Goal: Task Accomplishment & Management: Complete application form

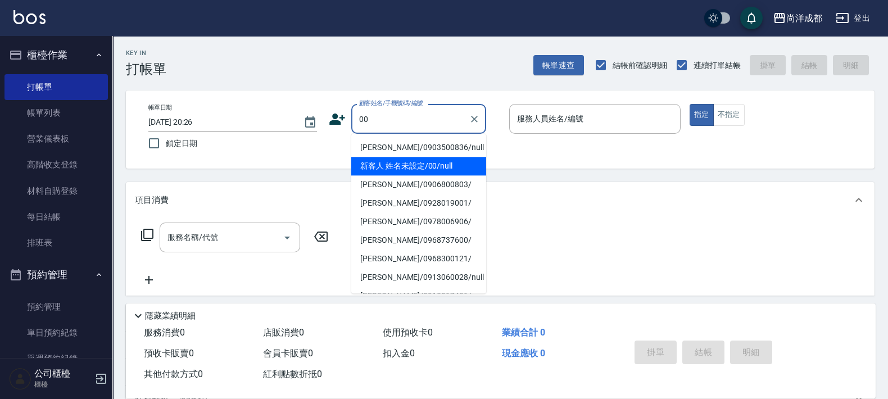
click at [386, 164] on li "新客人 姓名未設定/00/null" at bounding box center [418, 166] width 135 height 19
type input "新客人 姓名未設定/00/null"
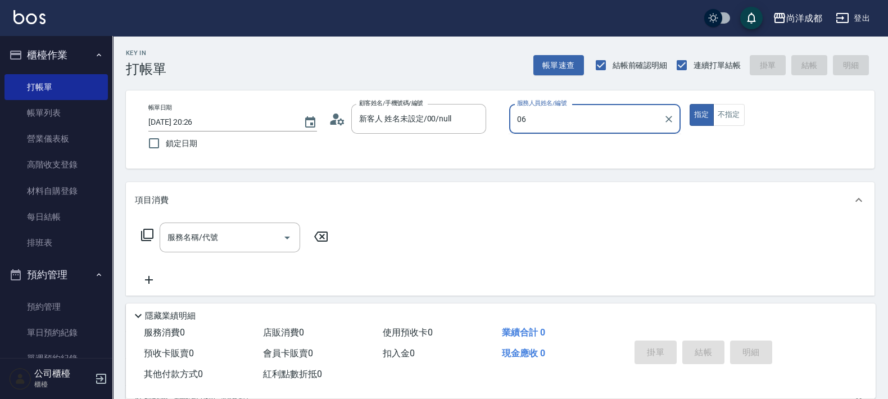
type input "Jojo-06"
type button "true"
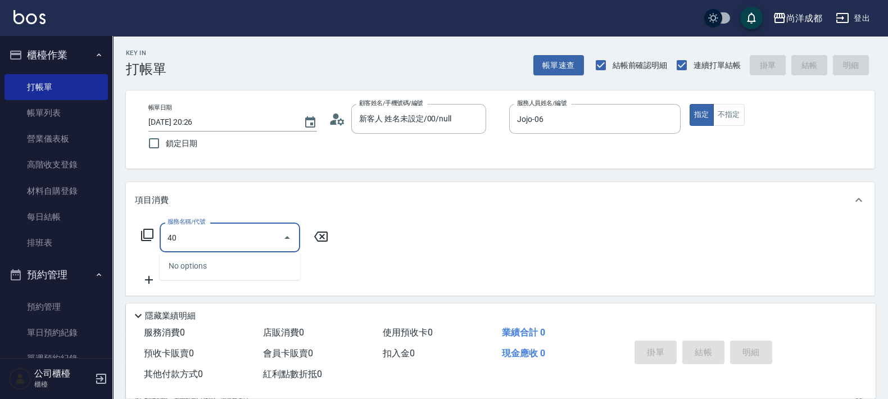
type input "401"
type input "20"
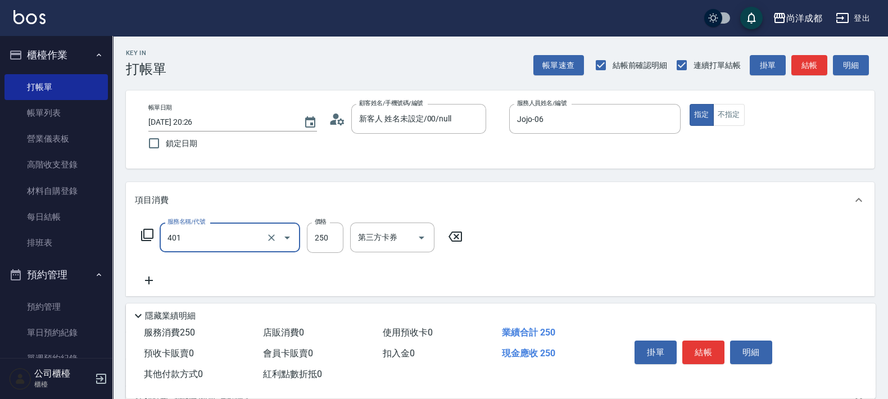
type input "剪髮(401)"
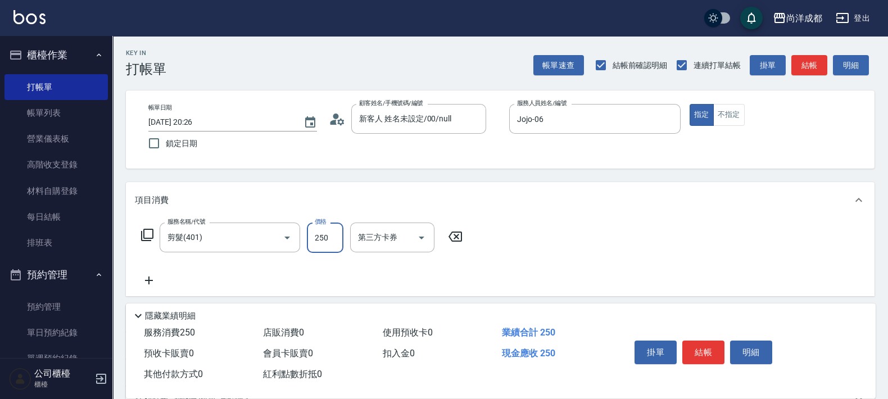
type input "5"
type input "0"
type input "50"
type input "500"
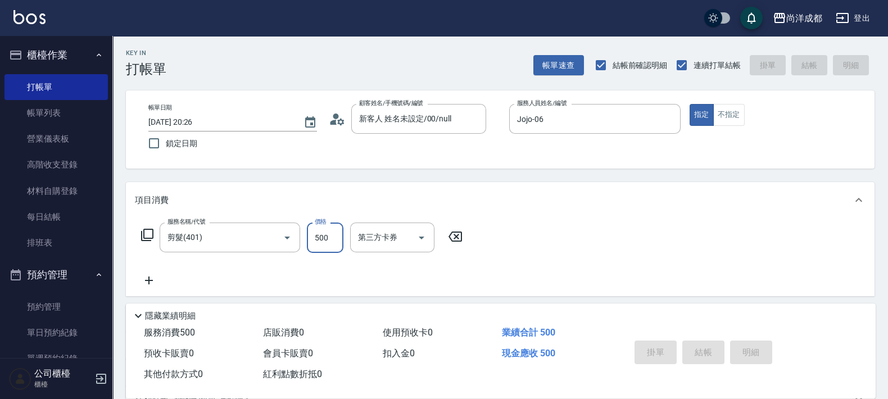
type input "0"
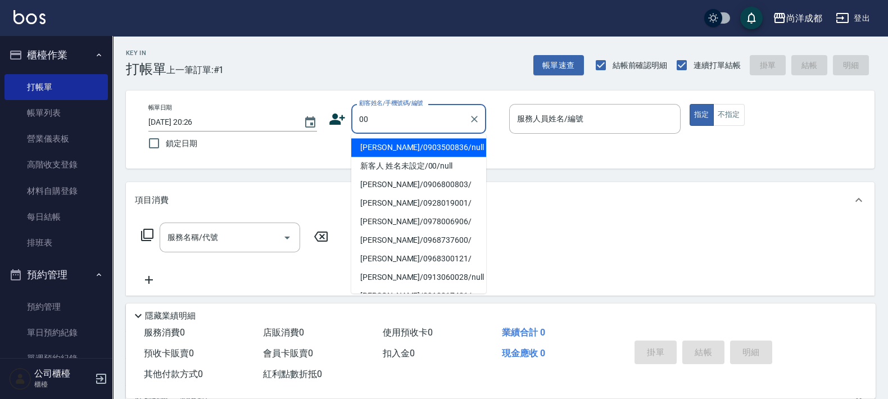
type input "[PERSON_NAME]/0903500836/null"
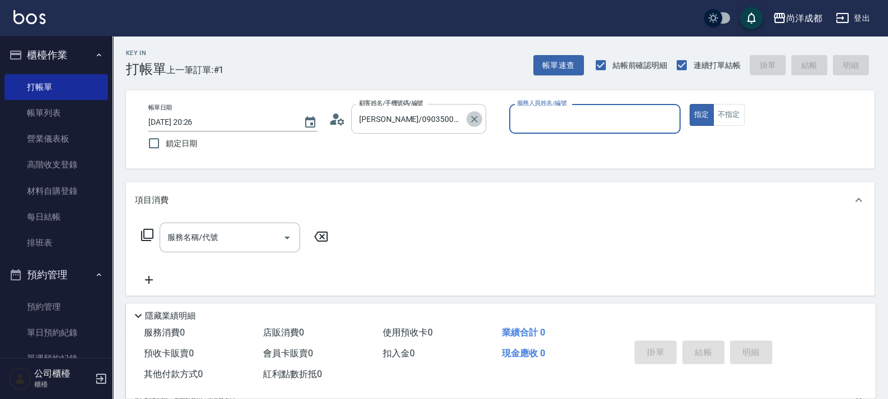
click at [478, 115] on icon "Clear" at bounding box center [474, 119] width 11 height 11
type input "新客人 姓名未設定/00/null"
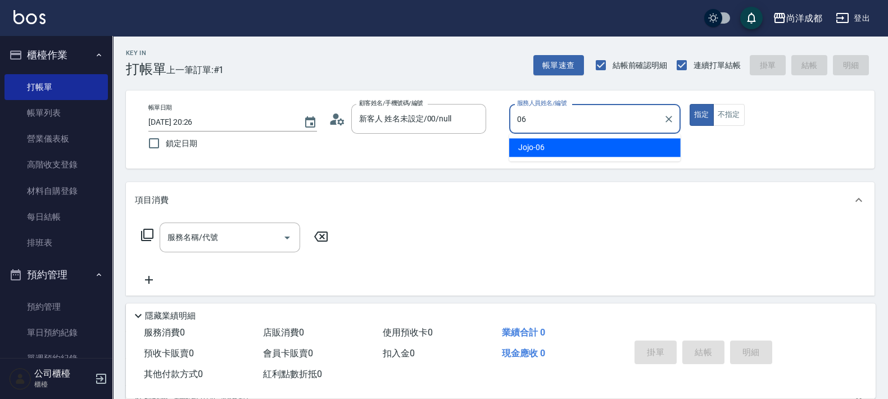
type input "Jojo-06"
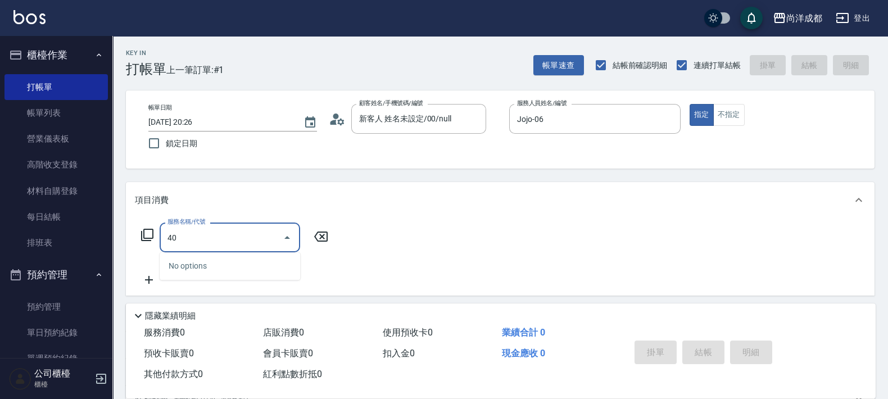
type input "401"
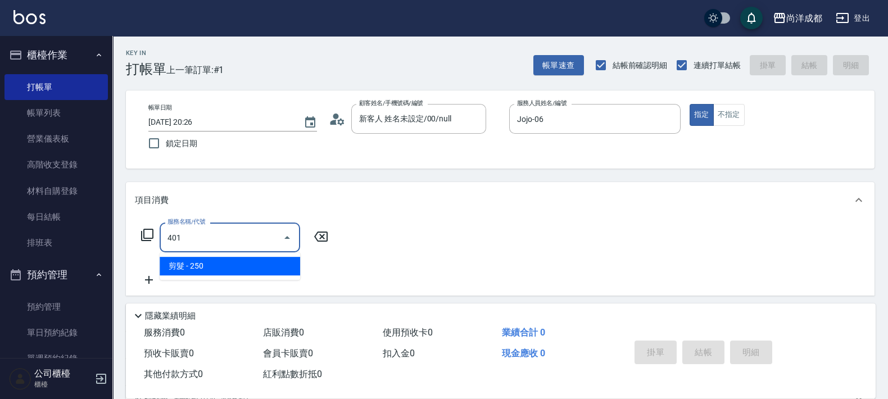
type input "20"
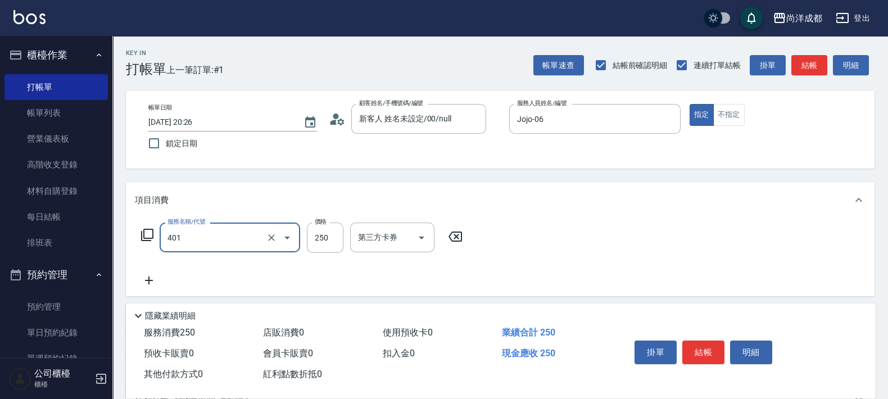
type input "剪髮(401)"
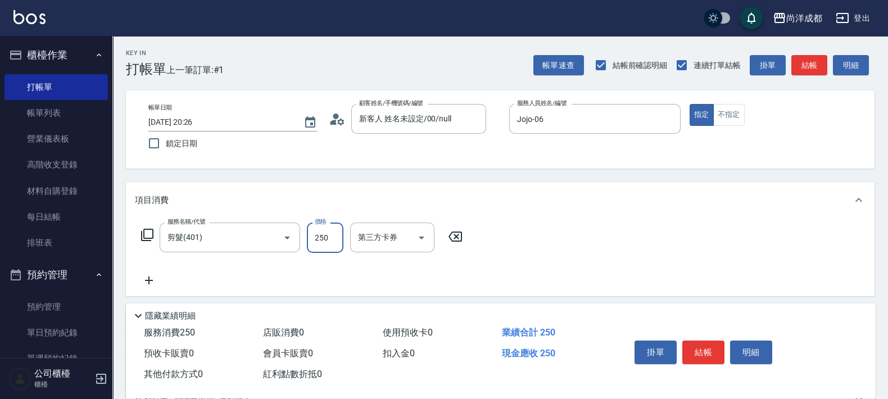
type input "5"
type input "0"
type input "50"
type input "500"
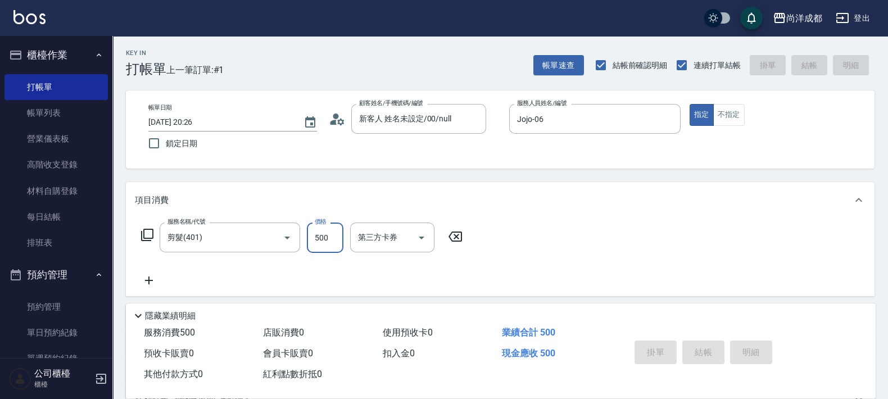
type input "2025/08/23 20:27"
type input "0"
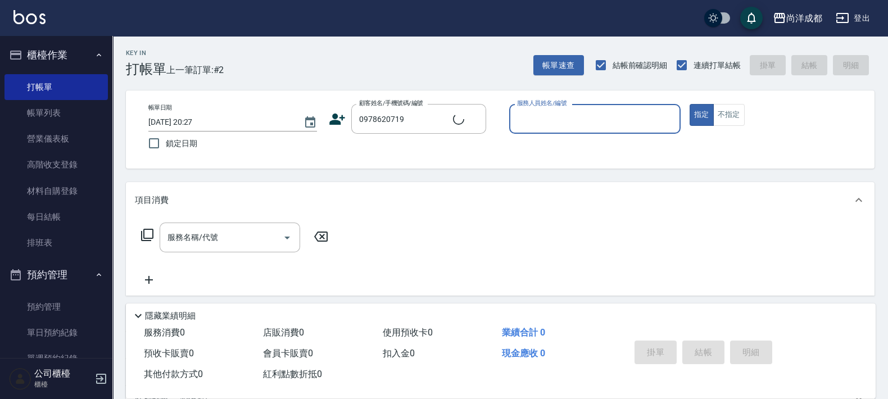
type input "[PERSON_NAME]/0978620719/null"
type input "Mia-04"
click at [689, 104] on button "指定" at bounding box center [701, 115] width 24 height 22
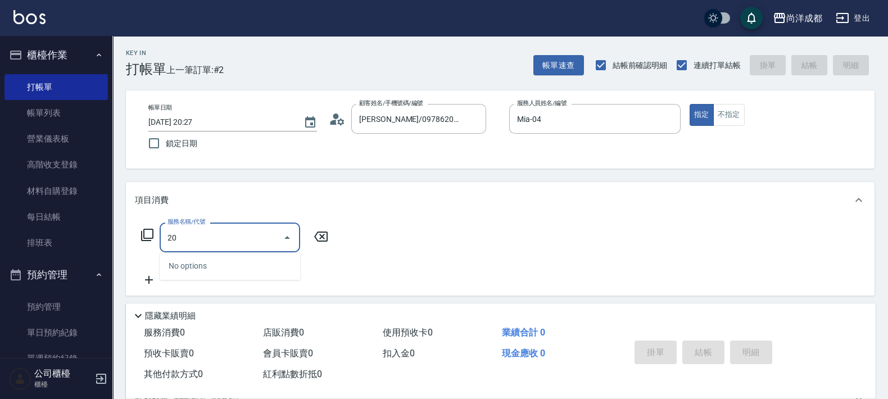
type input "201"
type input "50"
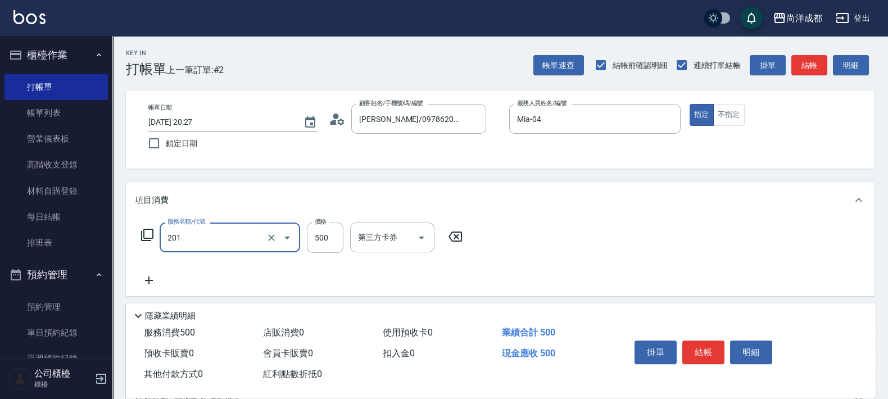
type input "洗髮(201)"
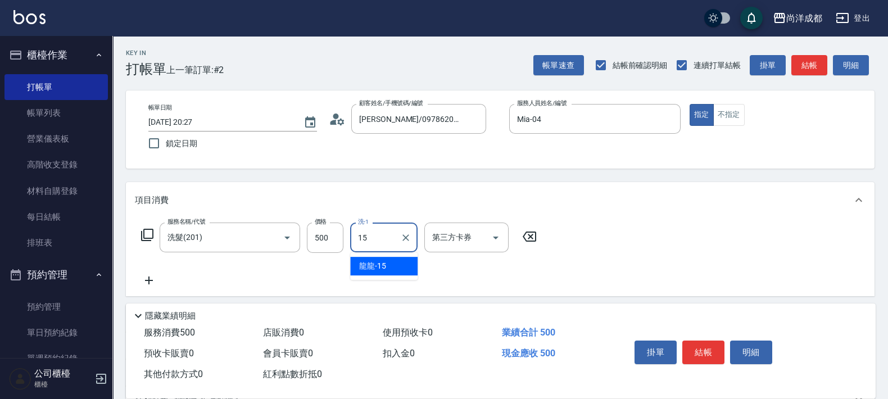
type input "龍龍-15"
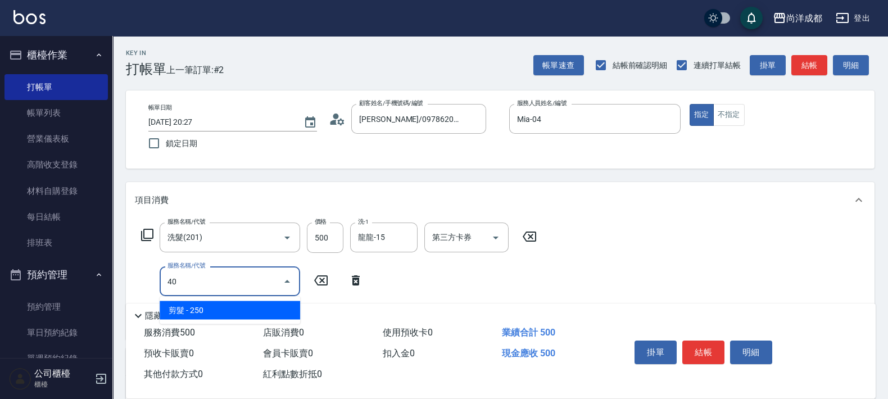
type input "401"
type input "70"
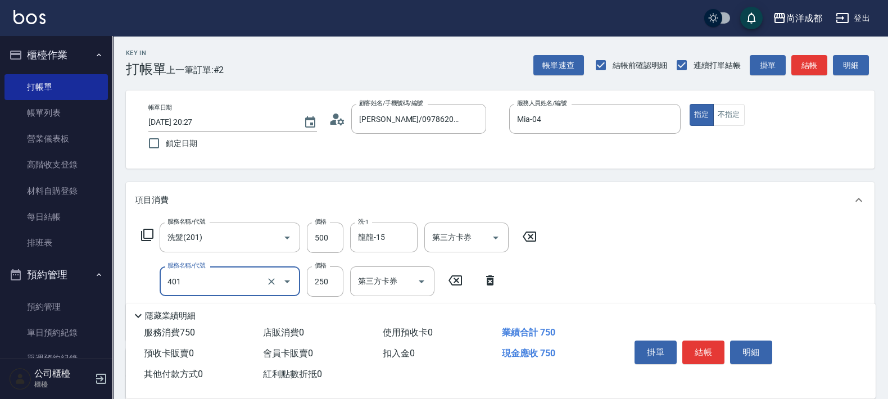
type input "剪髮(401)"
type input "2"
type input "50"
type input "20"
type input "70"
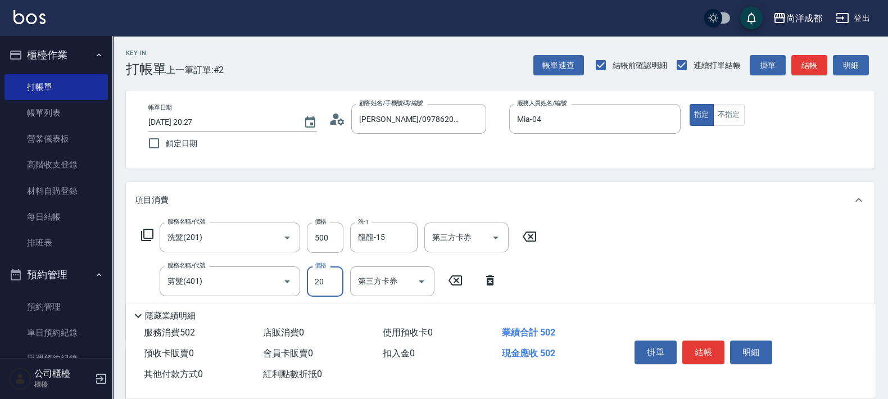
type input "200"
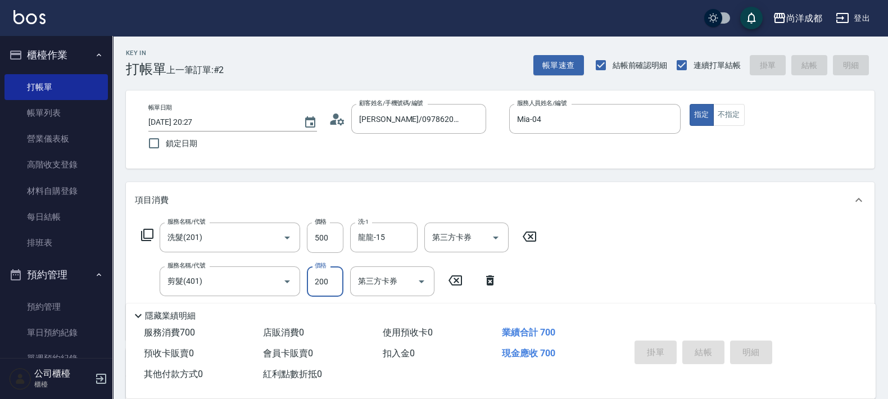
type input "0"
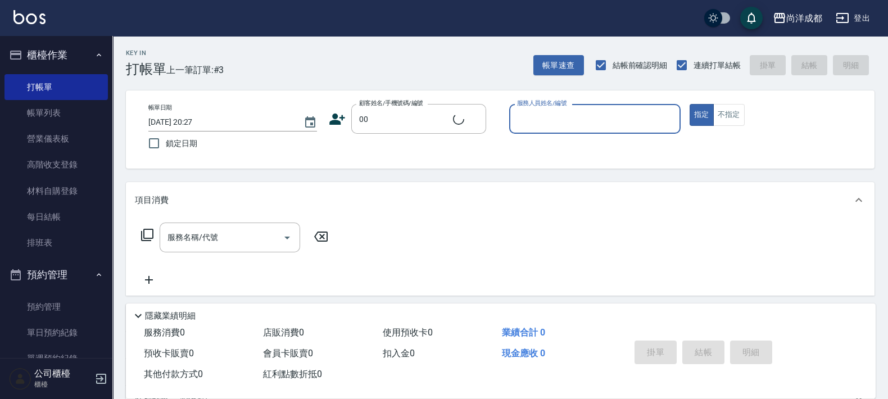
type input "新客人 姓名未設定/00/null"
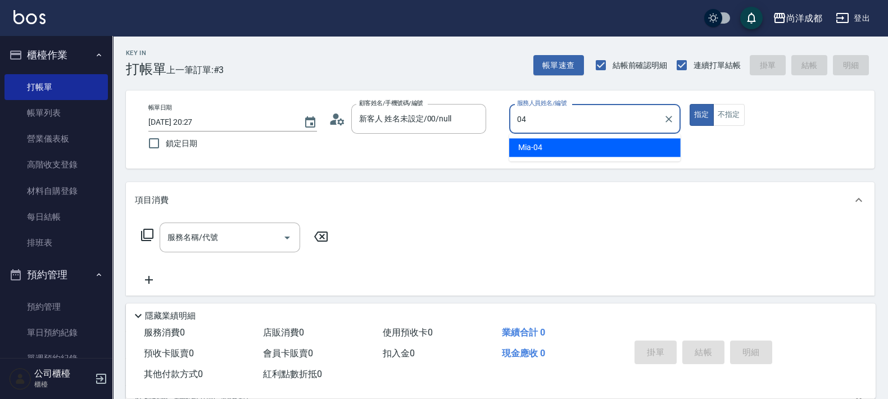
type input "Mia-04"
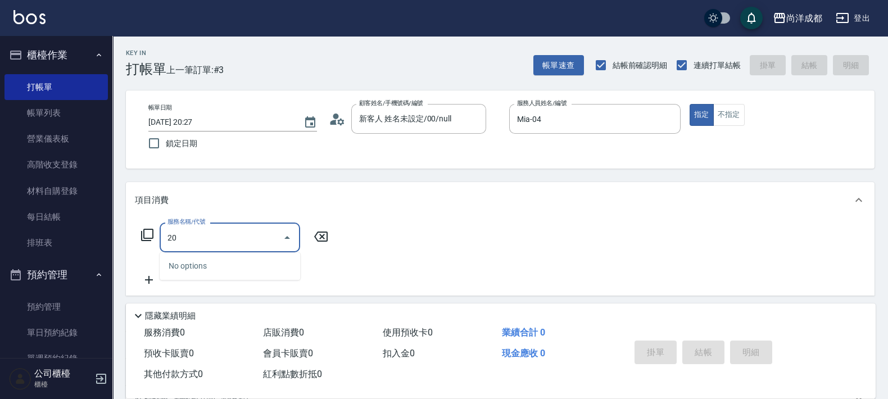
type input "204"
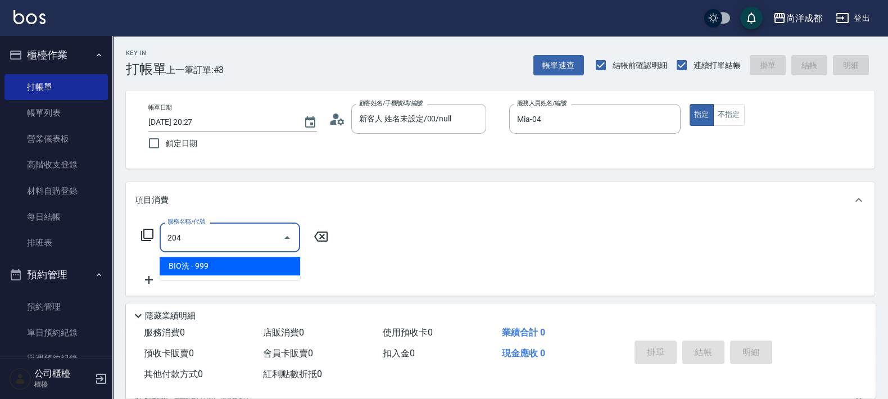
type input "90"
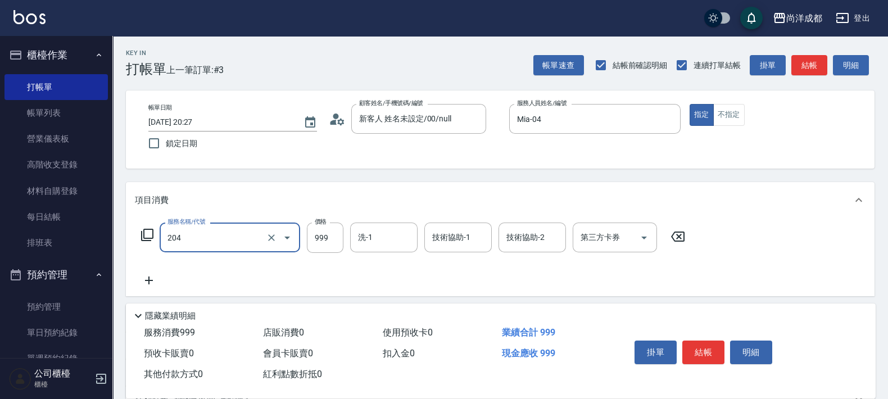
type input "BIO洗(204)"
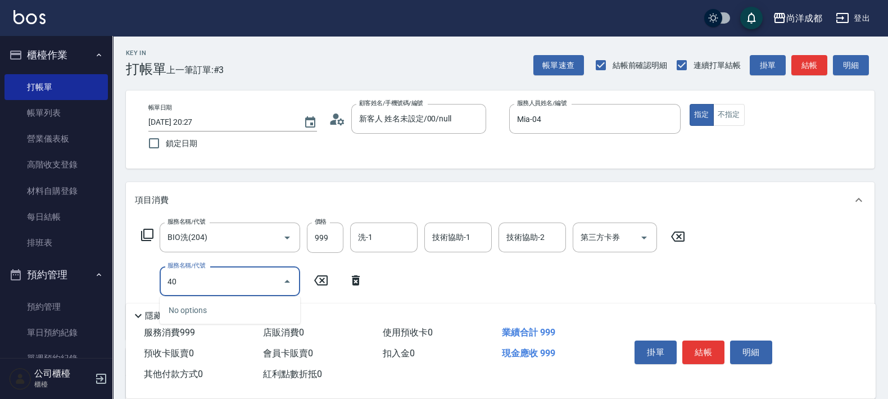
type input "401"
type input "120"
type input "剪髮(401)"
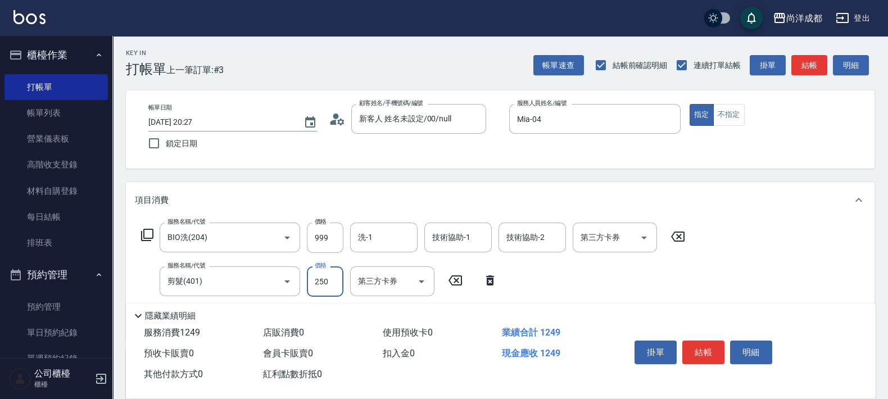
type input "1"
type input "100"
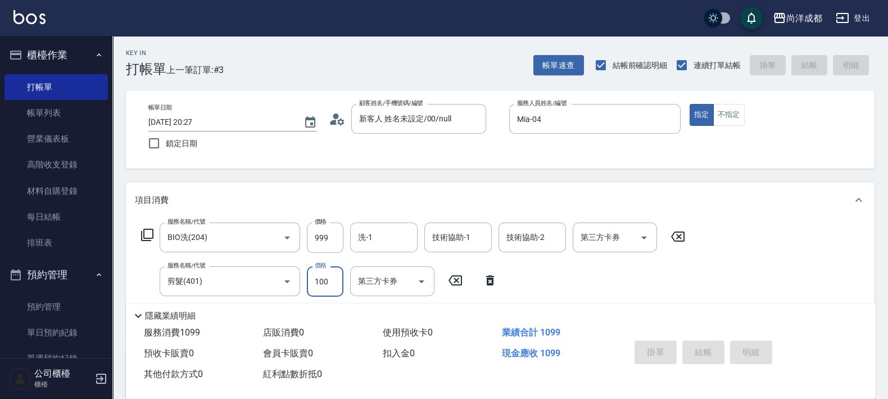
type input "0"
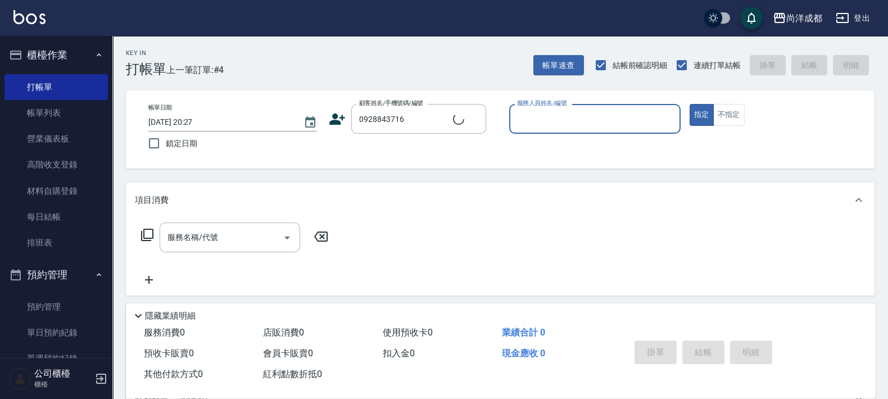
type input "[PERSON_NAME]/0928843716/"
type input "Lance-02"
click at [689, 104] on button "指定" at bounding box center [701, 115] width 24 height 22
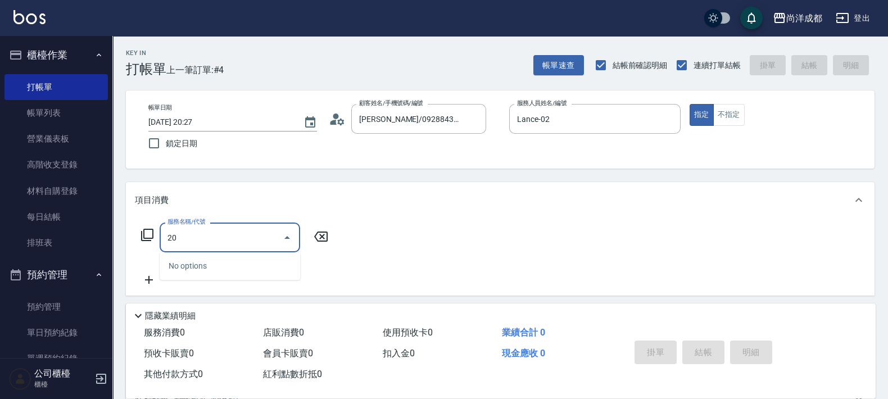
type input "201"
type input "50"
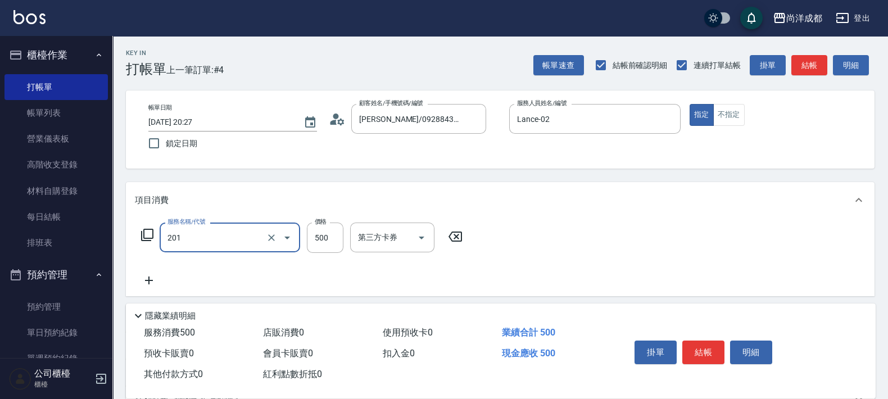
type input "洗髮(201)"
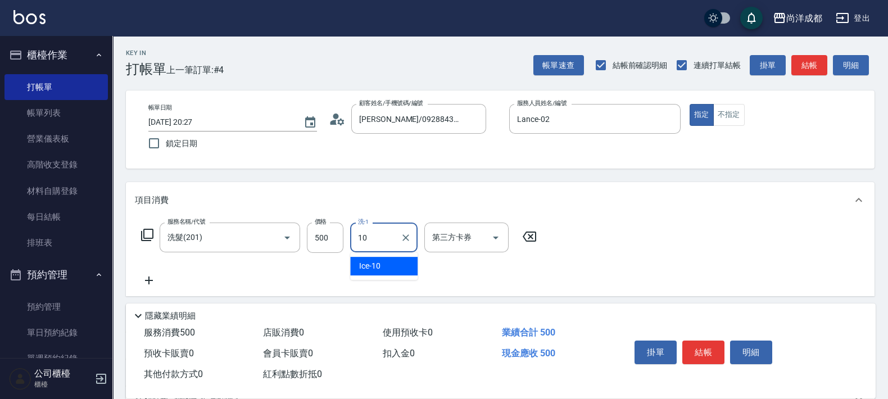
type input "Ice-10"
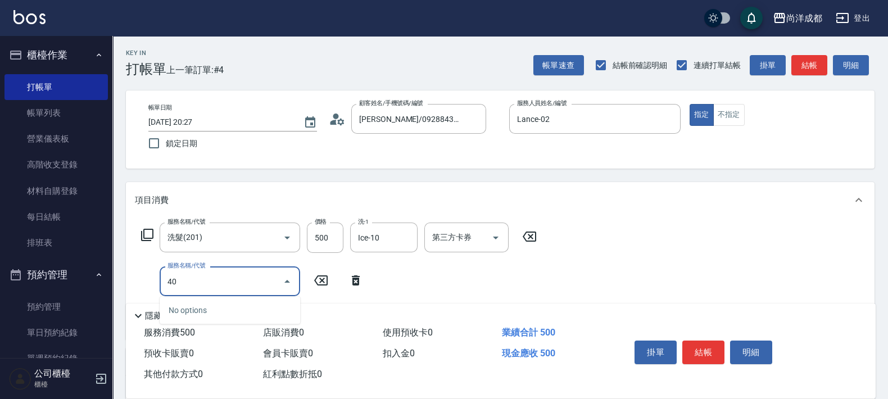
type input "401"
type input "70"
type input "剪髮(401)"
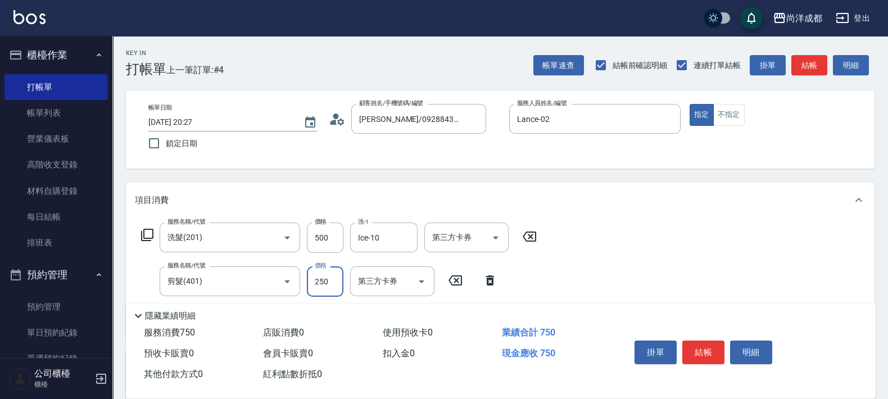
type input "4"
type input "50"
type input "40"
type input "90"
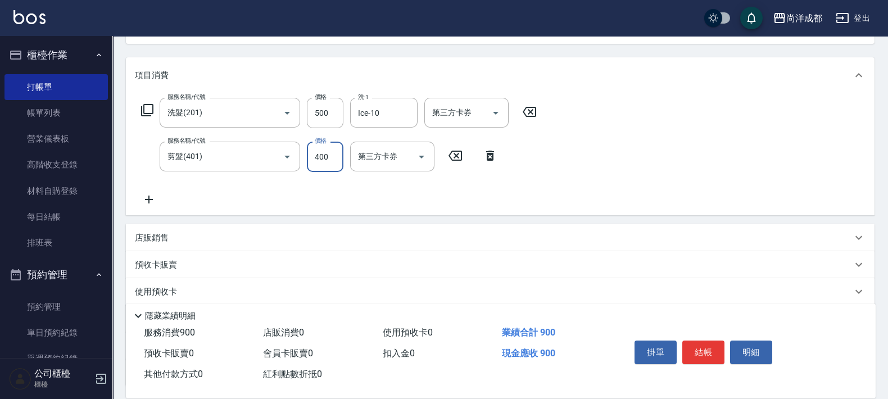
scroll to position [219, 0]
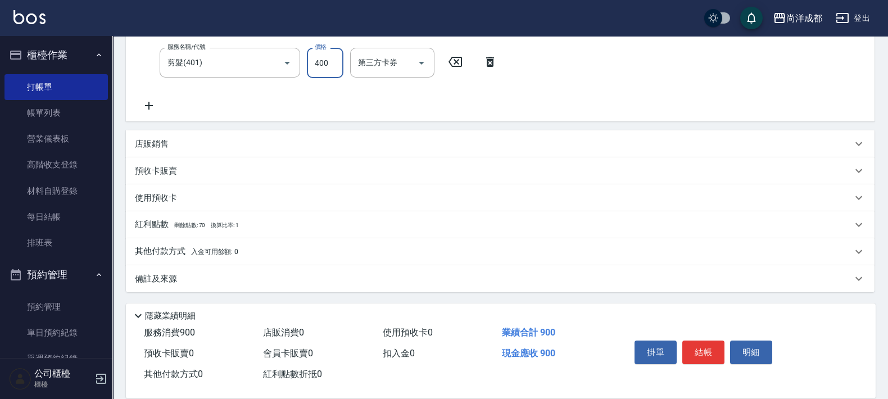
type input "400"
click at [162, 147] on p "店販銷售" at bounding box center [152, 144] width 34 height 12
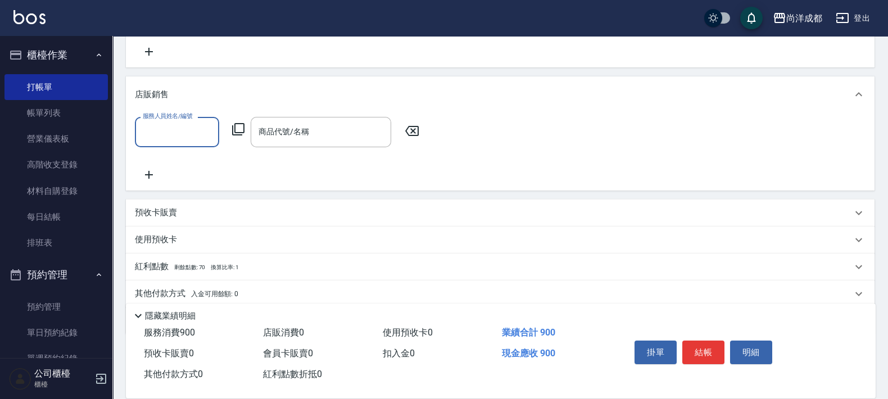
scroll to position [314, 0]
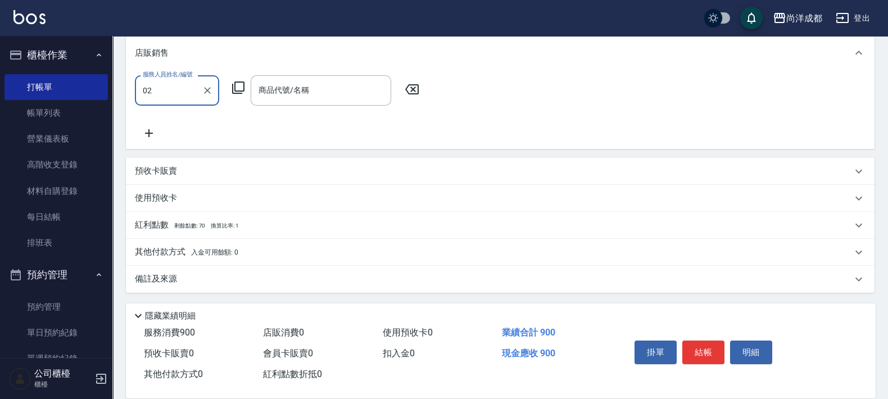
type input "Lance-02"
click at [239, 92] on icon at bounding box center [237, 87] width 13 height 13
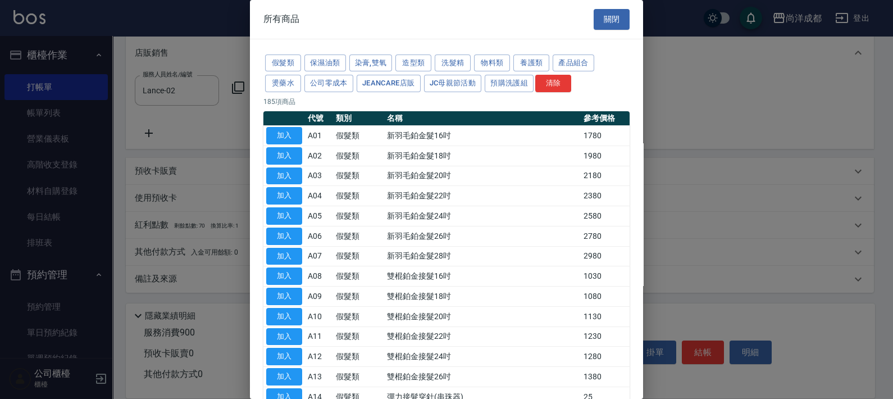
click at [419, 53] on div "假髮類 保濕油類 染膏,雙氧 造型類 洗髮精 物料類 養護類 產品組合 燙藥水 公司零成本 JeanCare店販 JC母親節活動 預購洗護組 清除" at bounding box center [447, 74] width 366 height 42
click at [417, 60] on button "造型類" at bounding box center [414, 63] width 36 height 17
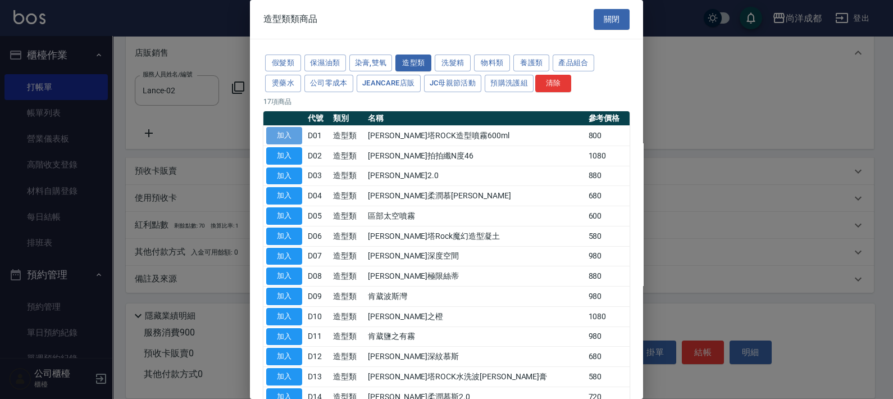
click at [282, 133] on button "加入" at bounding box center [284, 135] width 36 height 17
type input "[PERSON_NAME]塔ROCK造型噴霧600ml"
type input "170"
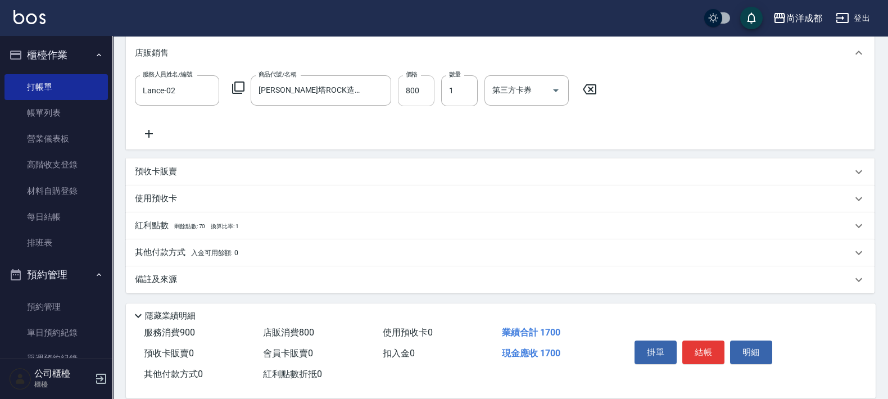
click at [418, 96] on input "800" at bounding box center [416, 90] width 37 height 30
type input "6"
type input "90"
type input "68"
type input "150"
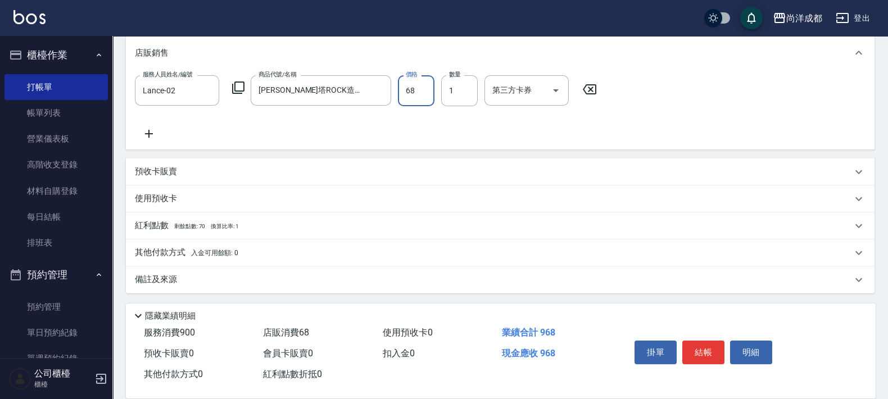
type input "680"
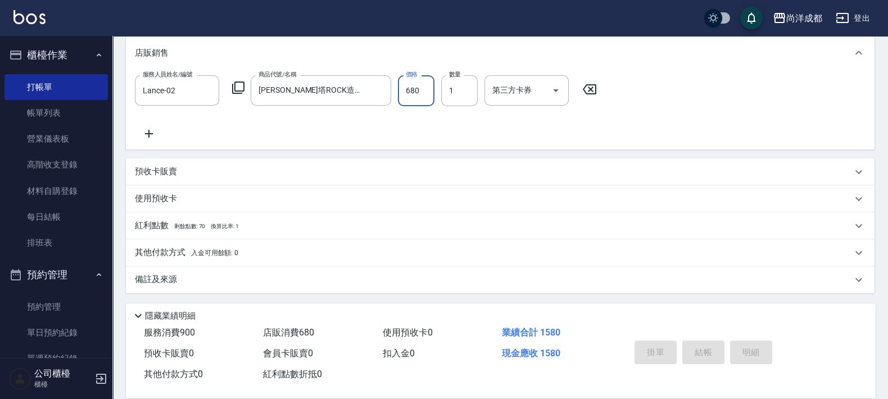
type input "2025/08/23 20:28"
type input "0"
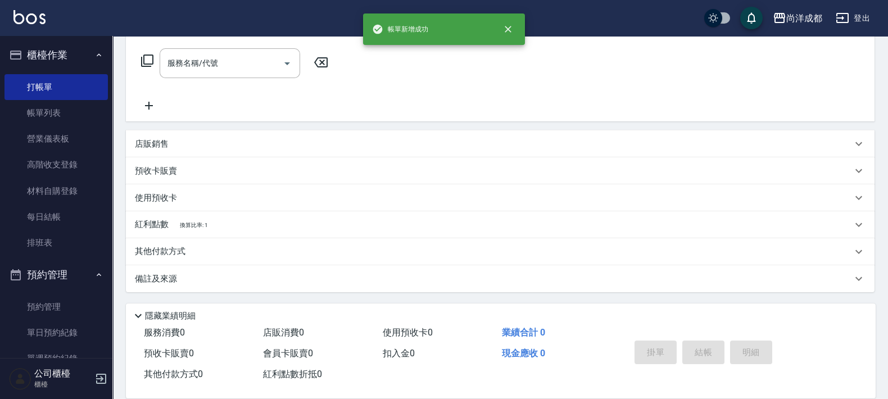
scroll to position [0, 0]
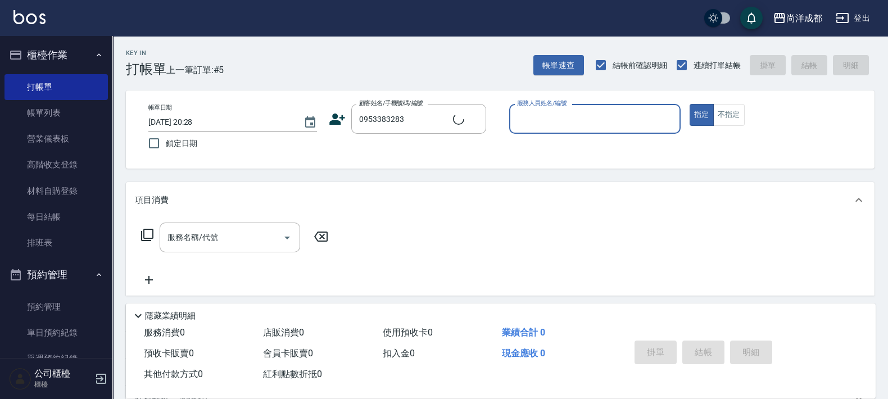
type input "張正惠/0953383283/null"
click at [689, 104] on button "指定" at bounding box center [701, 115] width 24 height 22
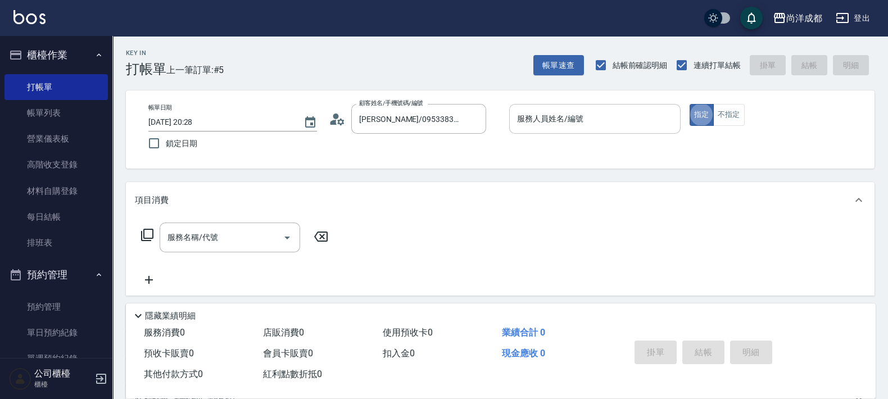
drag, startPoint x: 593, startPoint y: 97, endPoint x: 594, endPoint y: 118, distance: 21.4
click at [593, 101] on div "帳單日期 2025/08/23 20:28 鎖定日期 顧客姓名/手機號碼/編號 張正惠/0953383283/null 顧客姓名/手機號碼/編號 服務人員姓名…" at bounding box center [500, 129] width 748 height 78
click at [609, 126] on input "服務人員姓名/編號" at bounding box center [594, 119] width 161 height 20
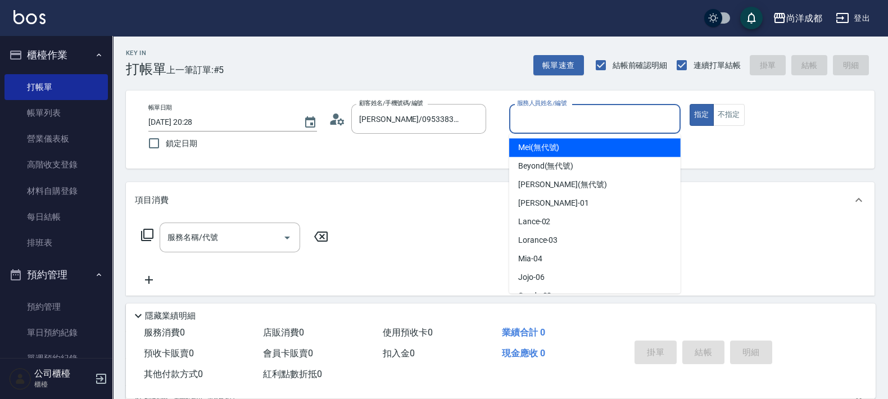
type input "2"
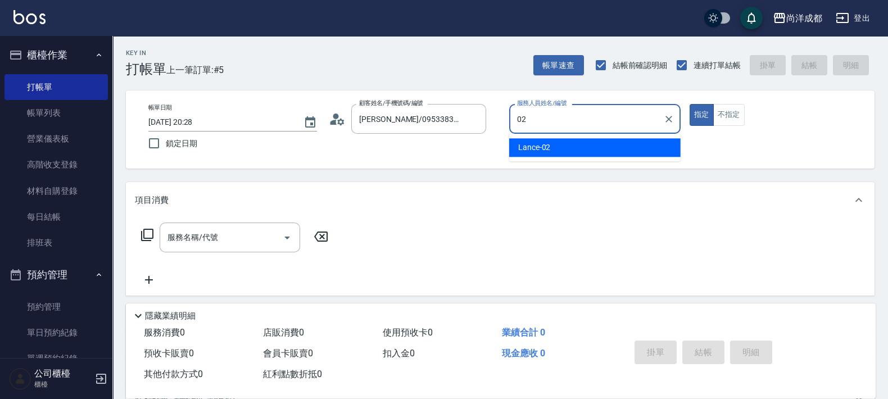
type input "Lance-02"
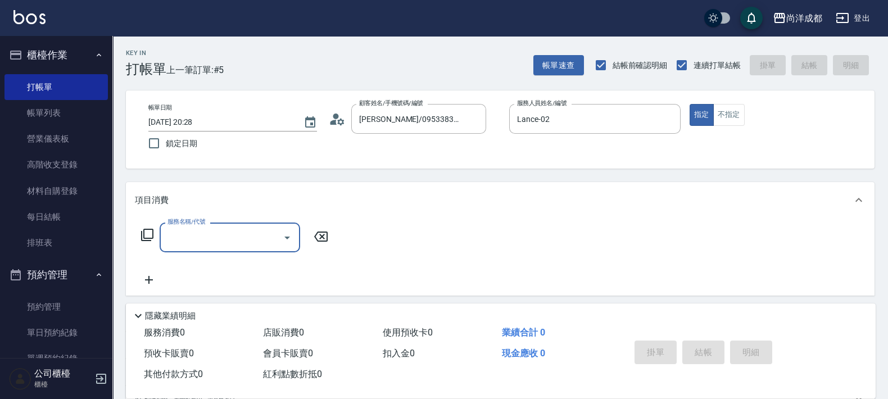
click at [334, 111] on icon at bounding box center [337, 119] width 17 height 17
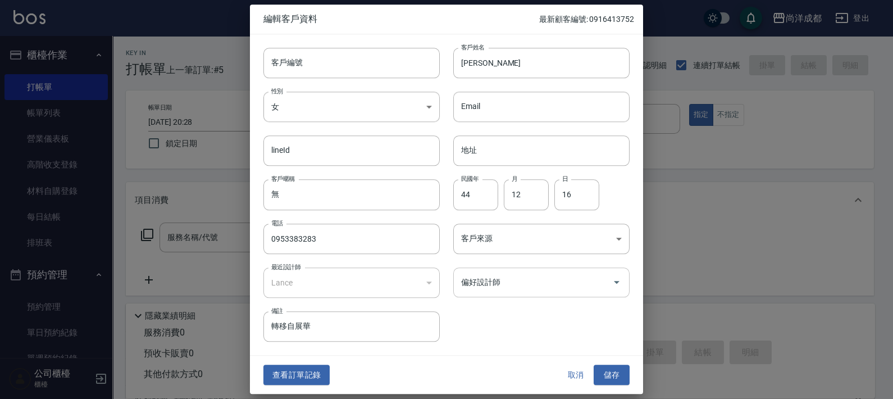
click at [546, 267] on div "偏好設計師" at bounding box center [541, 282] width 176 height 30
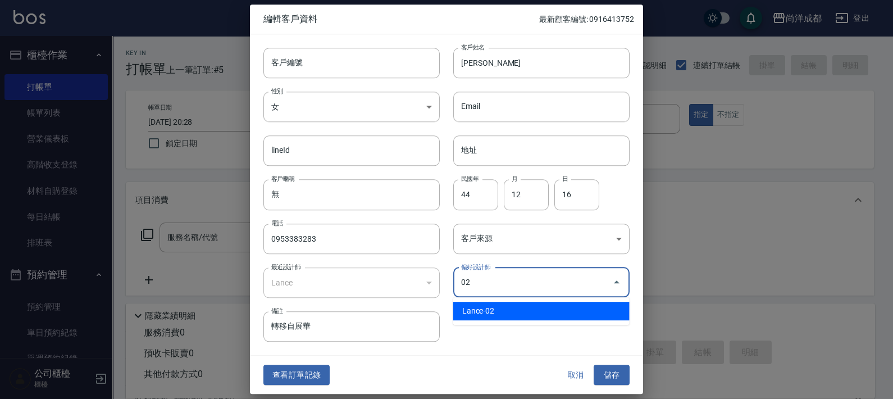
type input "Lance"
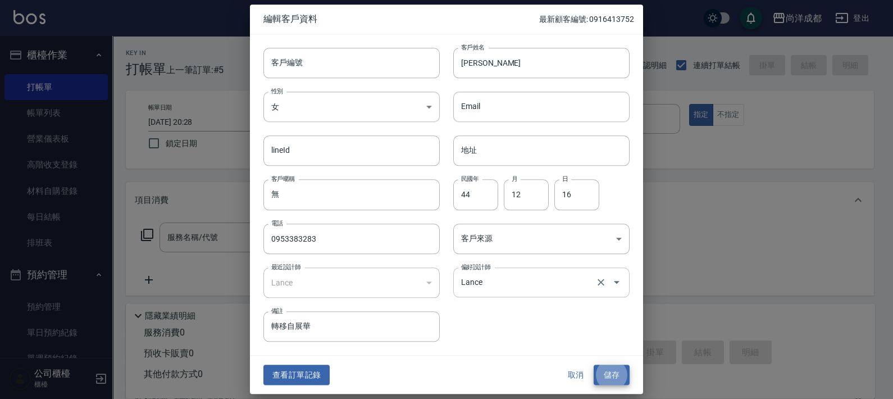
click at [594, 365] on button "儲存" at bounding box center [612, 375] width 36 height 21
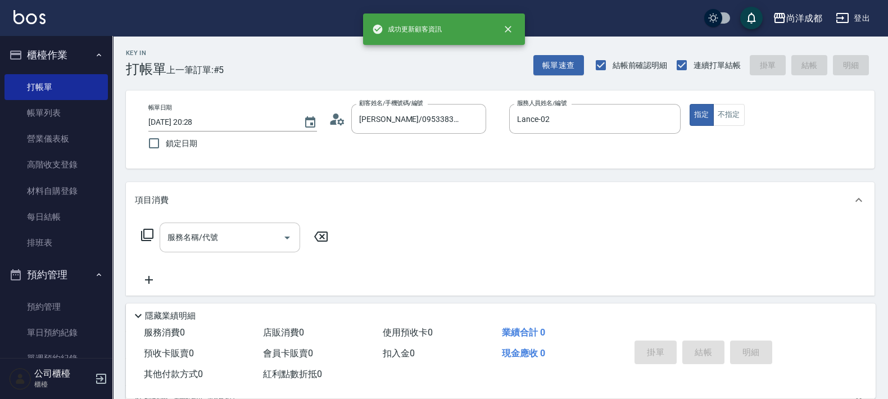
click at [217, 252] on div "服務名稱/代號" at bounding box center [230, 238] width 140 height 30
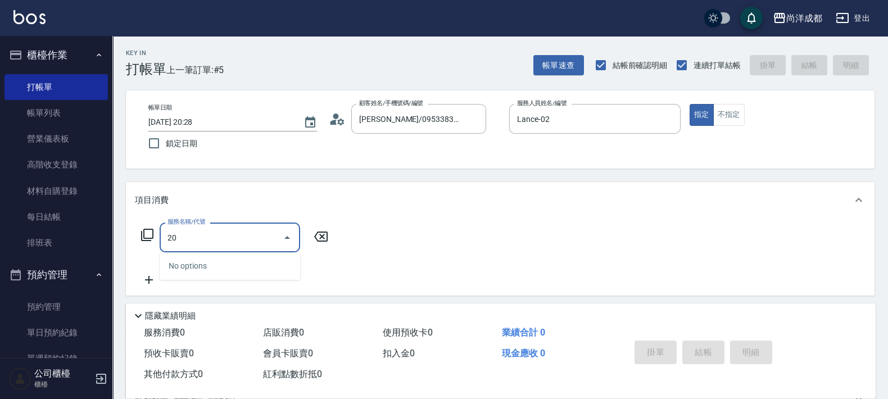
type input "201"
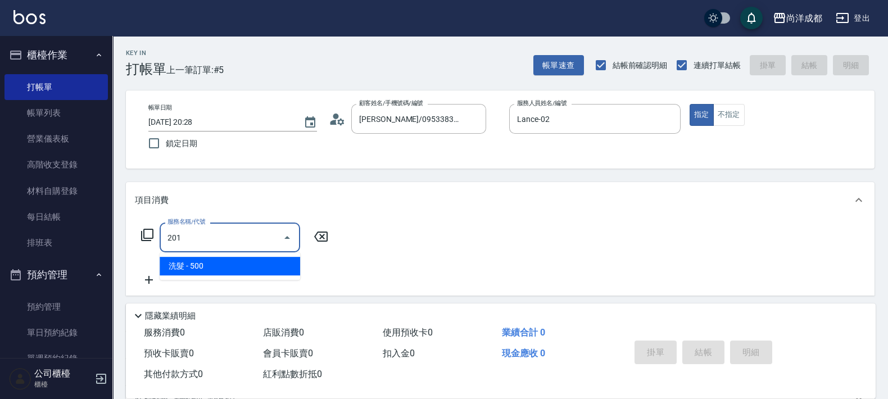
type input "50"
type input "洗髮(201)"
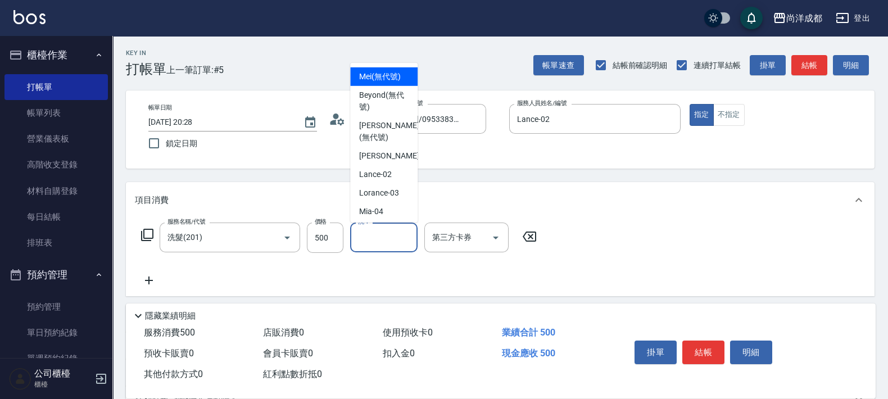
click at [378, 239] on input "洗-1" at bounding box center [383, 238] width 57 height 20
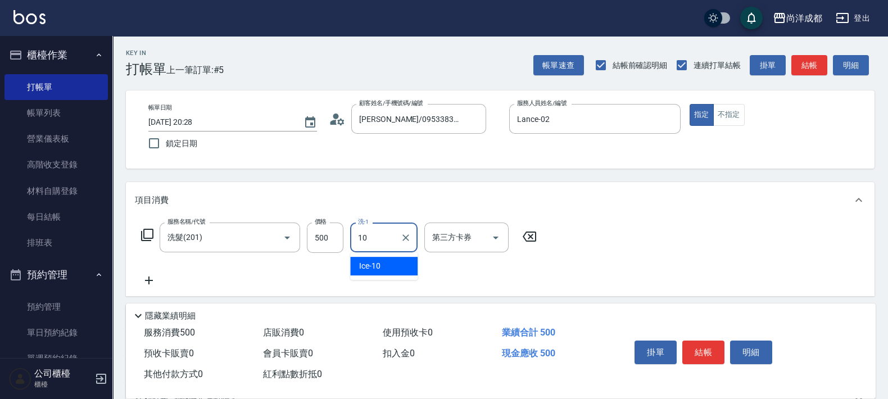
type input "Ice-10"
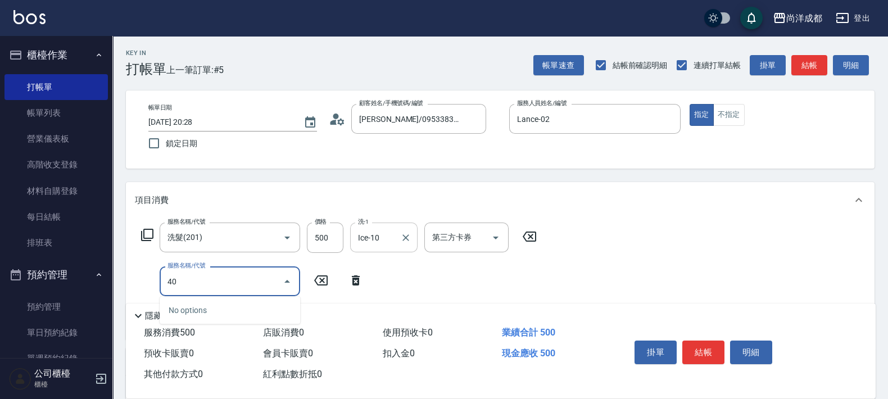
type input "401"
type input "70"
type input "剪髮(401)"
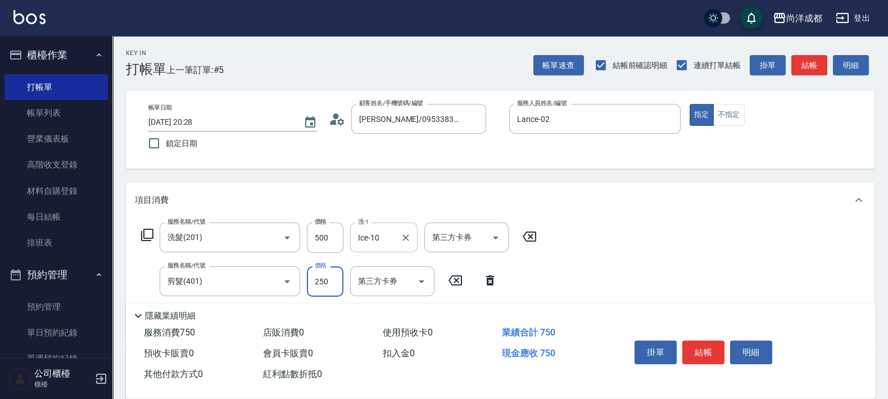
type input "4"
type input "50"
type input "40"
type input "90"
type input "400"
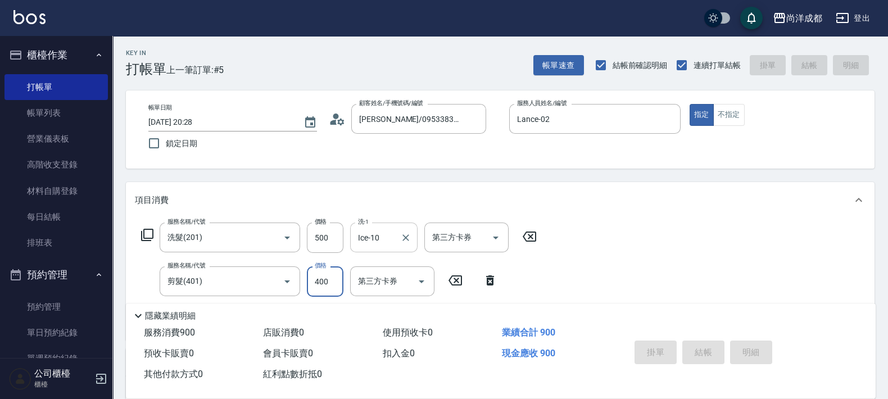
type input "0"
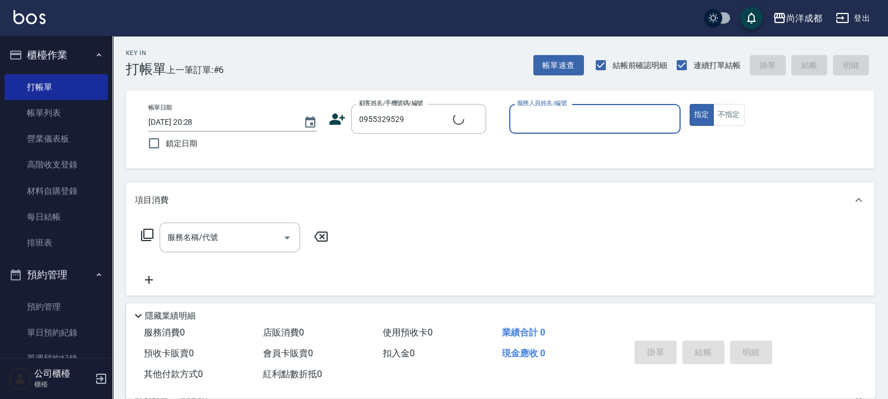
type input "[PERSON_NAME]/0955329529/null"
type input "Lance-02"
click at [689, 104] on button "指定" at bounding box center [701, 115] width 24 height 22
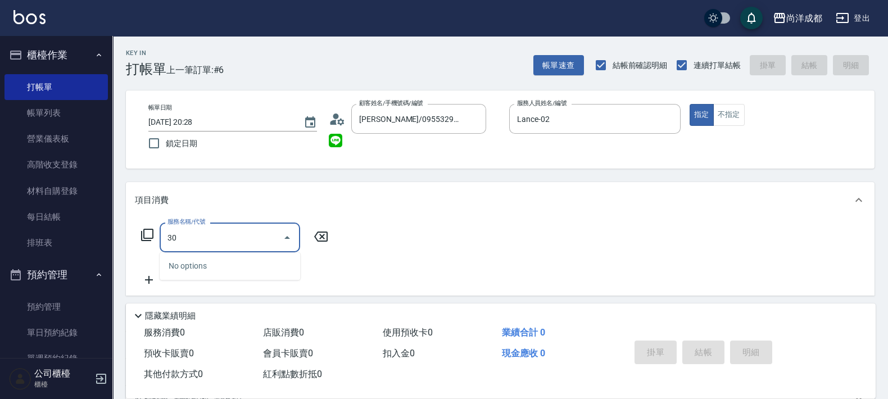
type input "301"
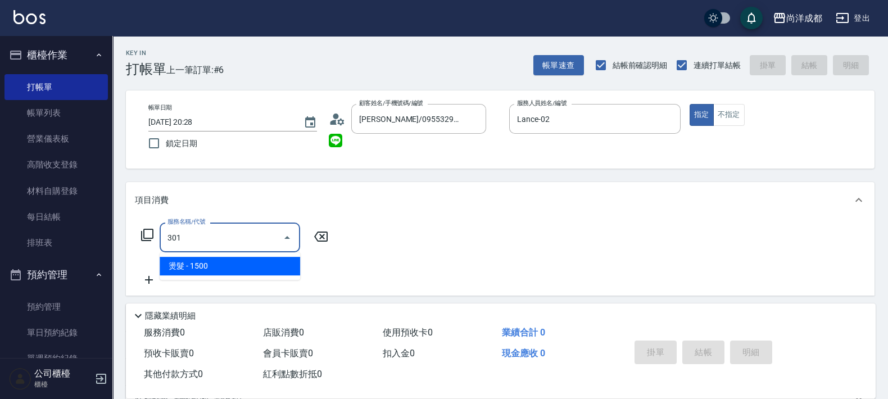
type input "150"
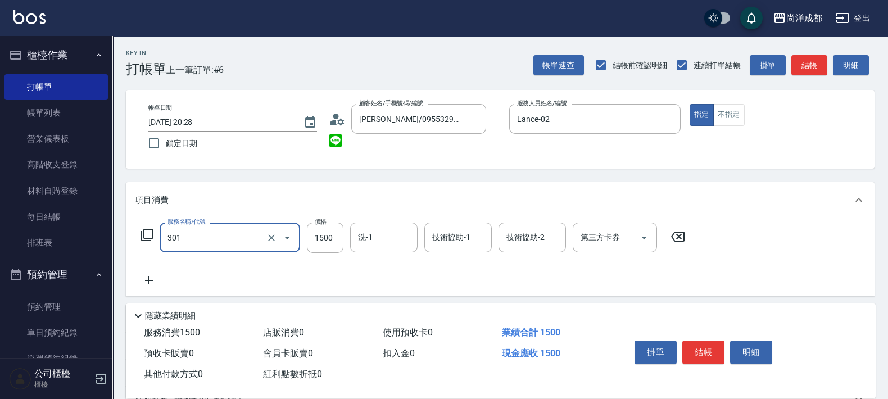
type input "燙髮(301)"
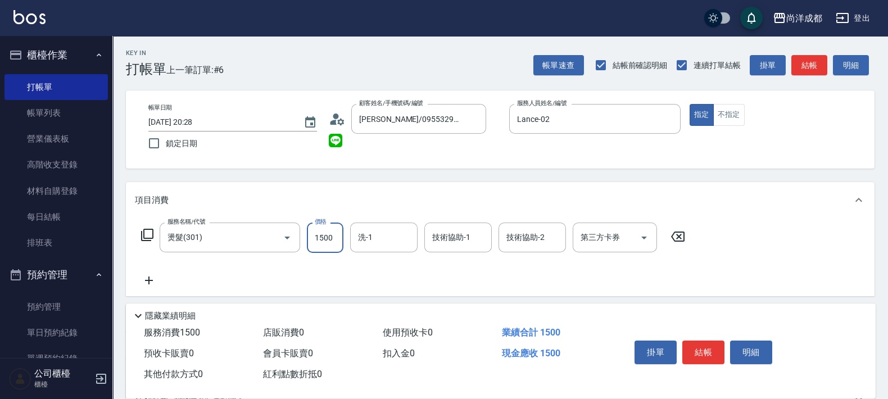
type input "2"
type input "0"
type input "29"
type input "20"
type input "298"
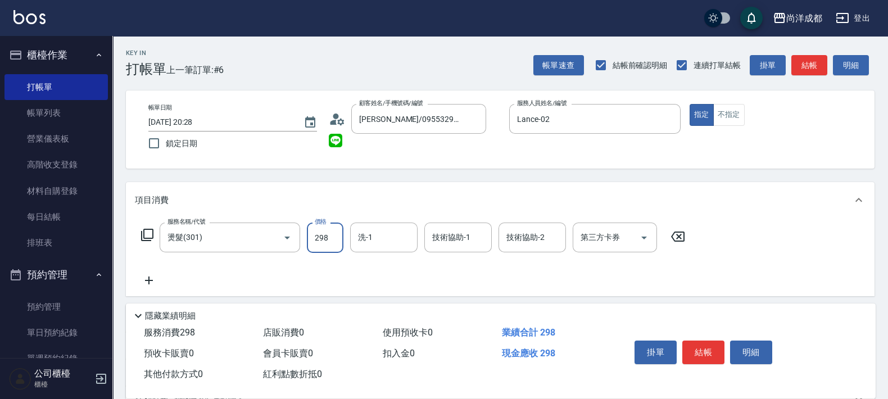
type input "290"
type input "2980"
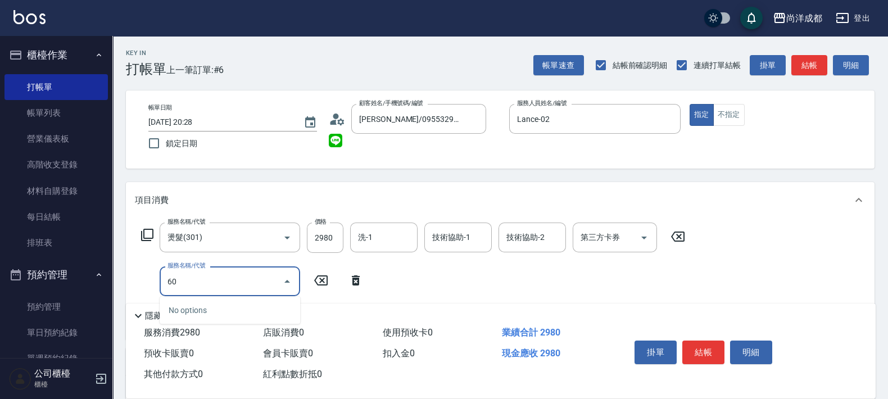
type input "601"
type input "390"
type input "自備護髮(1000以上)(601)"
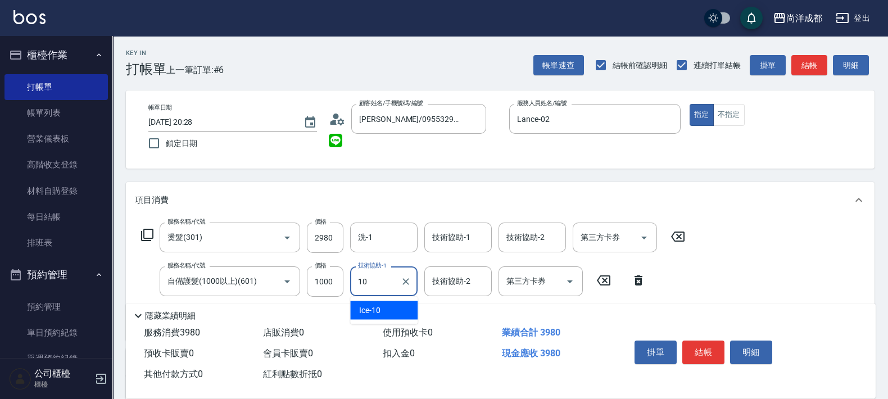
type input "Ice-10"
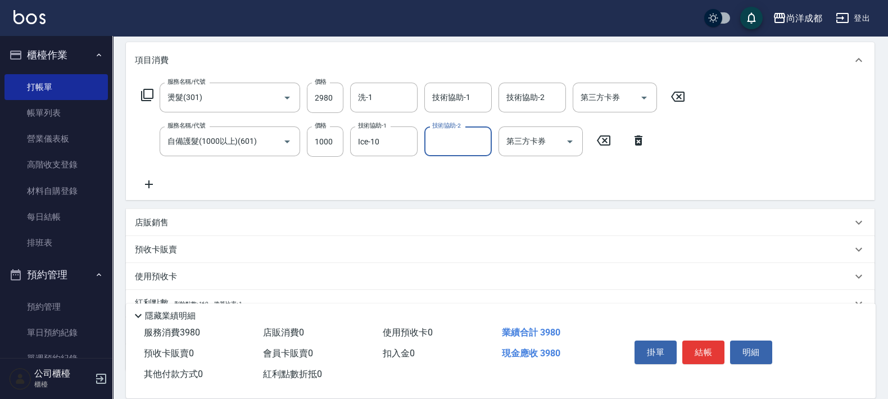
scroll to position [219, 0]
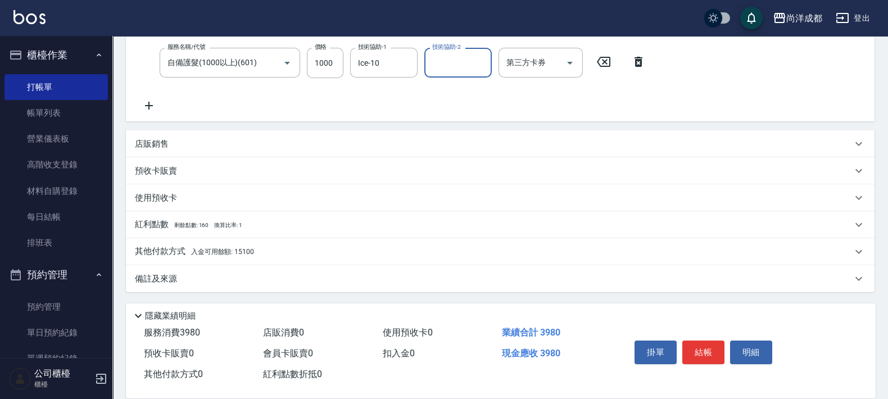
click at [312, 248] on div "其他付款方式 入金可用餘額: 15100" at bounding box center [493, 252] width 717 height 12
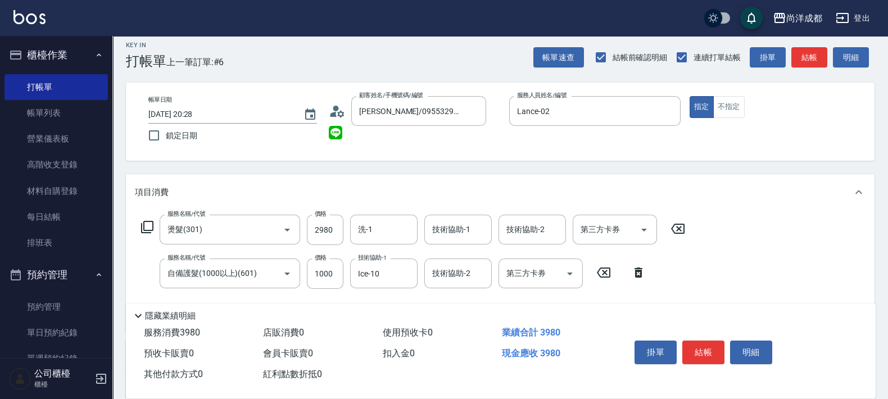
scroll to position [351, 0]
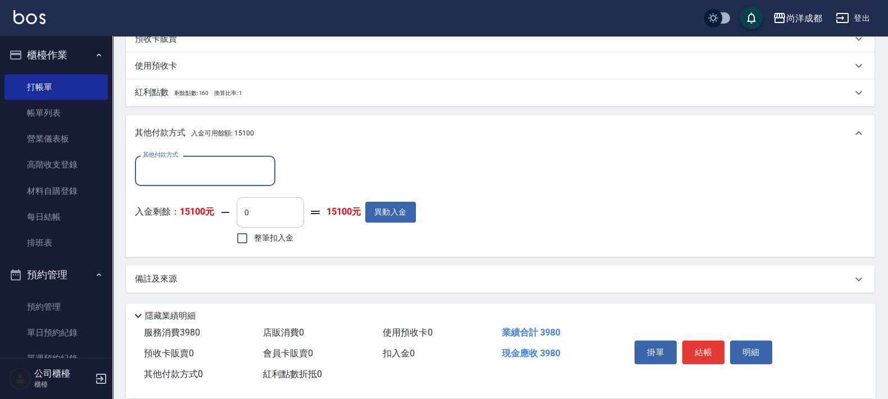
click at [281, 207] on input "0" at bounding box center [270, 212] width 67 height 30
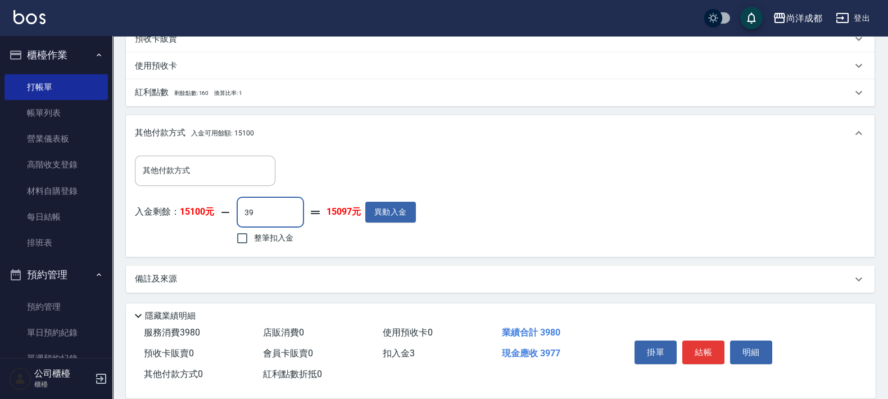
type input "398"
type input "0"
type input "3980"
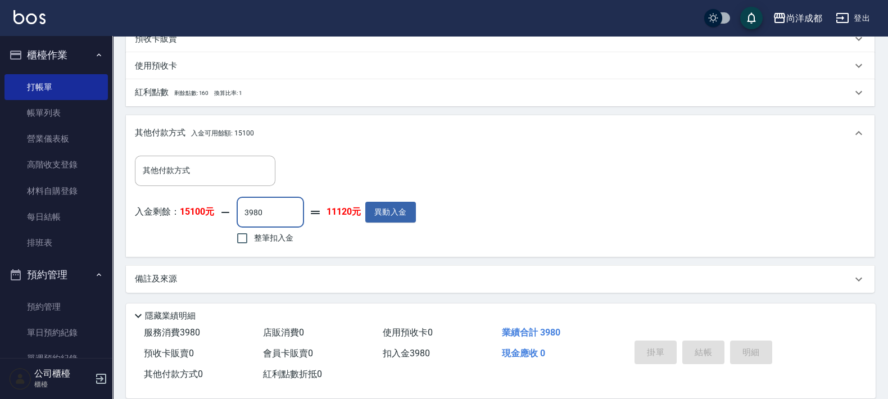
type input "2025/08/23 20:29"
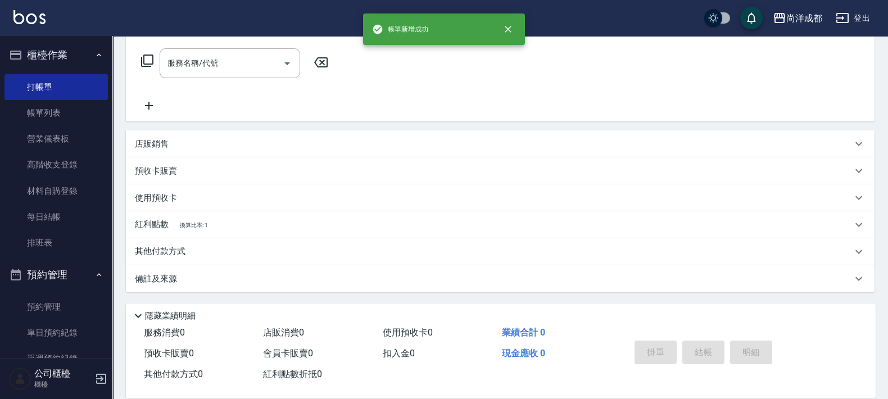
scroll to position [0, 0]
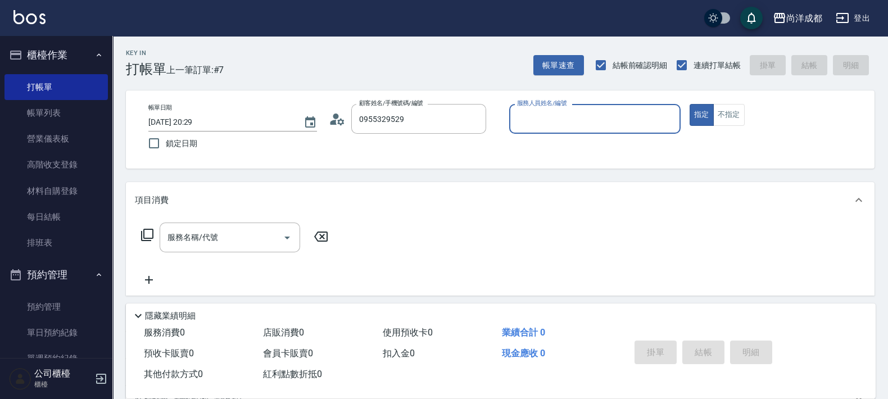
type input "[PERSON_NAME]/0955329529/null"
type input "Lance-02"
click at [689, 104] on button "指定" at bounding box center [701, 115] width 24 height 22
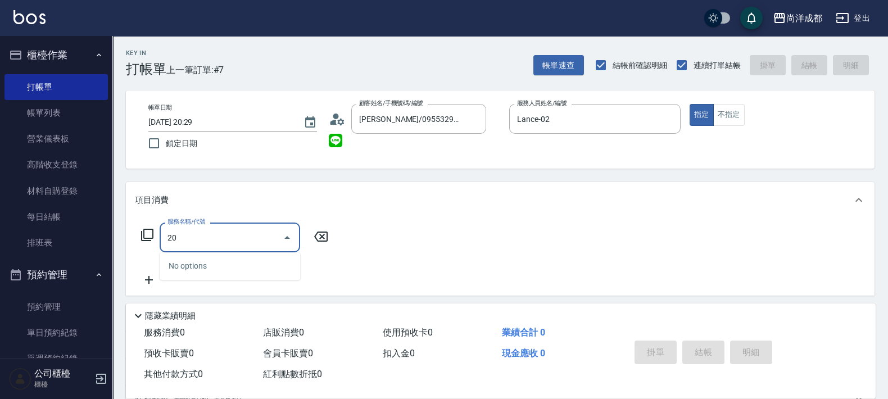
type input "201"
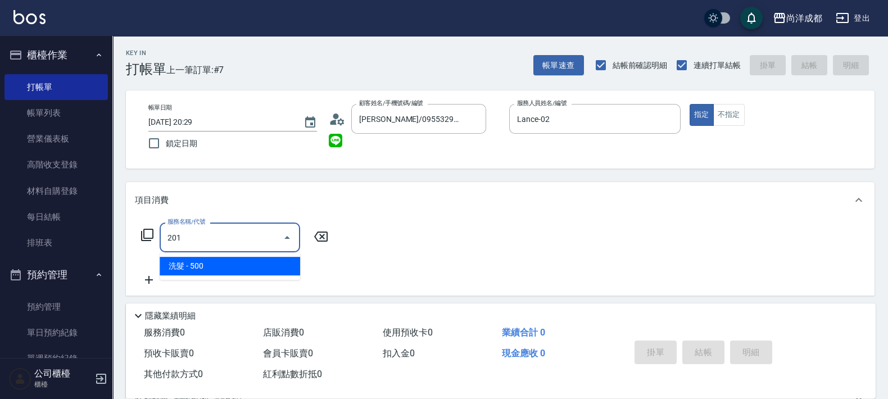
type input "50"
type input "洗髮(201)"
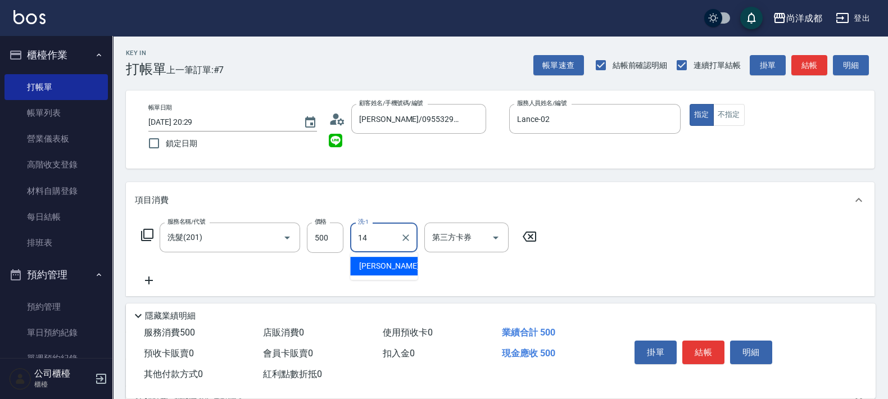
type input "Emma-14"
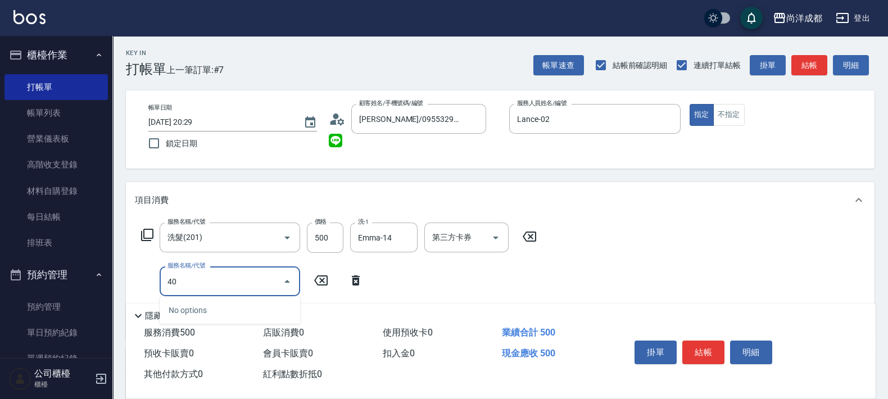
type input "401"
type input "70"
type input "剪髮(401)"
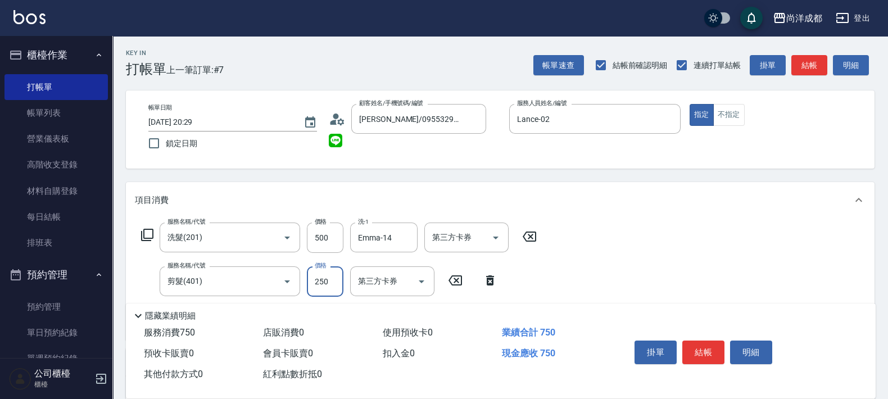
type input "3"
type input "50"
type input "30"
type input "80"
type input "300"
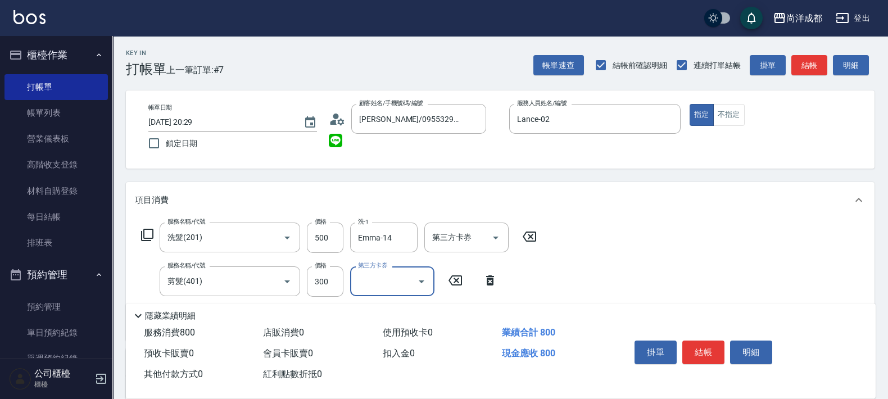
scroll to position [211, 0]
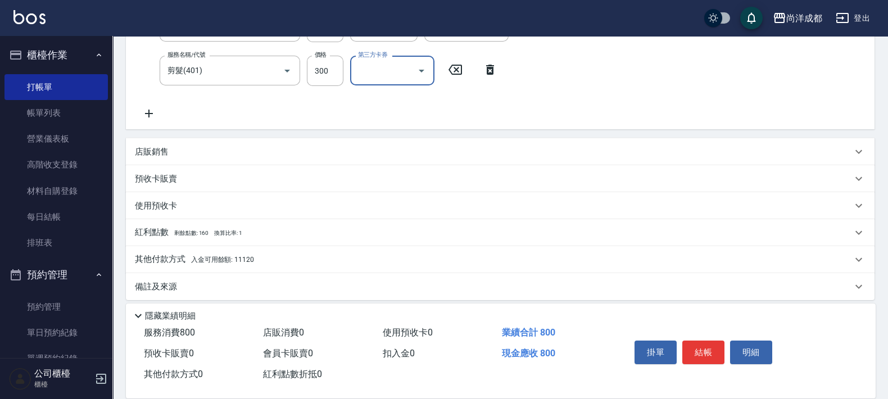
click at [241, 256] on span "入金可用餘額: 11120" at bounding box center [222, 260] width 63 height 8
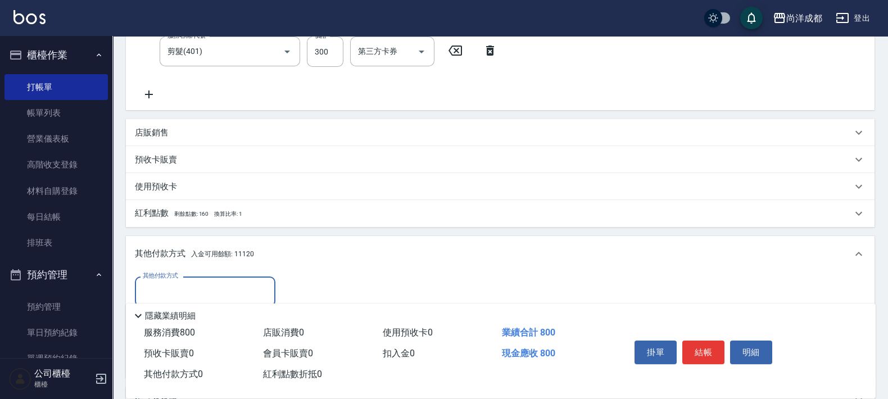
scroll to position [351, 0]
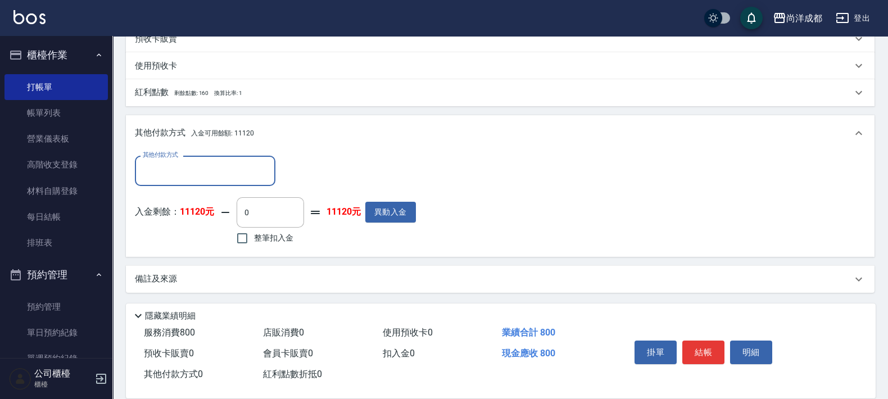
click at [232, 179] on input "其他付款方式" at bounding box center [205, 171] width 130 height 20
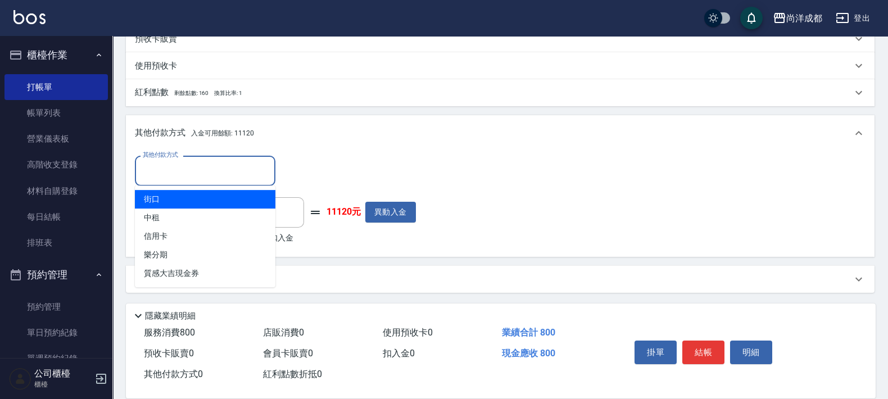
click at [325, 191] on div "其他付款方式 其他付款方式 入金剩餘： 11120元 0 ​ 整筆扣入金 11120元 異動入金" at bounding box center [275, 202] width 281 height 92
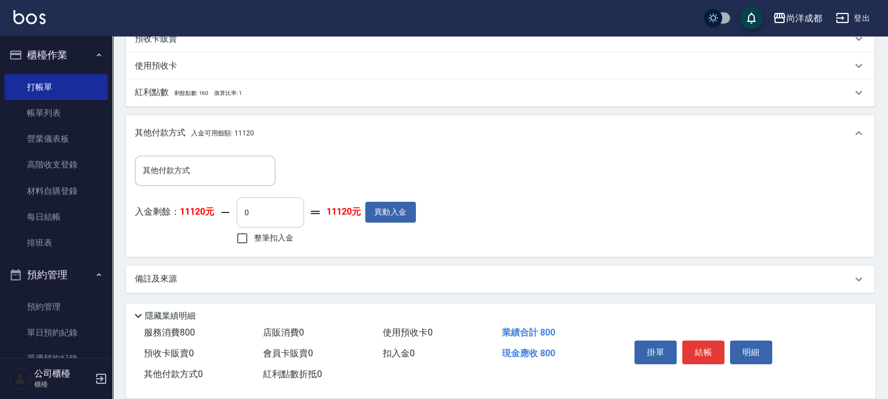
click at [272, 221] on input "0" at bounding box center [270, 212] width 67 height 30
type input "8"
type input "70"
type input "80"
type input "0"
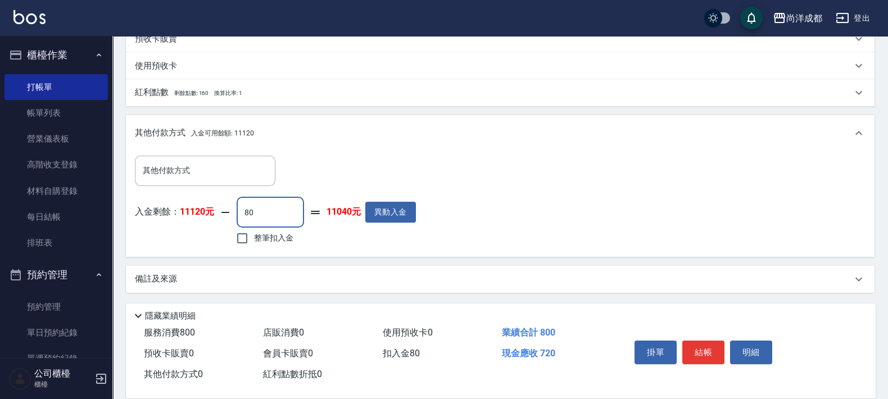
type input "800"
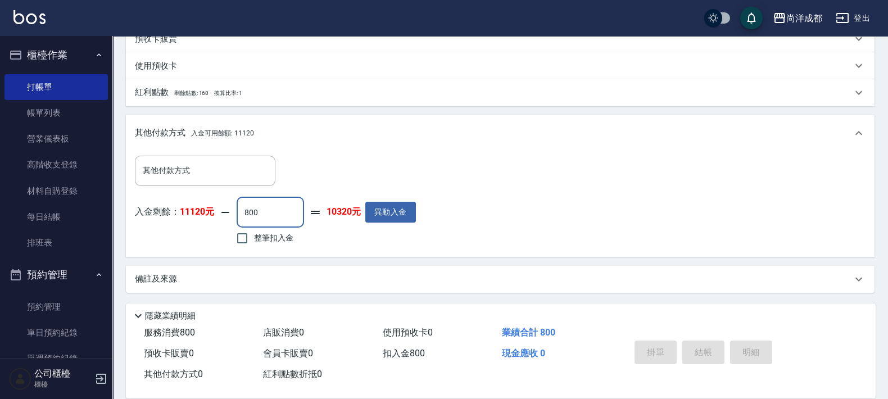
type input "2025/08/23 20:30"
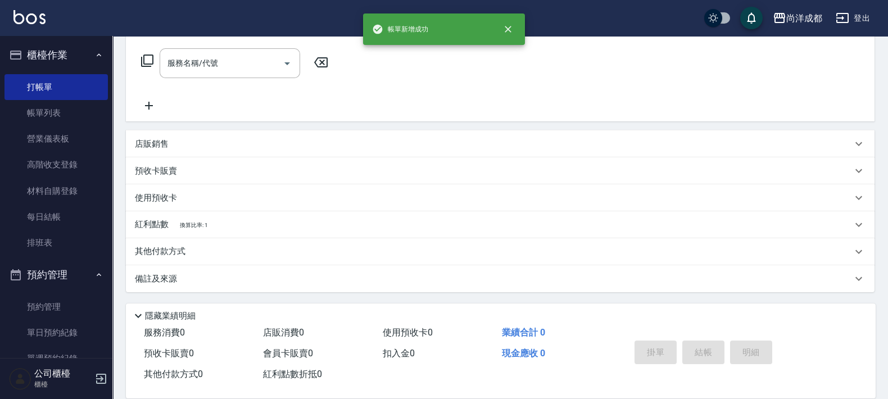
scroll to position [0, 0]
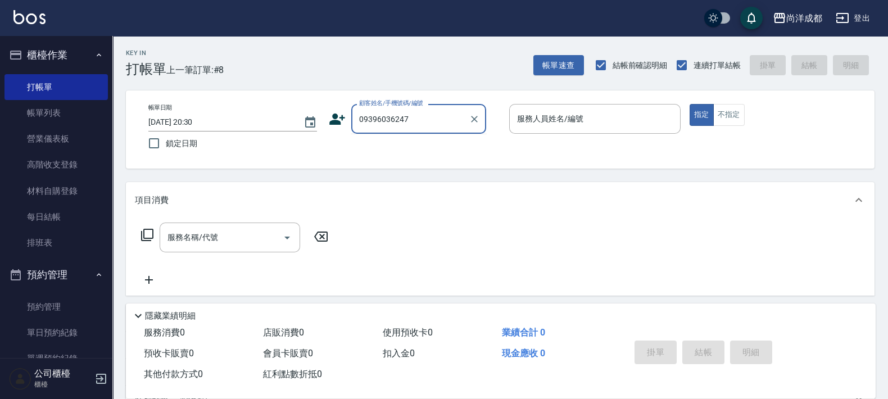
click at [409, 117] on input "09396036247" at bounding box center [410, 119] width 108 height 20
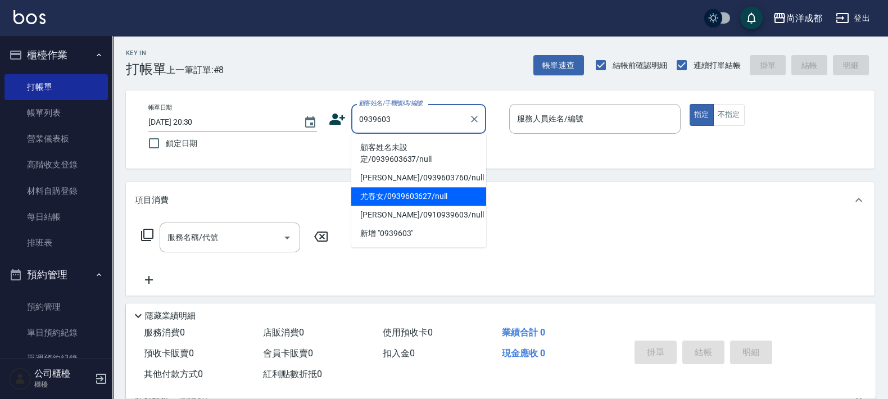
click at [404, 204] on li "尤春女/0939603627/null" at bounding box center [418, 196] width 135 height 19
type input "尤春女/0939603627/null"
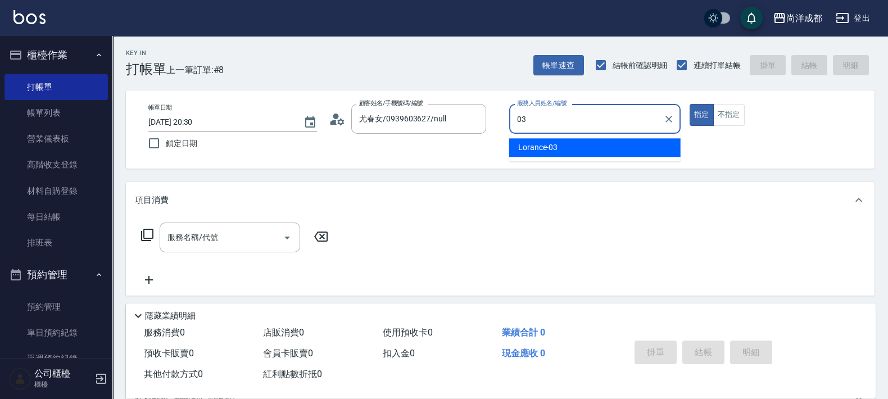
type input "Lorance-03"
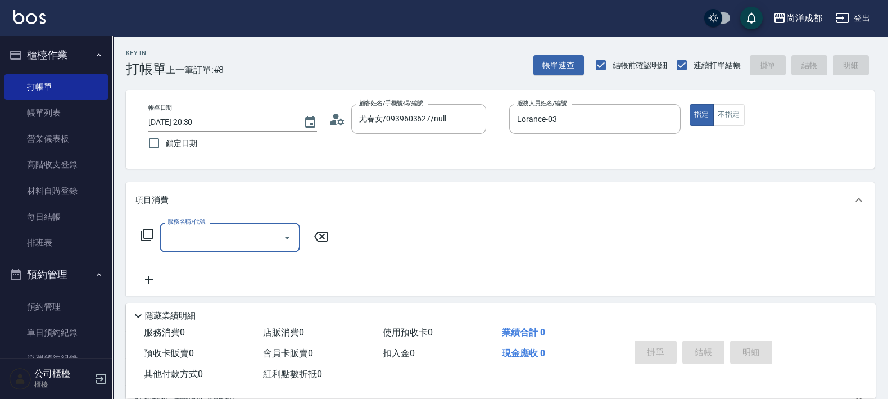
click at [344, 115] on icon at bounding box center [337, 119] width 17 height 17
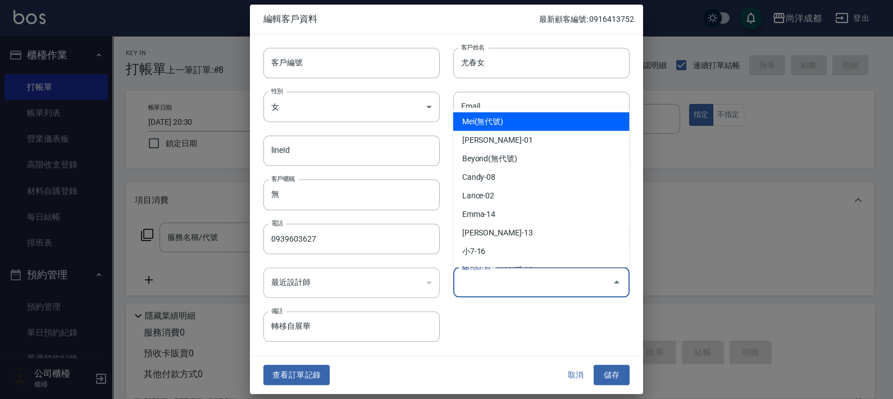
click at [574, 285] on input "偏好設計師" at bounding box center [533, 283] width 149 height 20
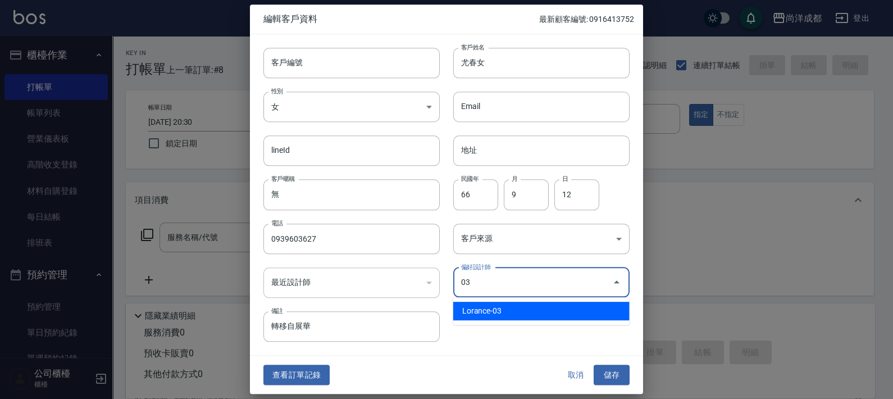
type input "Lorance"
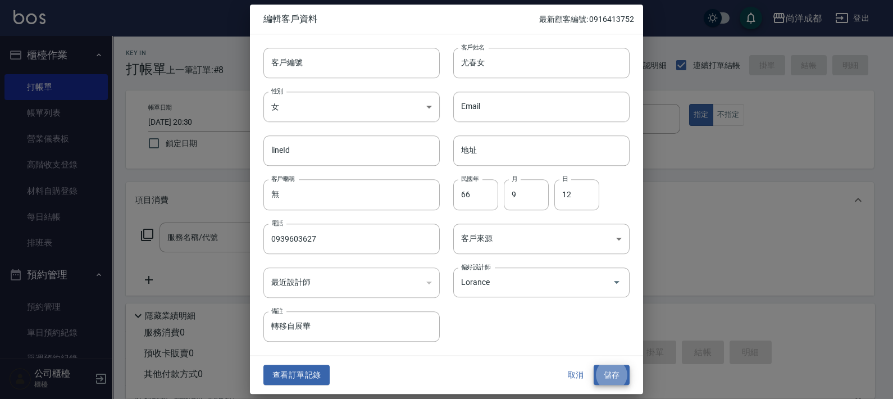
click at [594, 365] on button "儲存" at bounding box center [612, 375] width 36 height 21
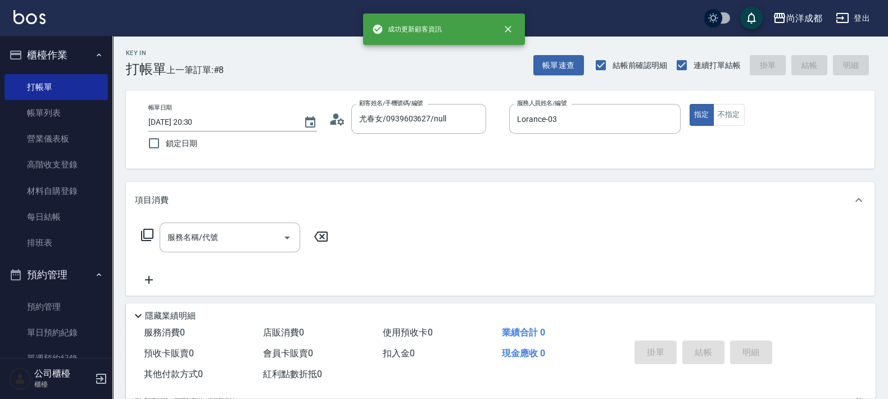
click at [201, 232] on input "服務名稱/代號" at bounding box center [222, 238] width 114 height 20
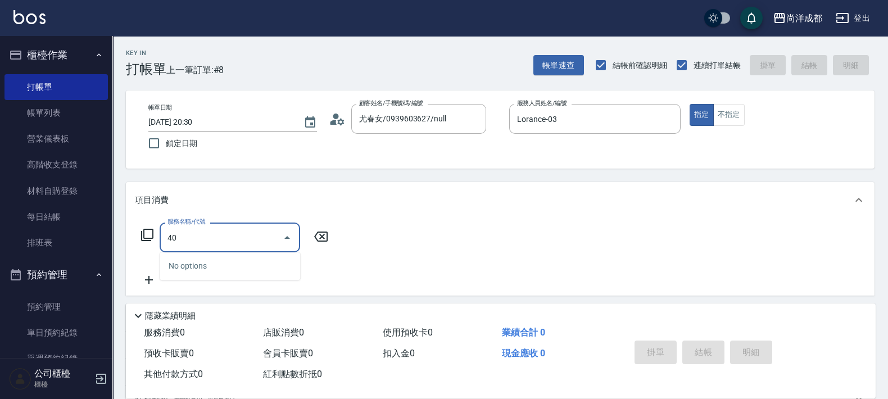
type input "401"
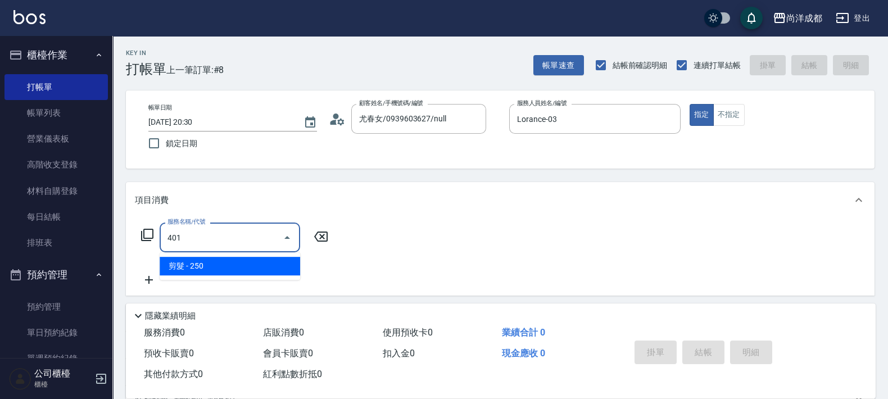
type input "20"
type input "剪髮(401)"
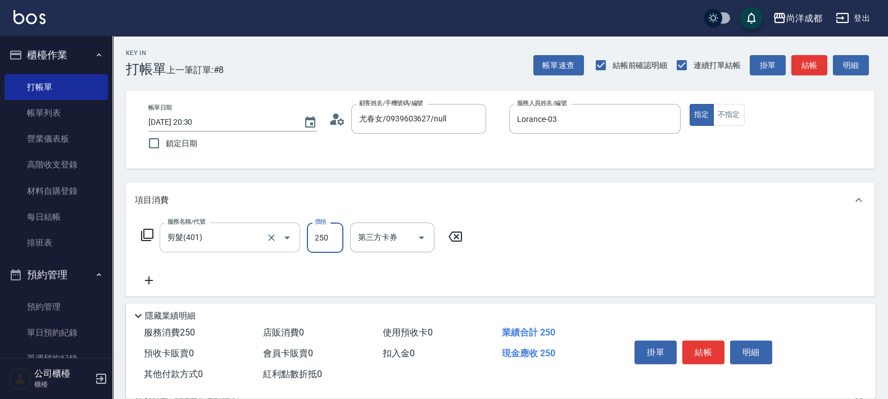
type input "9"
type input "0"
type input "90"
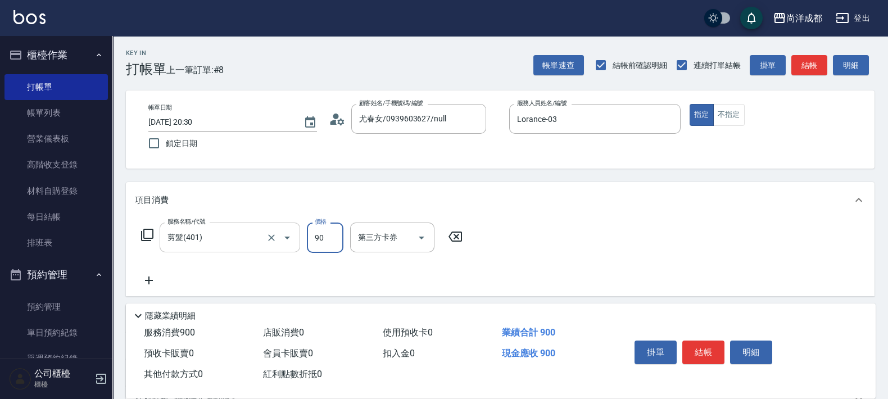
type input "0"
type input "80"
type input "800"
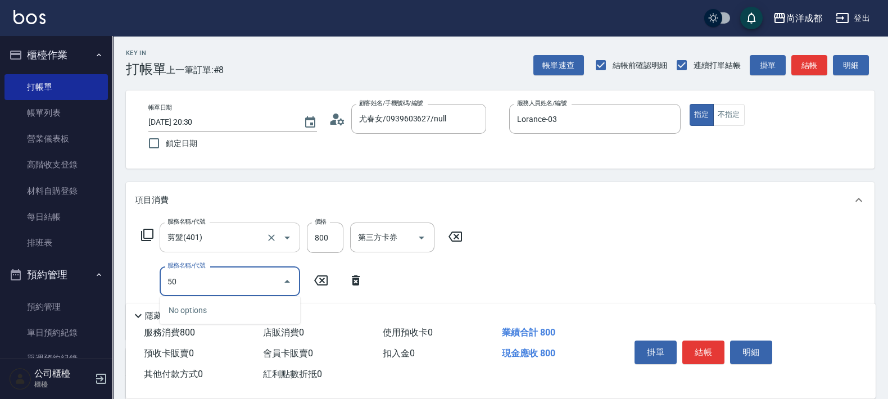
type input "501"
type input "180"
type input "染髮(501)"
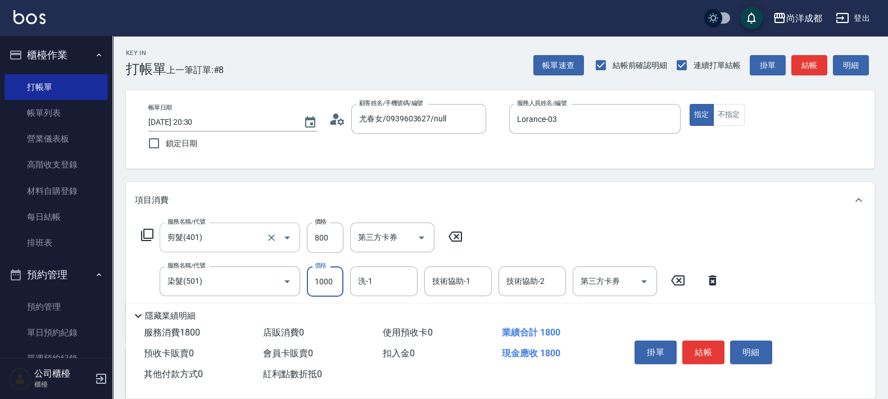
type input "2"
type input "80"
type input "227"
type input "300"
type input "2277"
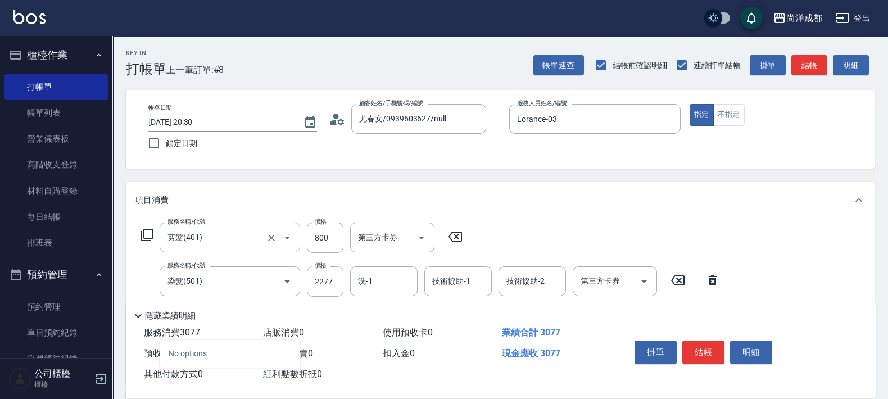
type input "601"
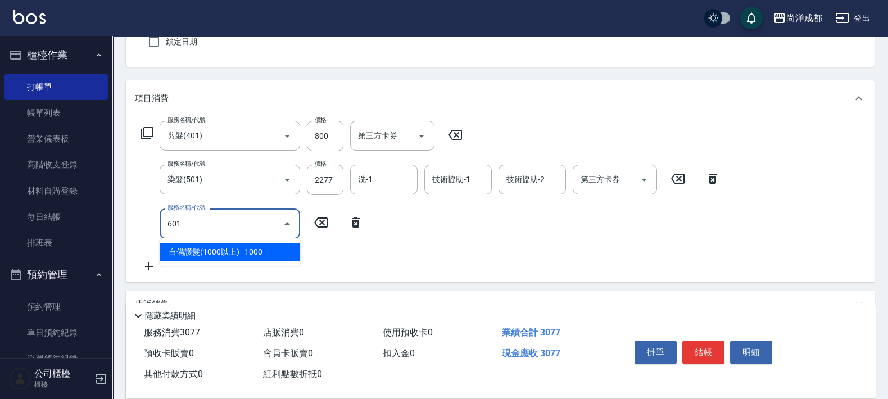
scroll to position [140, 0]
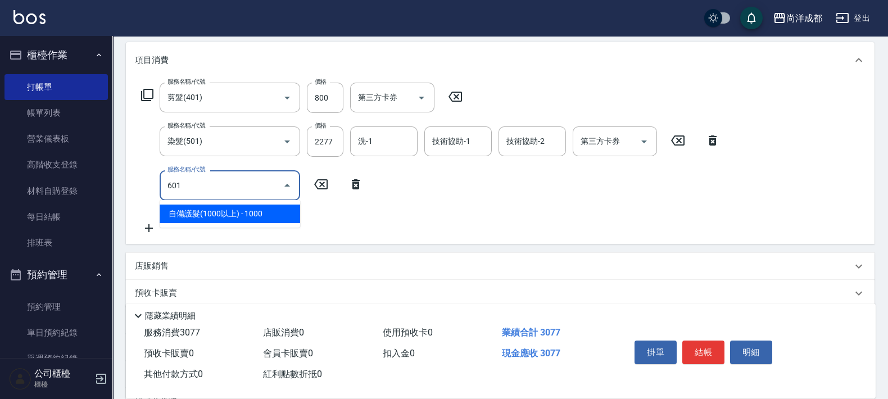
type input "400"
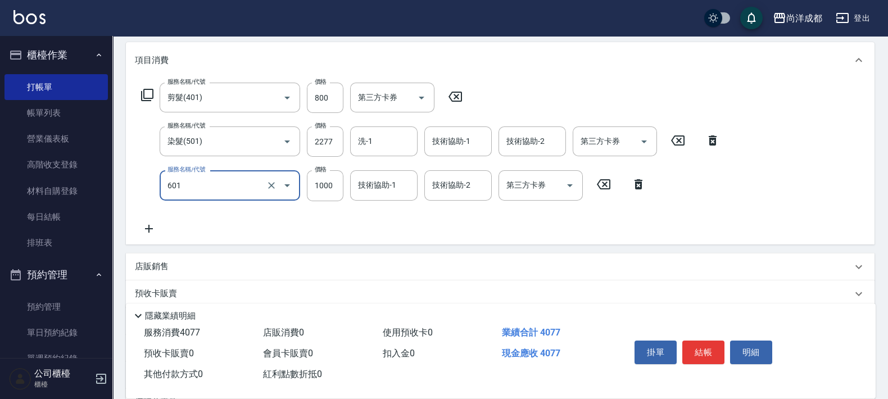
type input "自備護髮(1000以上)(601)"
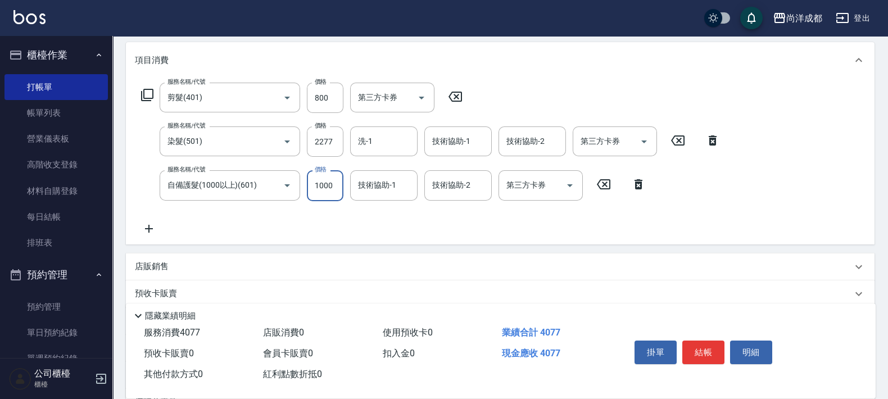
type input "1"
type input "300"
type input "130"
type input "430"
type input "1300"
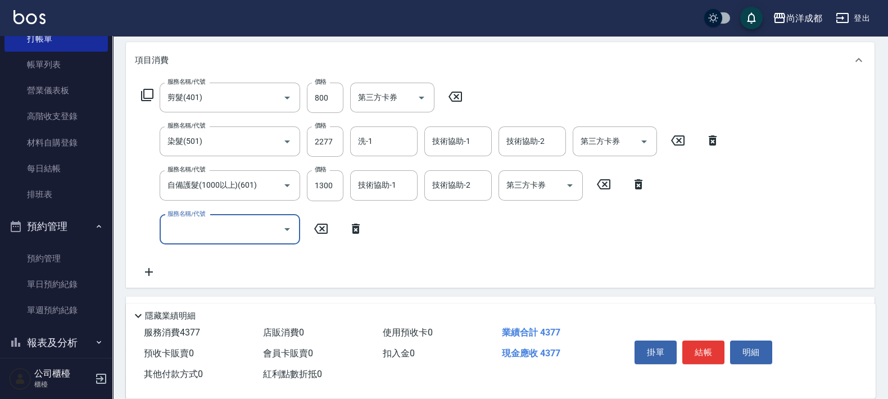
scroll to position [70, 0]
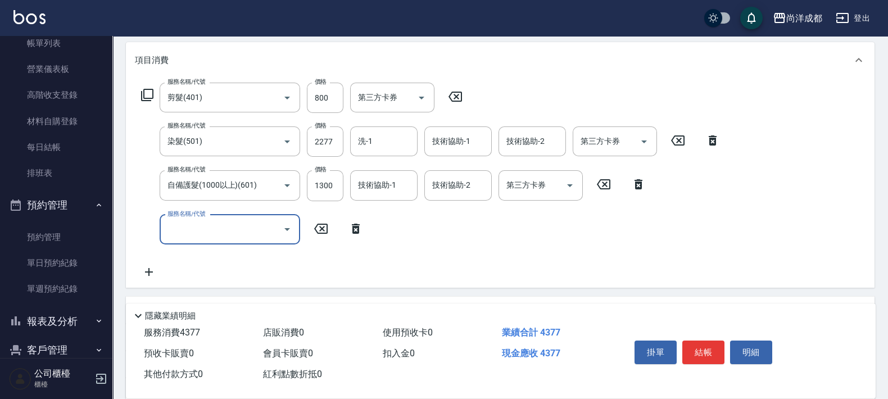
click at [270, 221] on input "服務名稱/代號" at bounding box center [222, 230] width 114 height 20
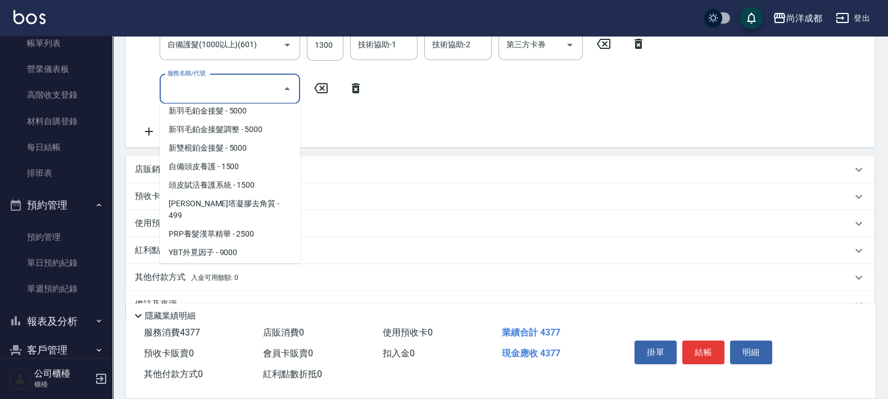
scroll to position [632, 0]
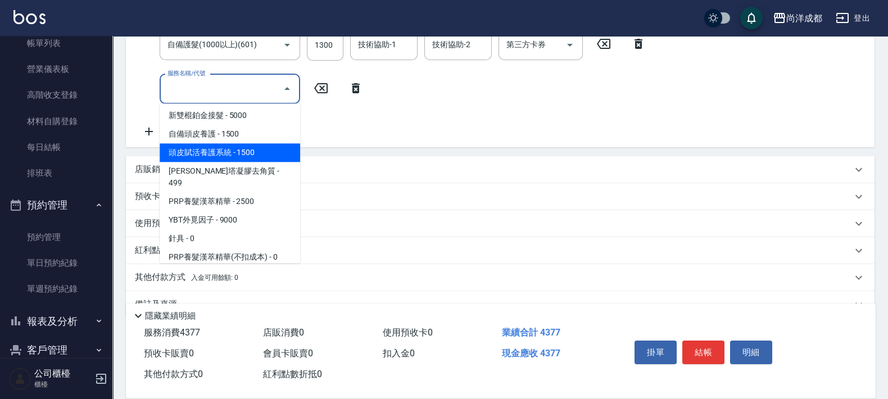
click at [229, 157] on span "頭皮賦活養護系統 - 1500" at bounding box center [230, 152] width 140 height 19
type input "580"
type input "頭皮賦活養護系統(1002)"
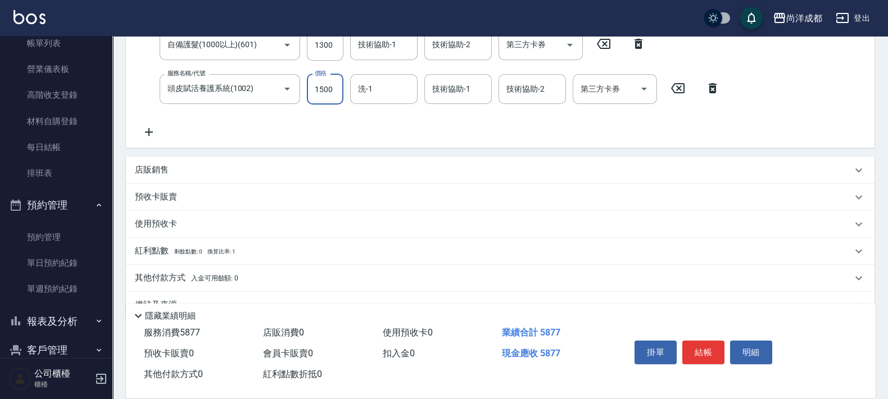
scroll to position [38, 0]
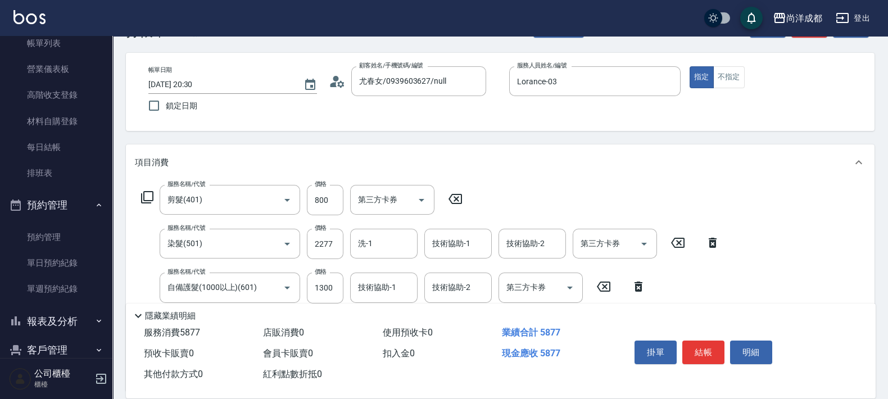
type input "1"
type input "430"
type input "120"
type input "440"
type input "1200"
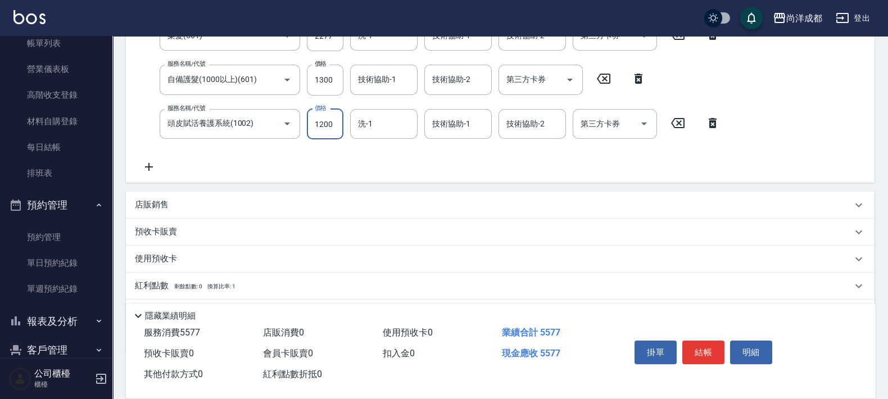
scroll to position [248, 0]
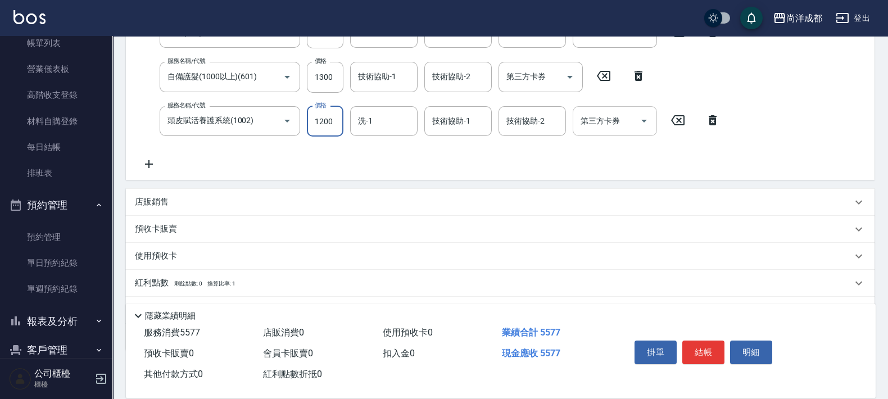
click at [591, 132] on div "第三方卡券" at bounding box center [615, 121] width 84 height 30
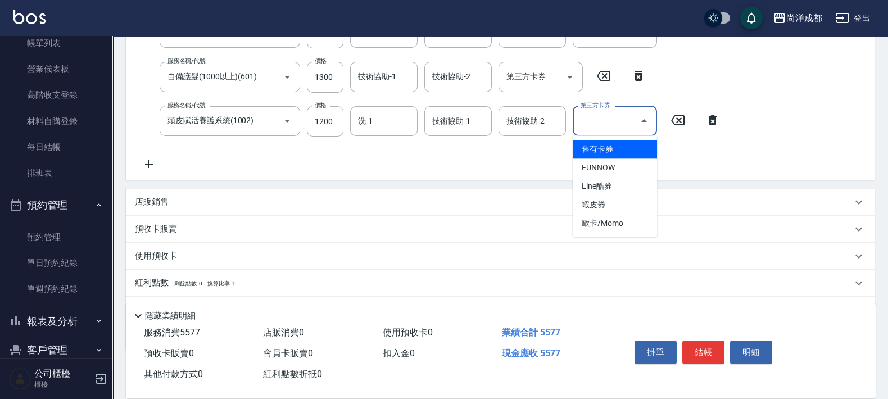
click at [633, 151] on span "舊有卡券" at bounding box center [615, 149] width 84 height 19
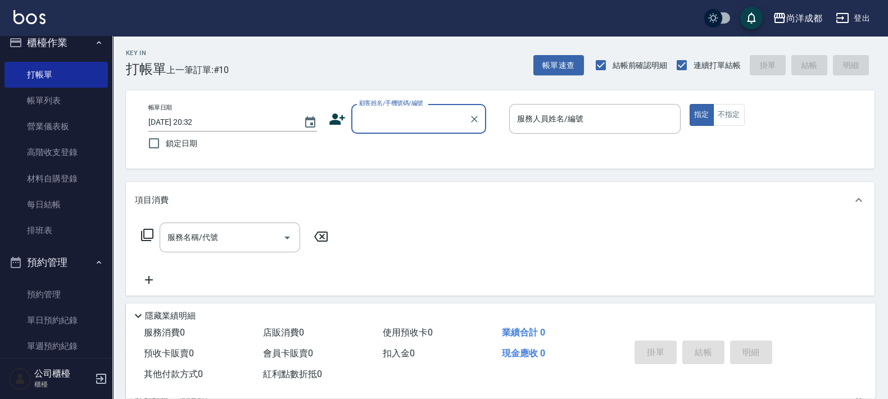
scroll to position [0, 0]
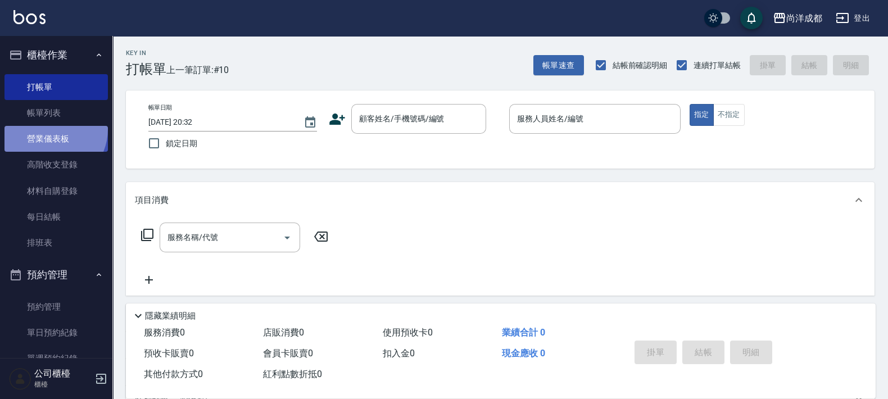
click at [47, 129] on link "營業儀表板" at bounding box center [55, 139] width 103 height 26
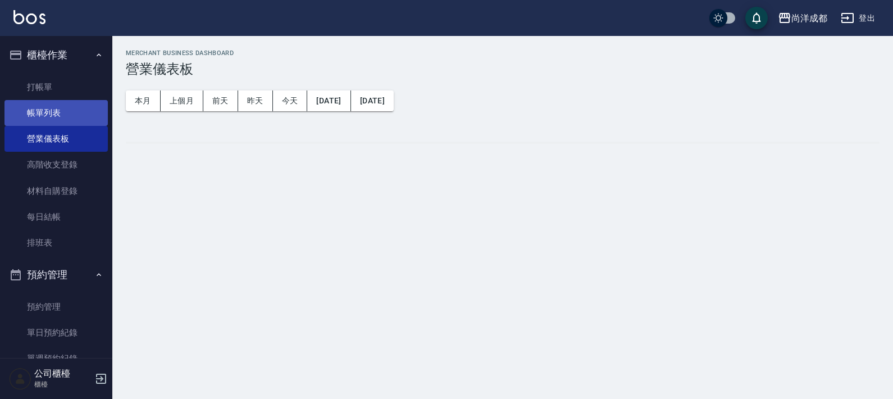
click at [66, 106] on link "帳單列表" at bounding box center [55, 113] width 103 height 26
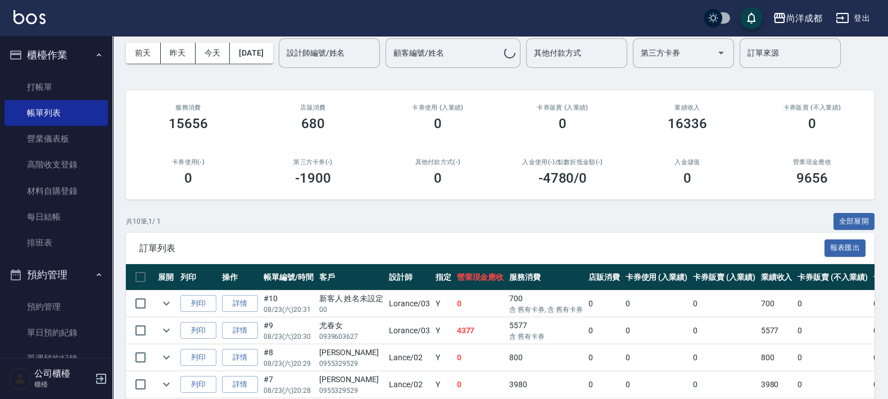
scroll to position [70, 0]
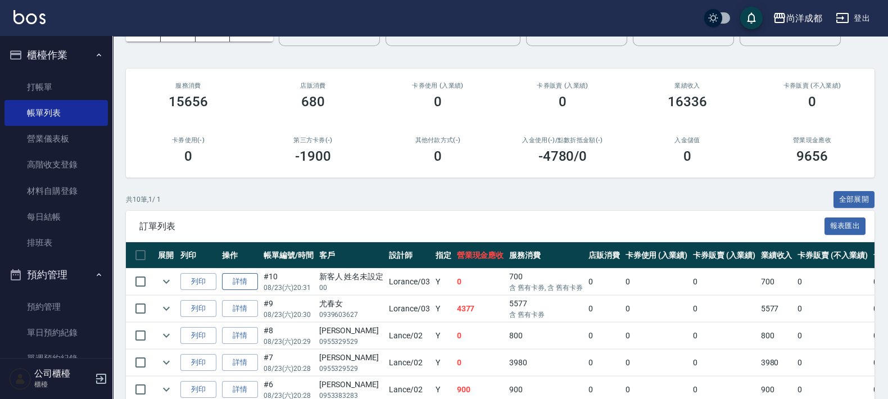
click at [242, 278] on link "詳情" at bounding box center [240, 281] width 36 height 17
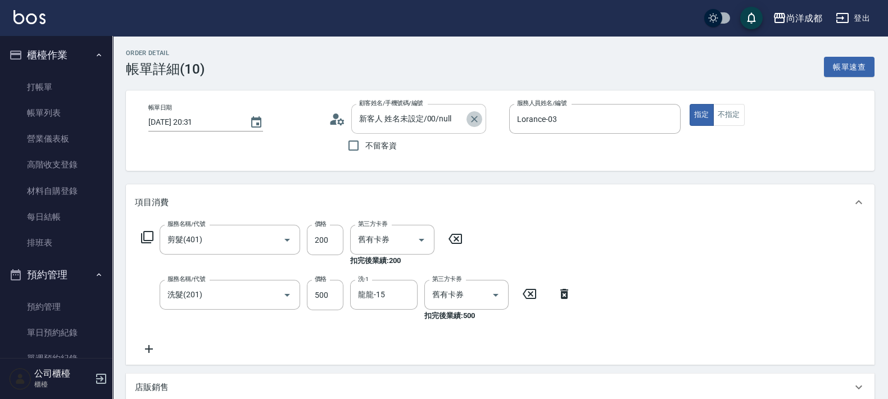
click at [472, 115] on icon "Clear" at bounding box center [474, 119] width 11 height 11
click at [689, 104] on button "指定" at bounding box center [701, 115] width 24 height 22
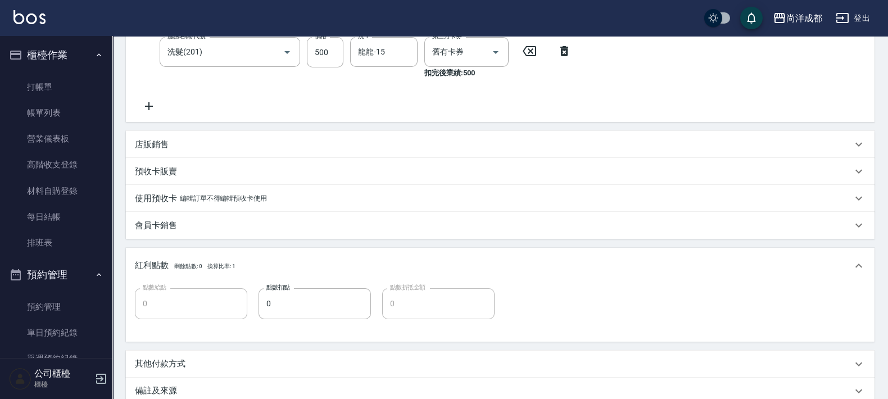
scroll to position [368, 0]
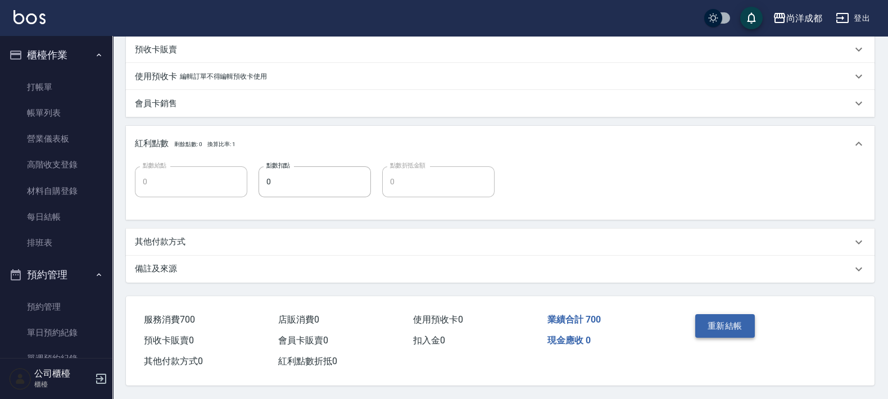
click at [731, 316] on button "重新結帳" at bounding box center [725, 326] width 60 height 24
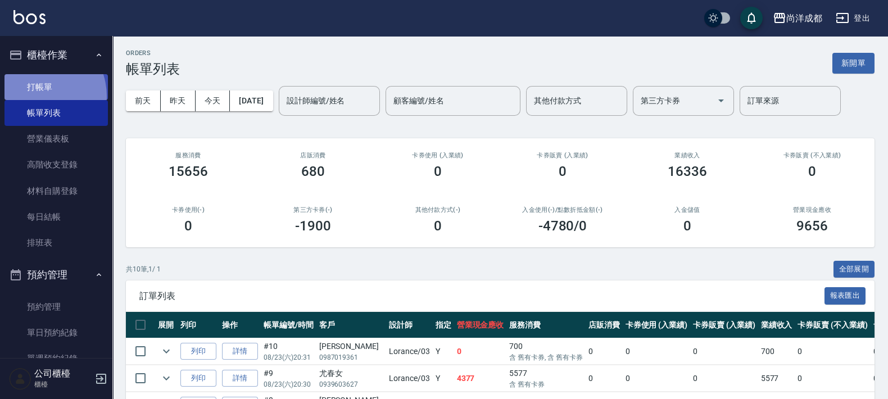
click at [33, 96] on link "打帳單" at bounding box center [55, 87] width 103 height 26
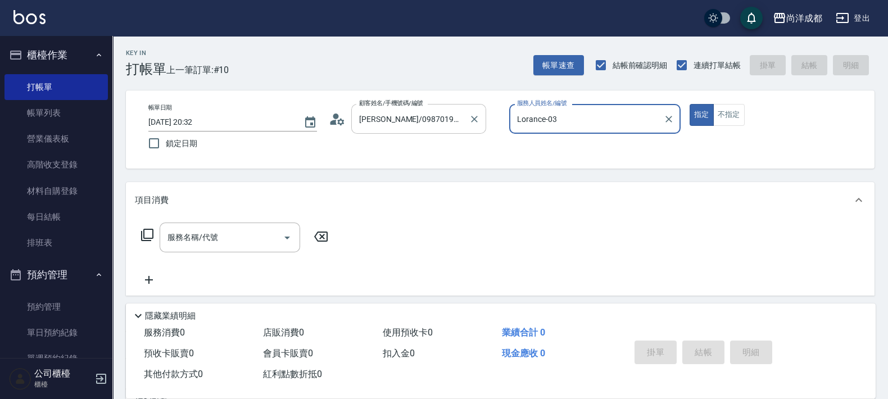
click at [689, 104] on button "指定" at bounding box center [701, 115] width 24 height 22
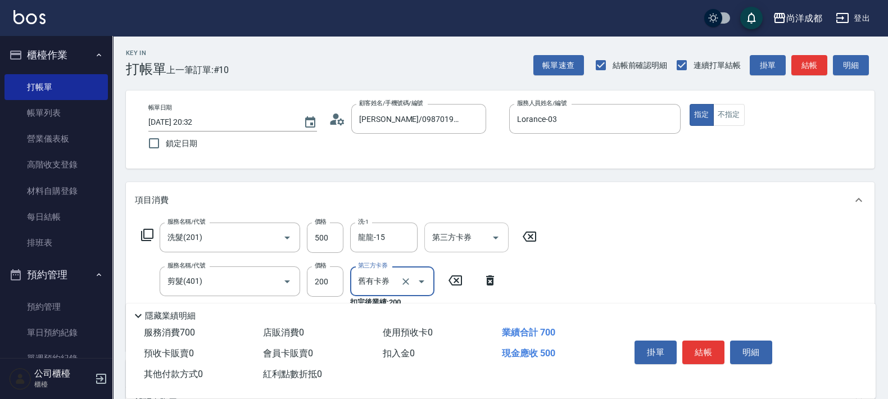
click at [487, 226] on div at bounding box center [495, 238] width 17 height 30
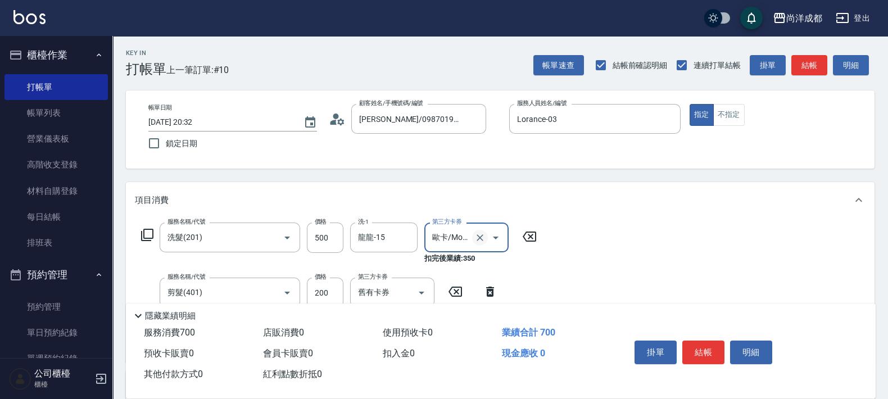
click at [473, 239] on button "Clear" at bounding box center [480, 238] width 16 height 16
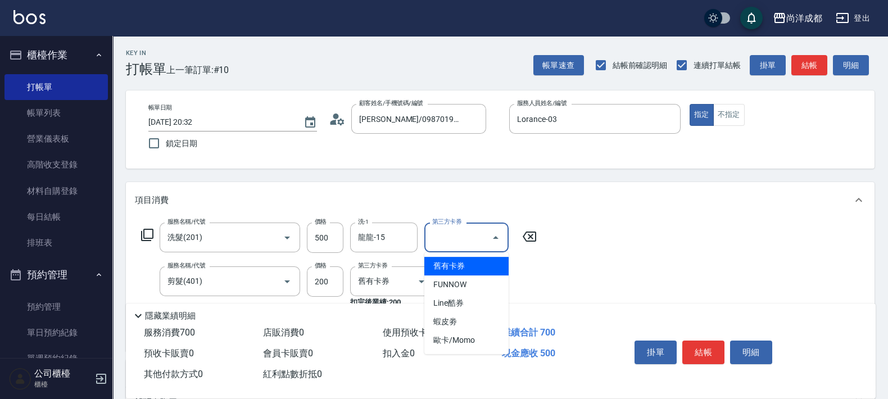
click at [473, 239] on input "第三方卡券" at bounding box center [457, 238] width 57 height 20
click at [474, 267] on span "舊有卡券" at bounding box center [466, 266] width 84 height 19
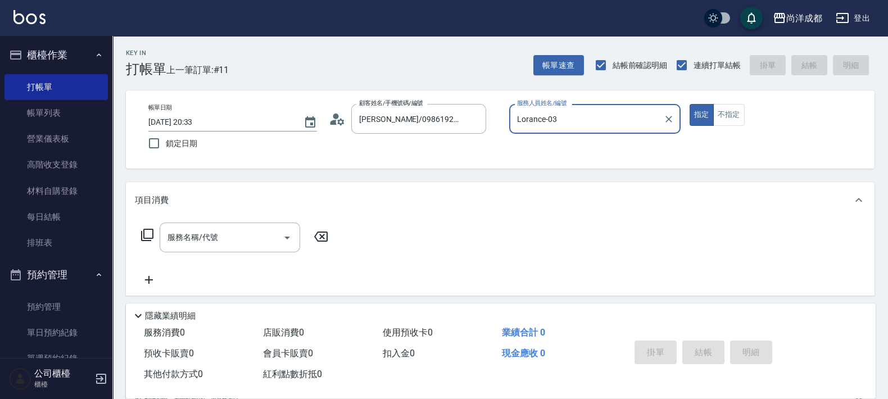
click at [689, 104] on button "指定" at bounding box center [701, 115] width 24 height 22
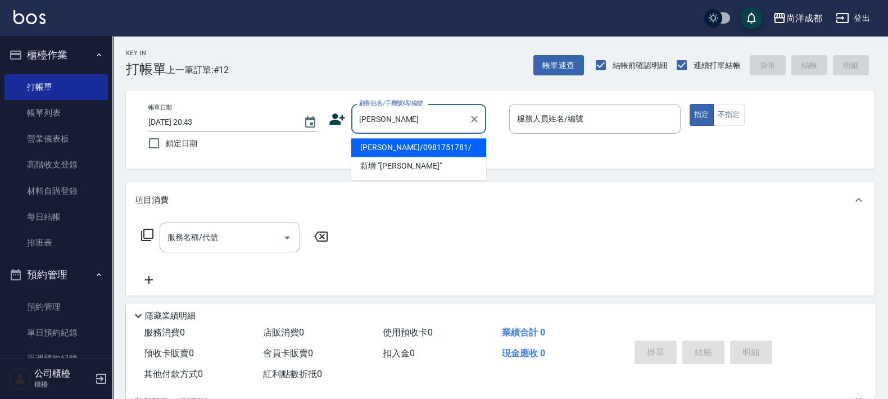
click at [405, 152] on li "[PERSON_NAME]/0981751781/" at bounding box center [418, 147] width 135 height 19
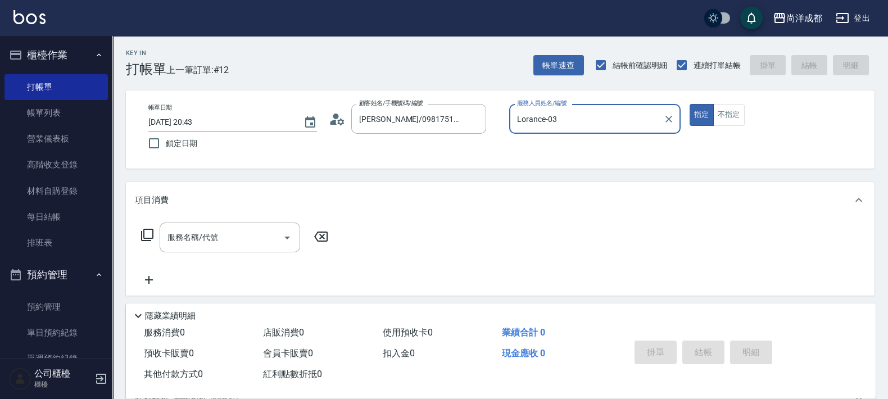
click at [689, 104] on button "指定" at bounding box center [701, 115] width 24 height 22
click at [469, 118] on button "Clear" at bounding box center [474, 119] width 16 height 16
click at [713, 104] on button "不指定" at bounding box center [728, 115] width 31 height 22
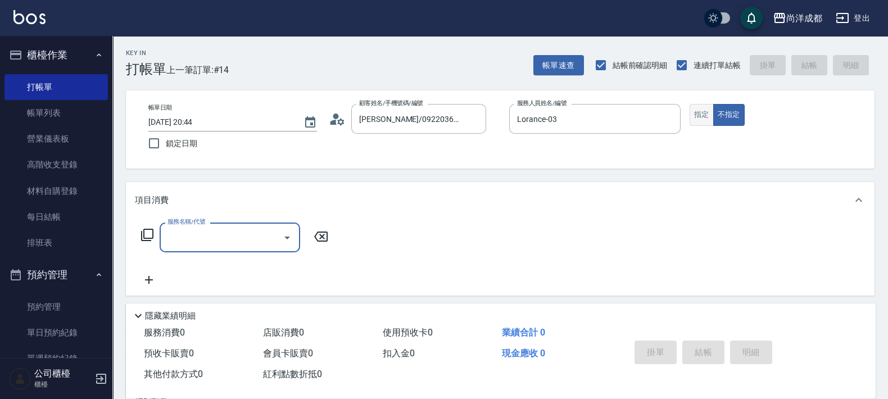
click at [701, 124] on button "指定" at bounding box center [701, 115] width 24 height 22
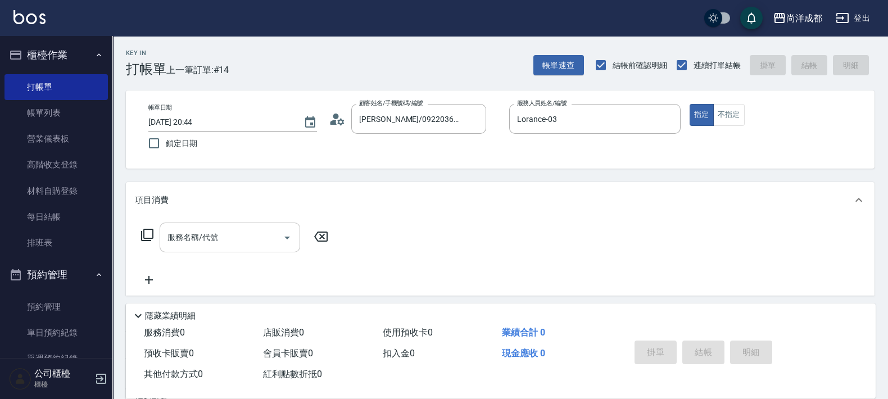
click at [229, 249] on div "服務名稱/代號" at bounding box center [230, 238] width 140 height 30
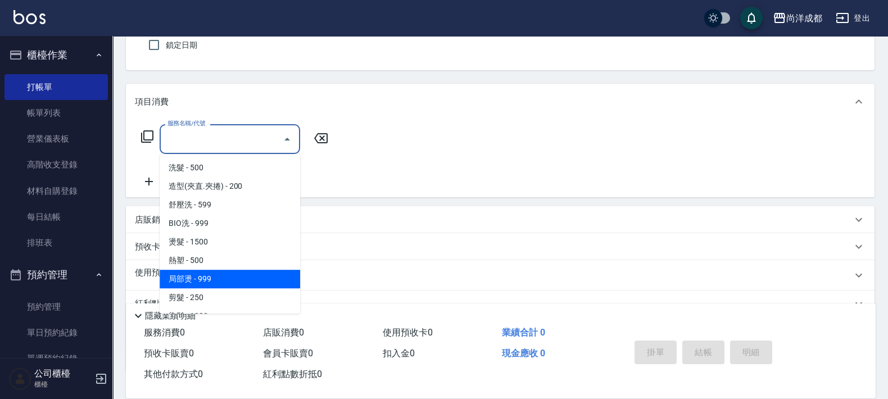
scroll to position [177, 0]
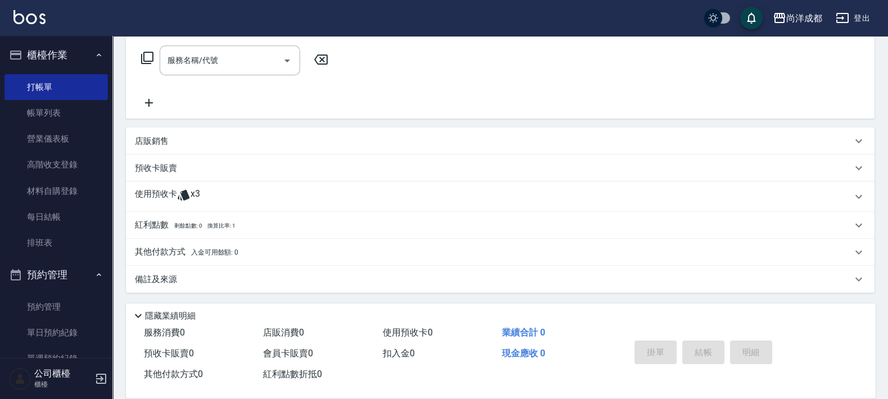
click at [356, 107] on div "服務名稱/代號 服務名稱/代號" at bounding box center [500, 80] width 748 height 78
click at [247, 197] on div "使用預收卡 x3" at bounding box center [493, 196] width 717 height 17
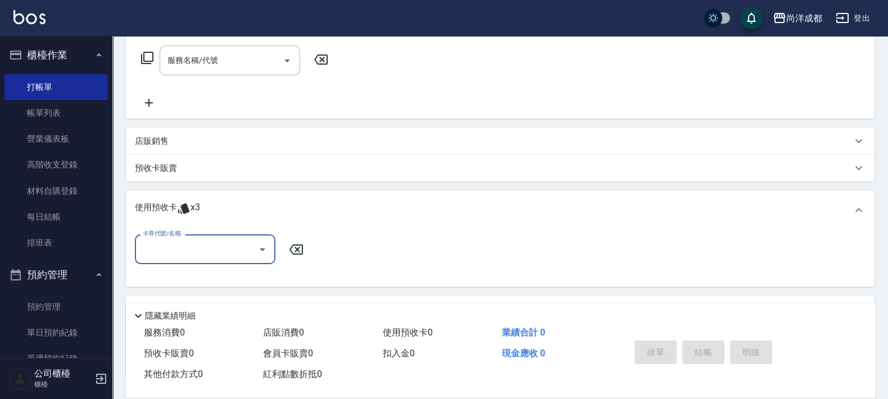
scroll to position [0, 0]
click at [238, 244] on input "卡券代號/名稱" at bounding box center [197, 249] width 114 height 20
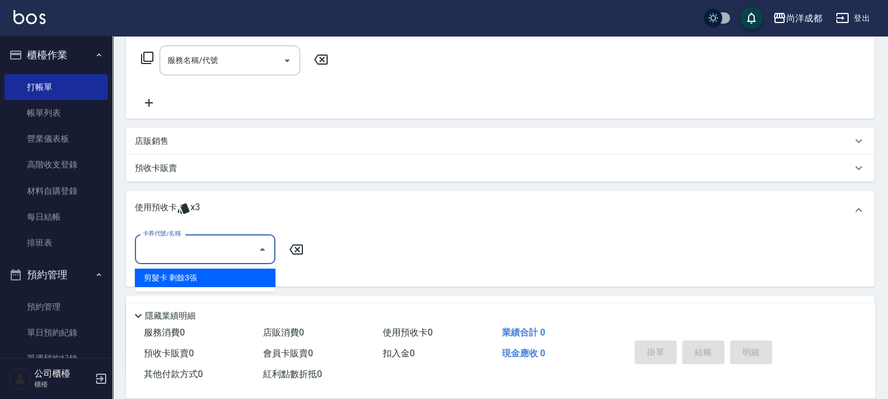
click at [243, 277] on div "剪髮卡 剩餘3張" at bounding box center [205, 278] width 140 height 19
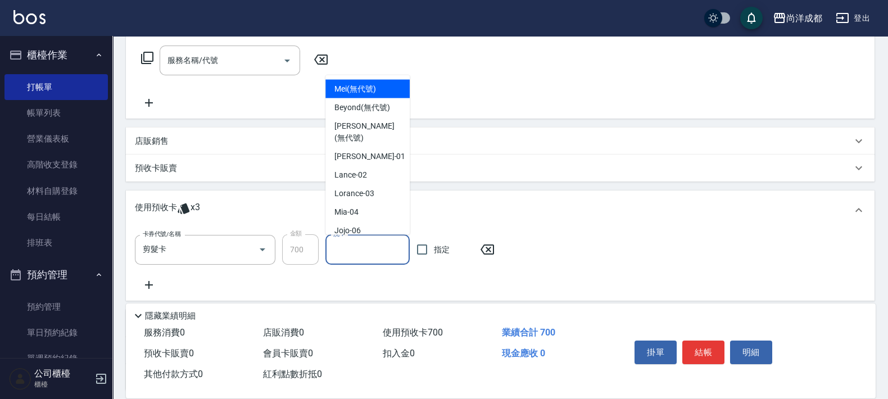
click at [391, 245] on input "洗-1" at bounding box center [367, 250] width 74 height 20
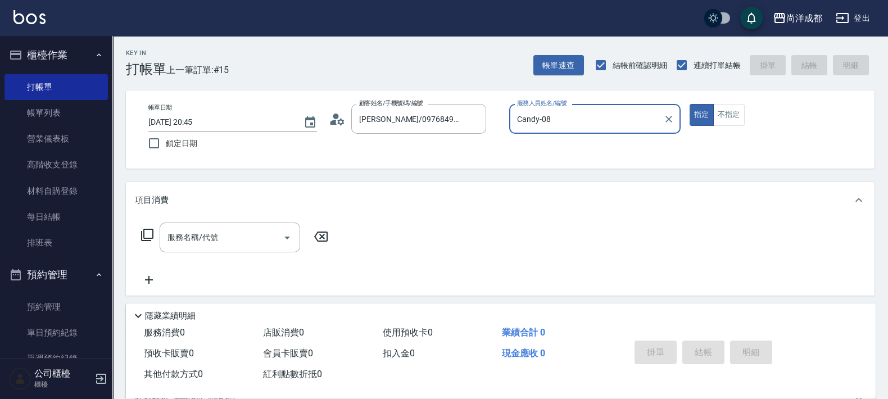
click at [689, 104] on button "指定" at bounding box center [701, 115] width 24 height 22
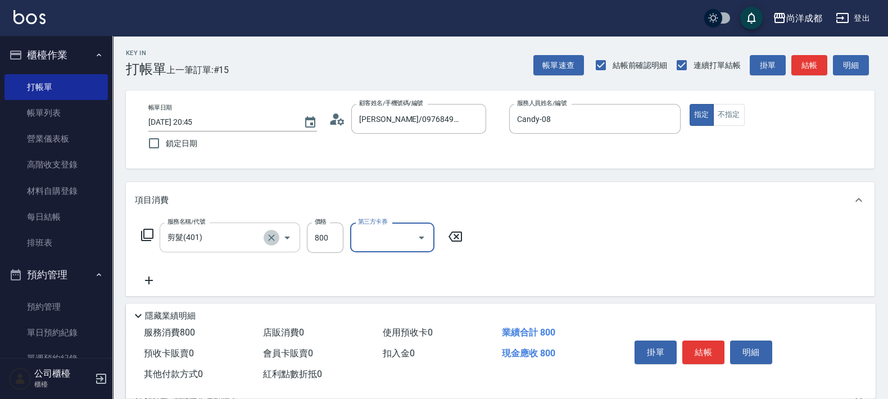
click at [274, 240] on icon "Clear" at bounding box center [271, 237] width 11 height 11
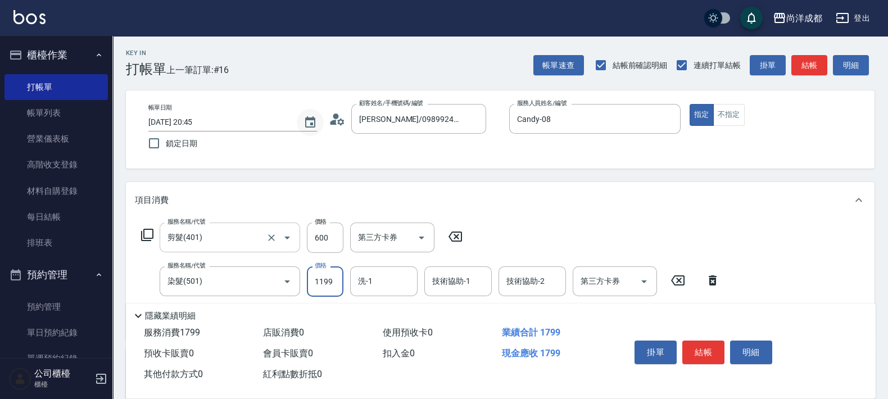
click at [320, 124] on button "Choose date, selected date is 2025-08-23" at bounding box center [310, 122] width 27 height 27
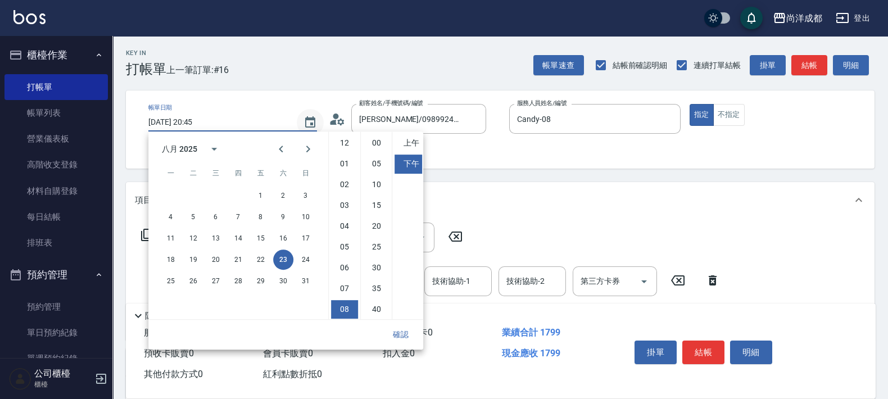
scroll to position [62, 0]
click at [338, 116] on icon at bounding box center [337, 119] width 17 height 17
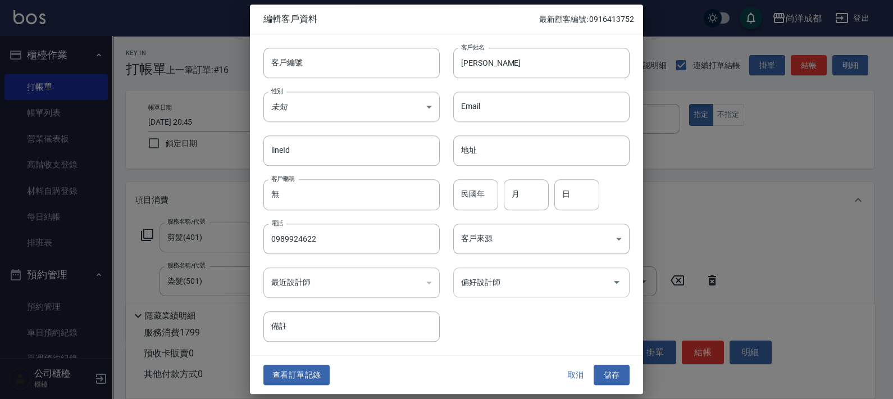
click at [584, 294] on div "偏好設計師" at bounding box center [541, 282] width 176 height 30
click at [594, 365] on button "儲存" at bounding box center [612, 375] width 36 height 21
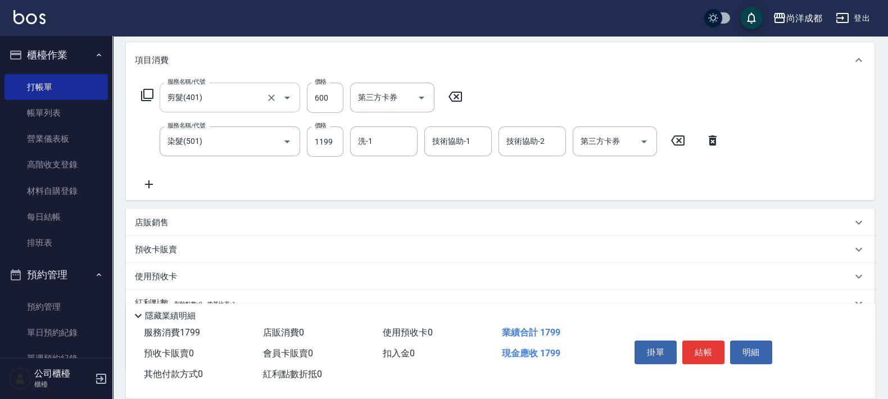
scroll to position [70, 0]
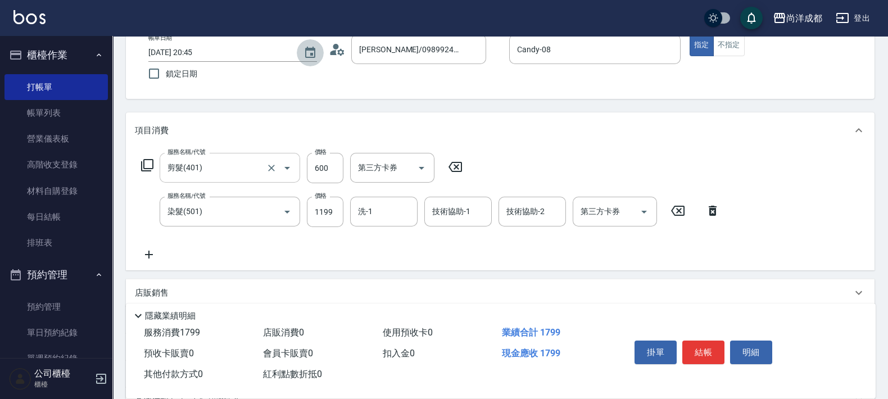
click at [397, 227] on div "服務名稱/代號 剪髮(401) 服務名稱/代號 價格 600 價格 第三方卡券 第三方卡券 服務名稱/代號 染髮(501) 服務名稱/代號 價格 1199 價…" at bounding box center [431, 207] width 592 height 108
click at [401, 215] on input "洗-1" at bounding box center [383, 212] width 57 height 20
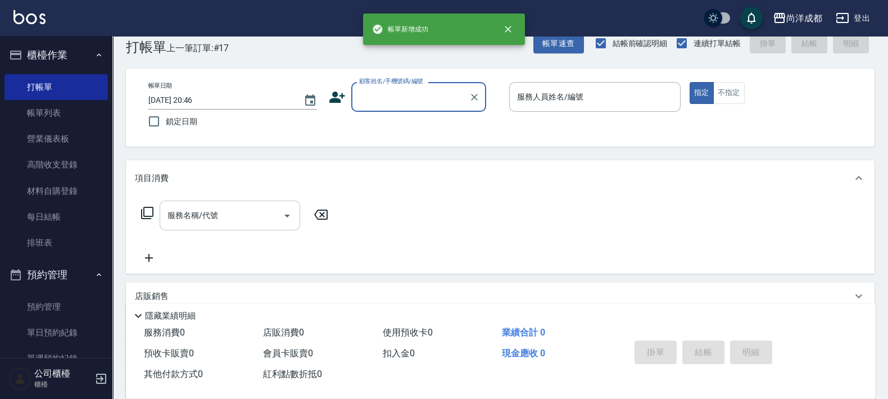
scroll to position [0, 0]
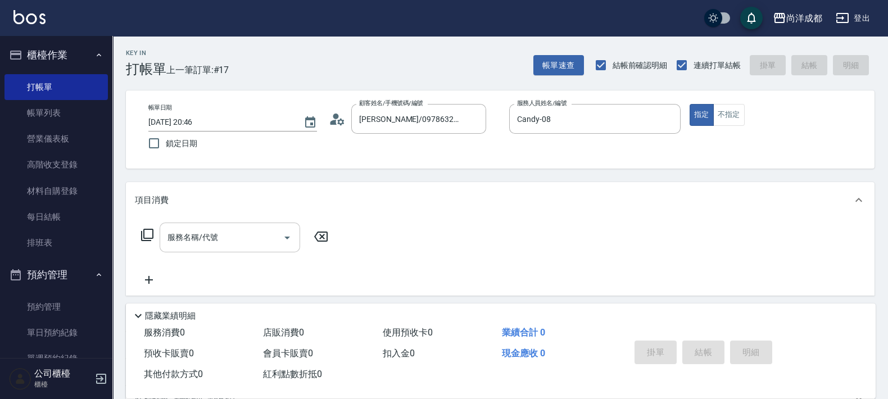
click at [337, 127] on div "顧客姓名/手機號碼/編號 周畹潔/0978632962/null 顧客姓名/手機號碼/編號" at bounding box center [414, 119] width 171 height 30
click at [331, 129] on div "顧客姓名/手機號碼/編號 周畹潔/0978632962/null 顧客姓名/手機號碼/編號" at bounding box center [414, 119] width 171 height 30
click at [337, 110] on div "顧客姓名/手機號碼/編號 周畹潔/0978632962/null 顧客姓名/手機號碼/編號" at bounding box center [414, 119] width 171 height 30
click at [338, 122] on icon at bounding box center [340, 121] width 7 height 7
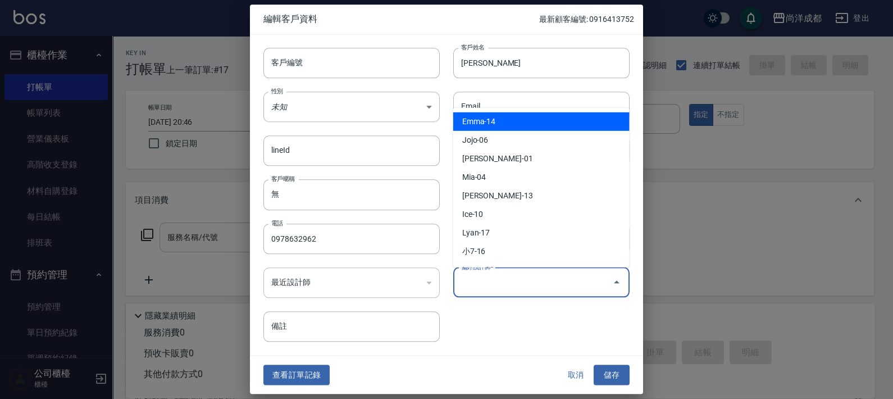
click at [500, 277] on input "偏好設計師" at bounding box center [533, 283] width 149 height 20
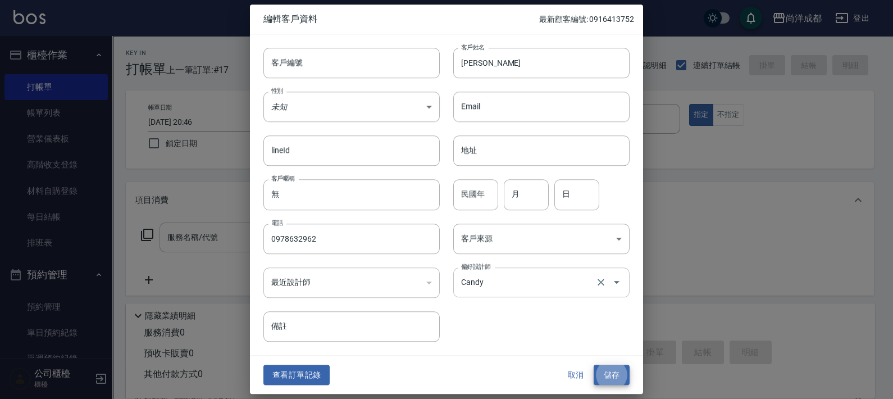
click at [594, 365] on button "儲存" at bounding box center [612, 375] width 36 height 21
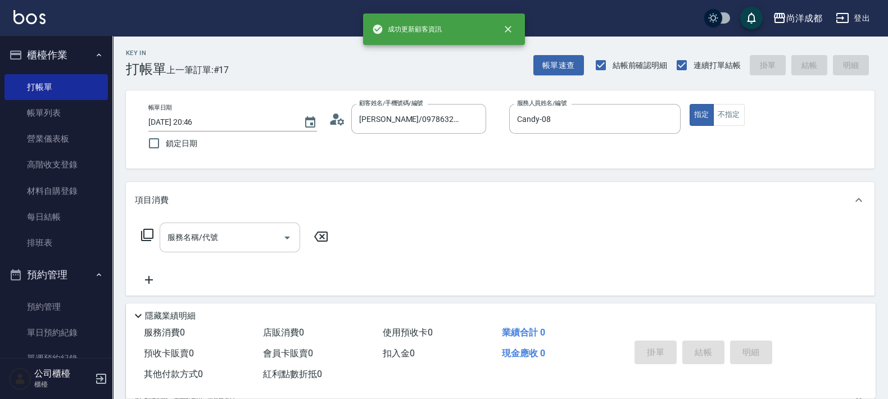
click at [247, 236] on input "服務名稱/代號" at bounding box center [222, 238] width 114 height 20
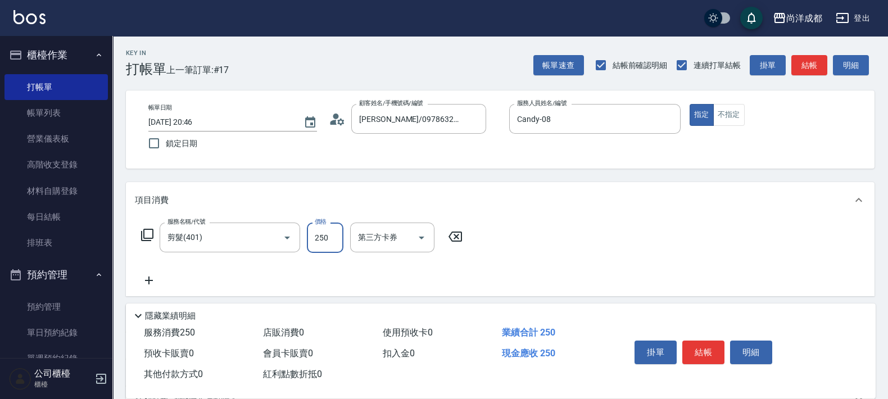
click at [339, 247] on input "250" at bounding box center [325, 238] width 37 height 30
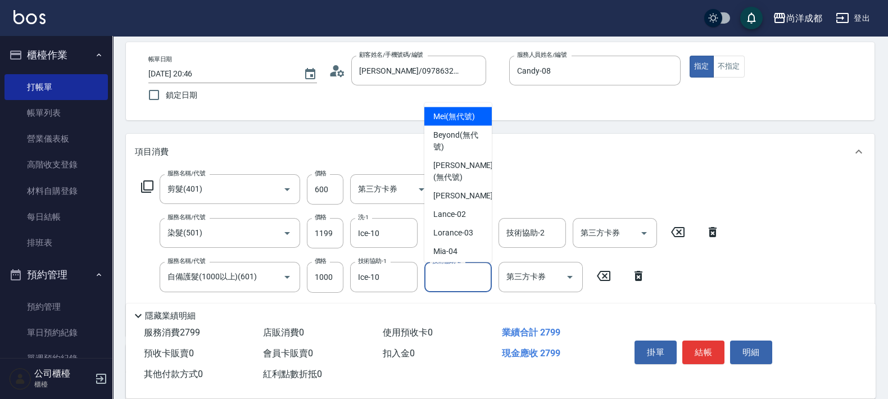
scroll to position [70, 0]
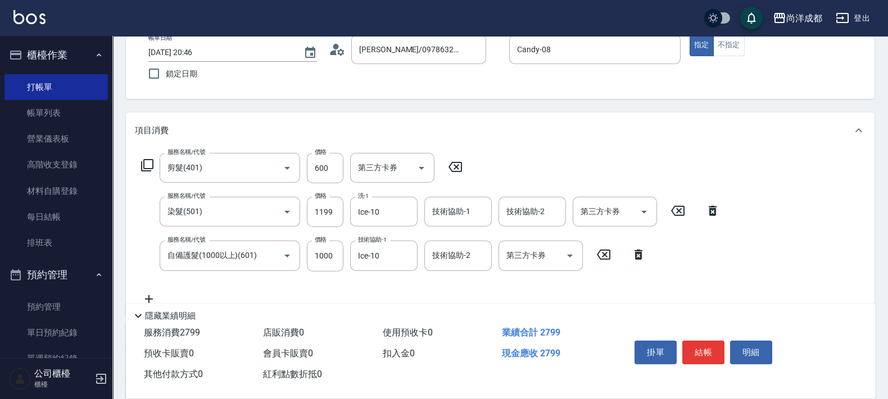
click at [543, 174] on div "服務名稱/代號 剪髮(401) 服務名稱/代號 價格 600 價格 第三方卡券 第三方卡券 服務名稱/代號 染髮(501) 服務名稱/代號 價格 1199 價…" at bounding box center [431, 229] width 592 height 152
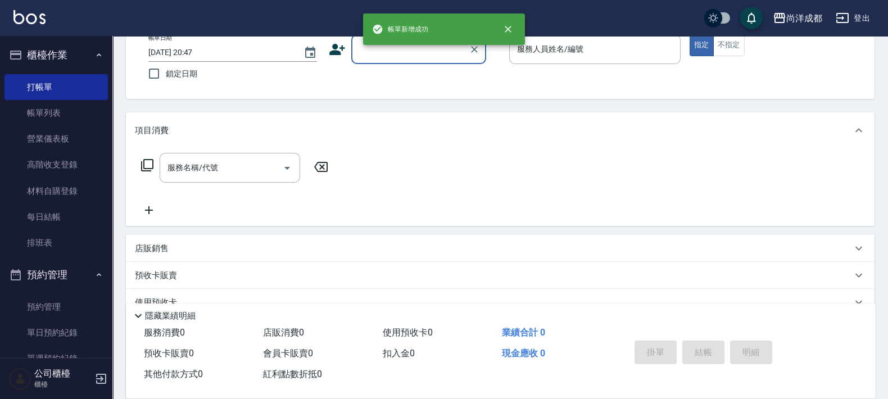
scroll to position [0, 0]
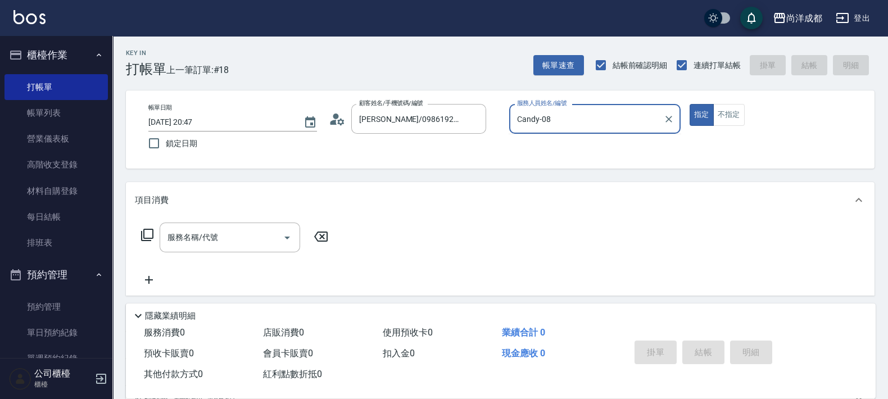
click at [689, 104] on button "指定" at bounding box center [701, 115] width 24 height 22
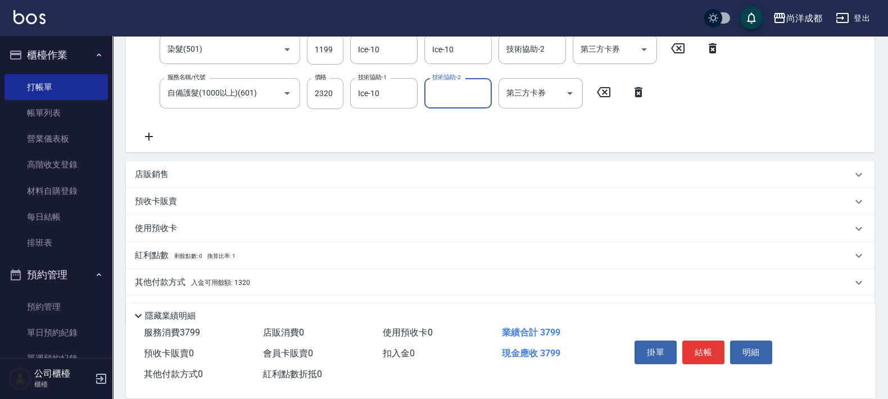
scroll to position [262, 0]
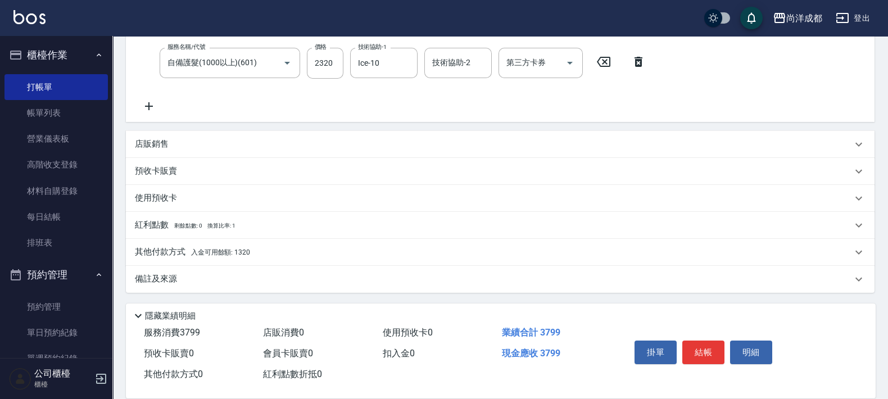
click at [251, 260] on div "其他付款方式 入金可用餘額: 1320" at bounding box center [500, 252] width 748 height 27
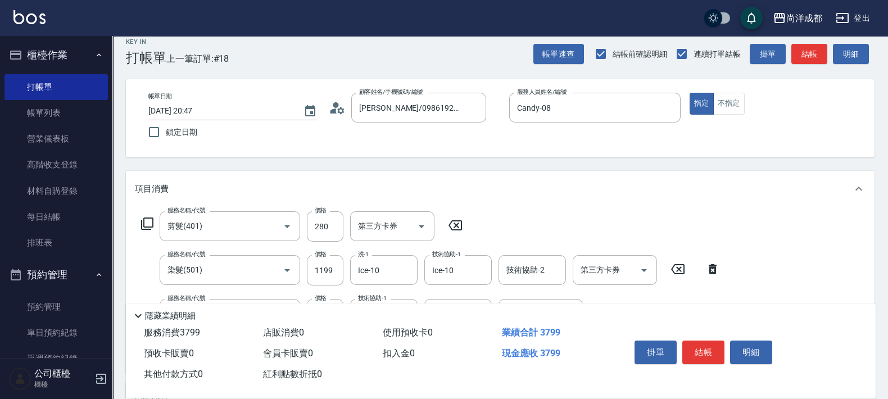
scroll to position [0, 0]
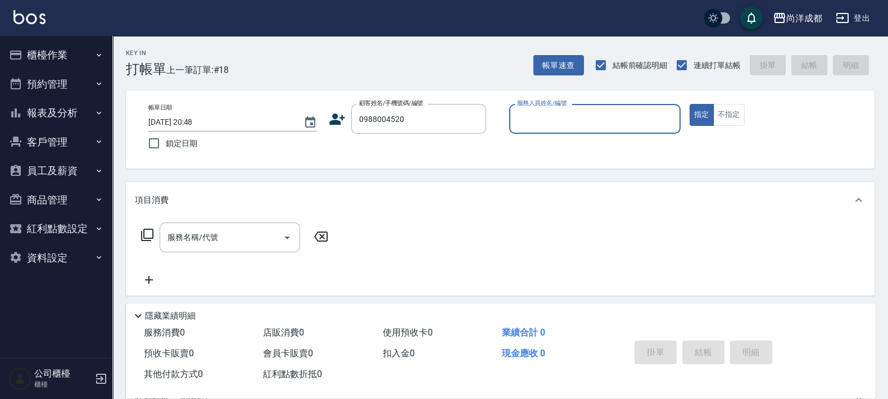
type input "0988004520"
click at [474, 115] on icon "Clear" at bounding box center [474, 119] width 11 height 11
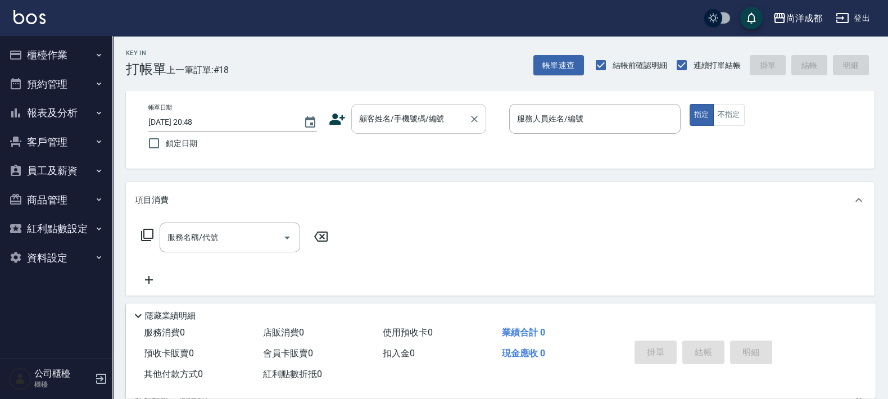
click at [396, 129] on div "顧客姓名/手機號碼/編號" at bounding box center [418, 119] width 135 height 30
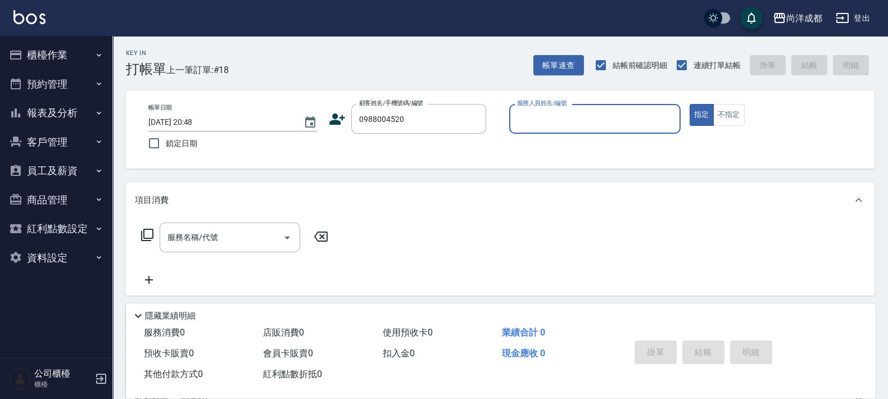
type input "0988004520"
click at [574, 134] on p at bounding box center [594, 140] width 171 height 12
click at [572, 129] on div "服務人員姓名/編號" at bounding box center [594, 119] width 171 height 30
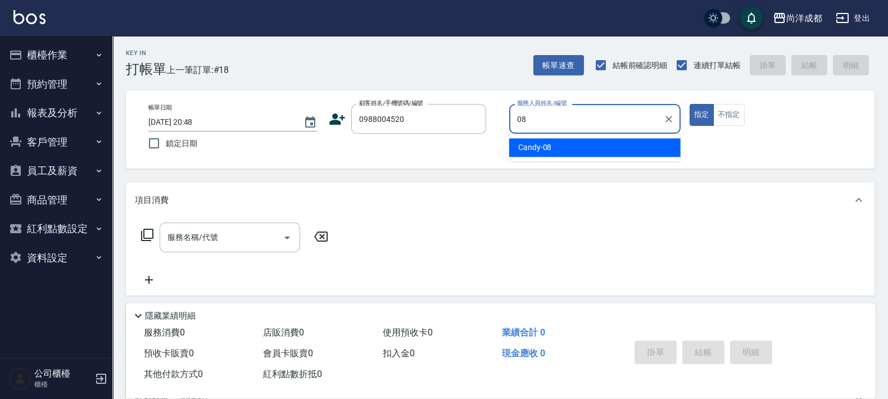
type input "Candy-08"
type button "true"
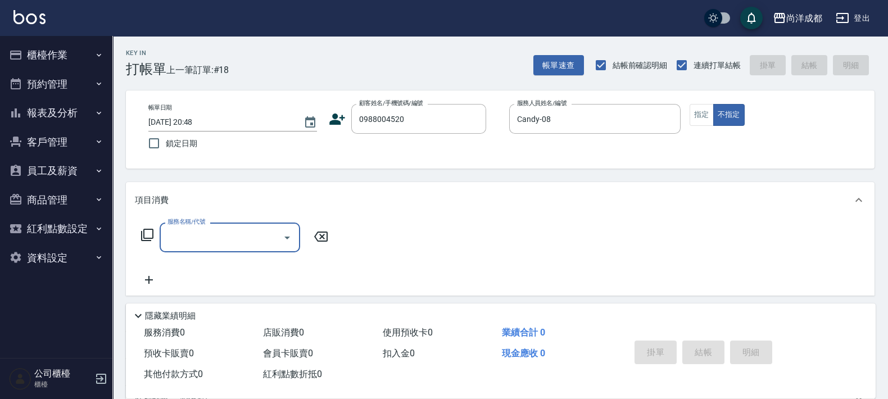
click at [332, 124] on icon at bounding box center [337, 119] width 16 height 11
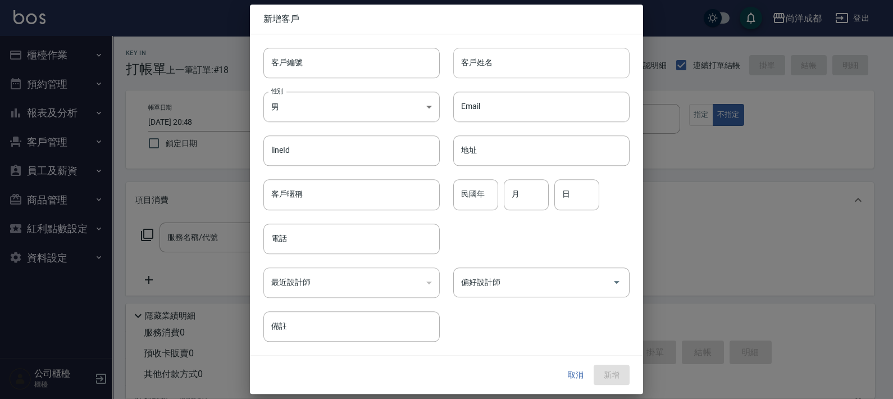
type input "0988004520"
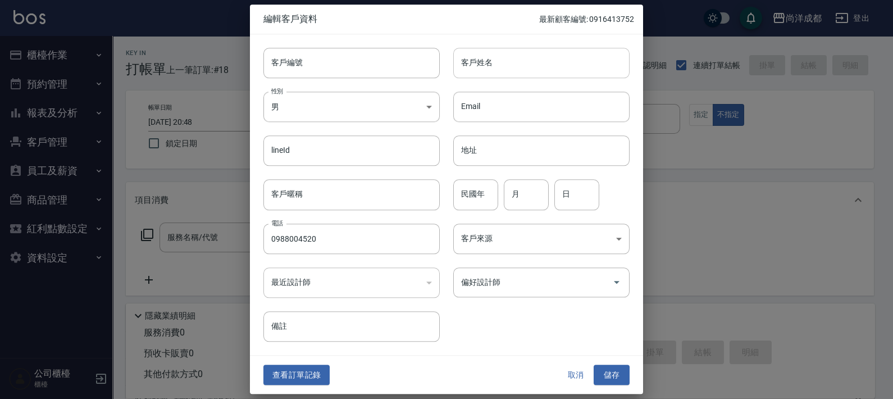
click at [532, 75] on input "客戶姓名" at bounding box center [541, 63] width 176 height 30
type input "[PERSON_NAME]"
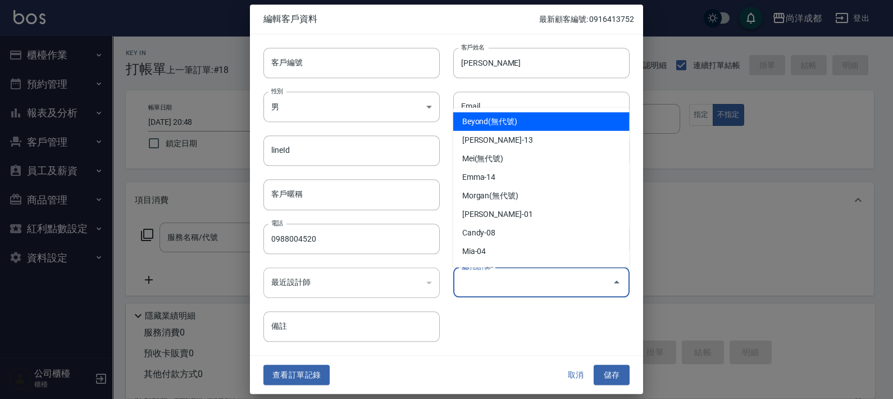
click at [576, 288] on input "偏好設計師" at bounding box center [533, 283] width 149 height 20
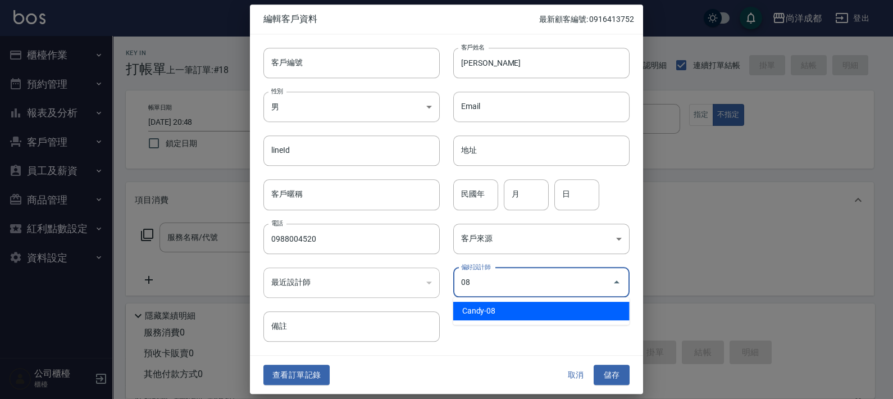
type input "Candy"
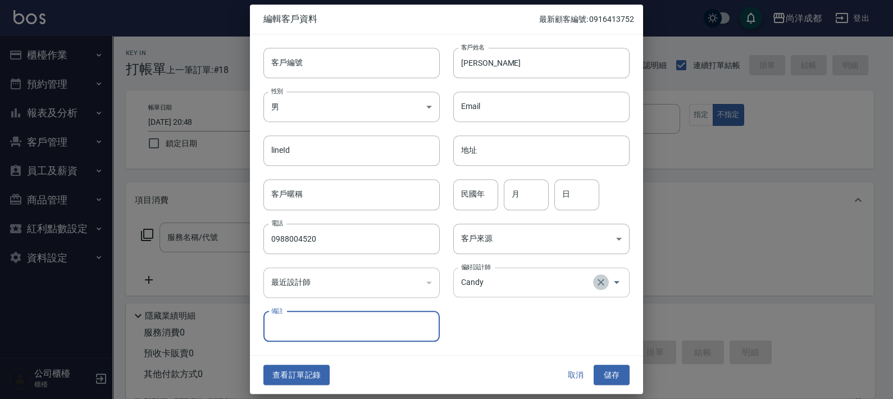
click at [605, 288] on button "Clear" at bounding box center [601, 283] width 16 height 16
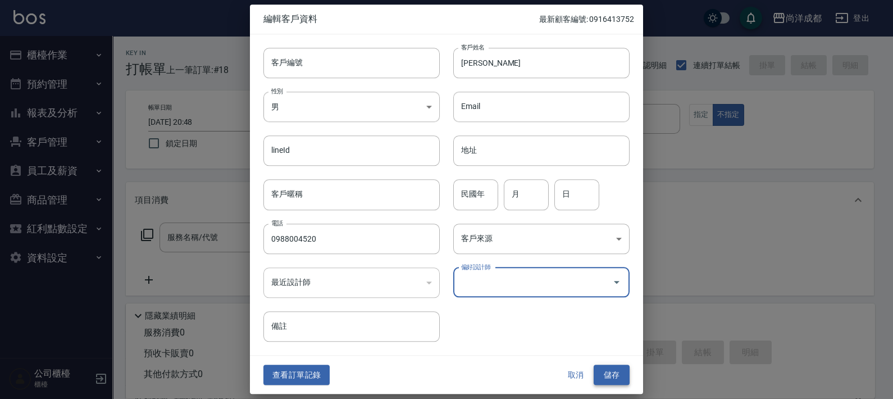
click at [605, 371] on button "儲存" at bounding box center [612, 375] width 36 height 21
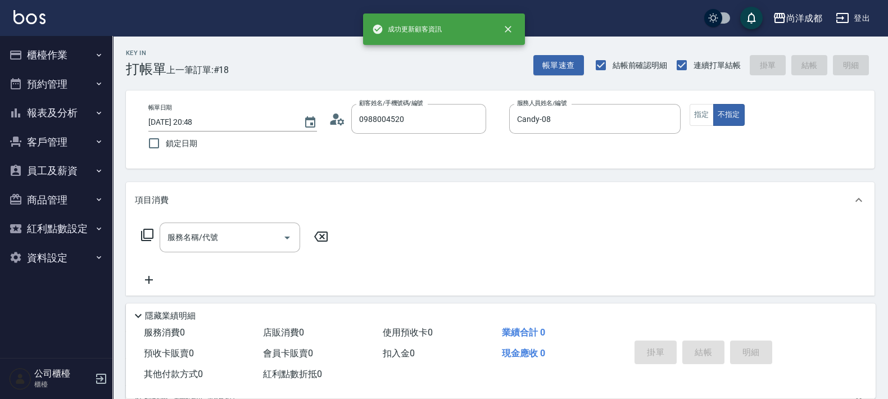
drag, startPoint x: 198, startPoint y: 206, endPoint x: 223, endPoint y: 227, distance: 32.3
click at [199, 206] on div "項目消費" at bounding box center [500, 200] width 748 height 36
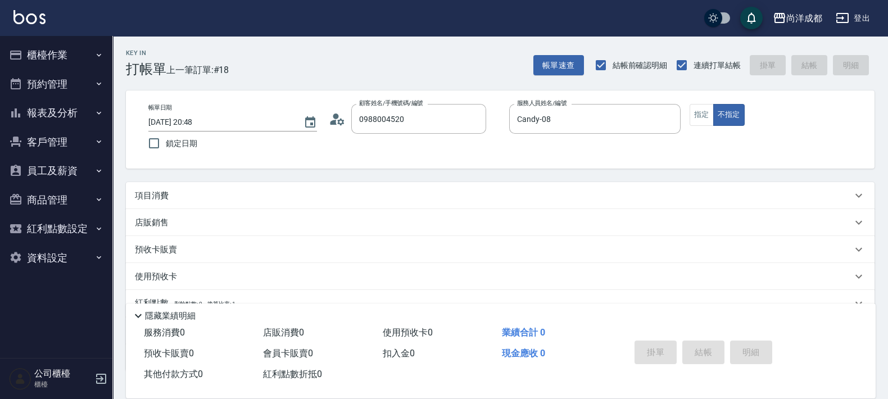
click at [234, 233] on div "店販銷售" at bounding box center [500, 222] width 748 height 27
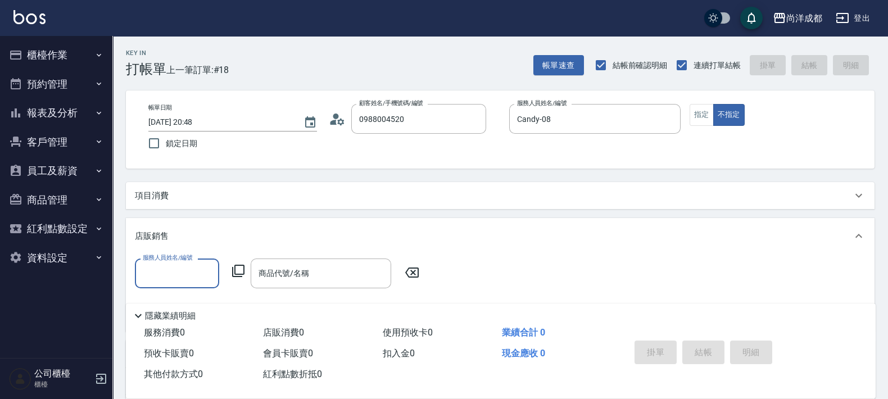
click at [191, 210] on div "項目消費 服務名稱/代號 服務名稱/代號 店販銷售 服務人員姓名/編號 服務人員姓名/編號 商品代號/名稱 商品代號/名稱 預收卡販賣 卡券名稱/代號 卡券名…" at bounding box center [500, 328] width 748 height 293
click at [153, 193] on p "項目消費" at bounding box center [152, 196] width 34 height 12
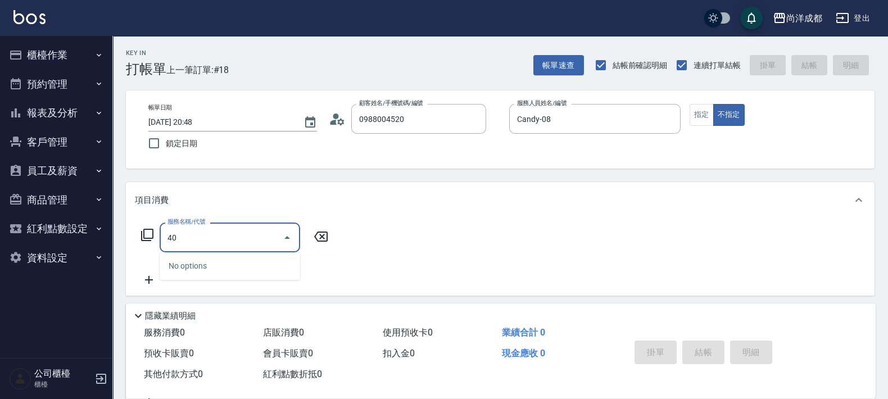
type input "401"
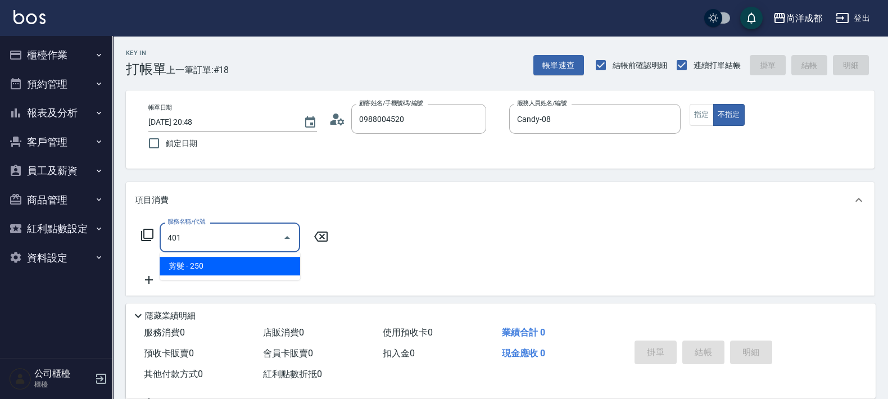
type input "20"
type input "剪髮(401)"
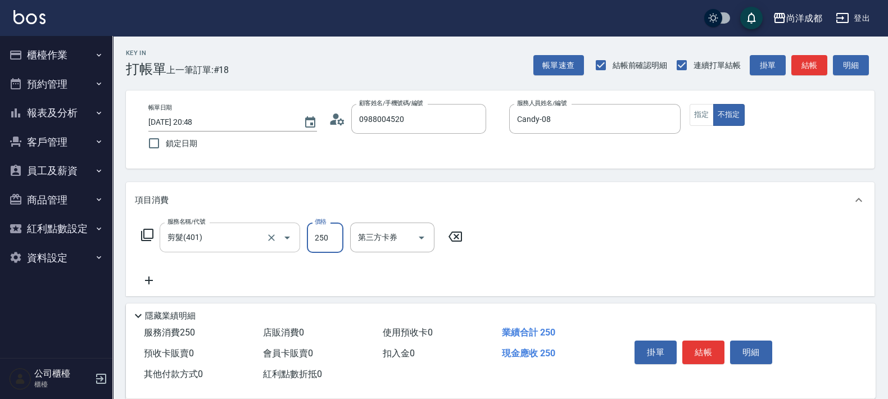
type input "8"
type input "0"
type input "80"
type input "800"
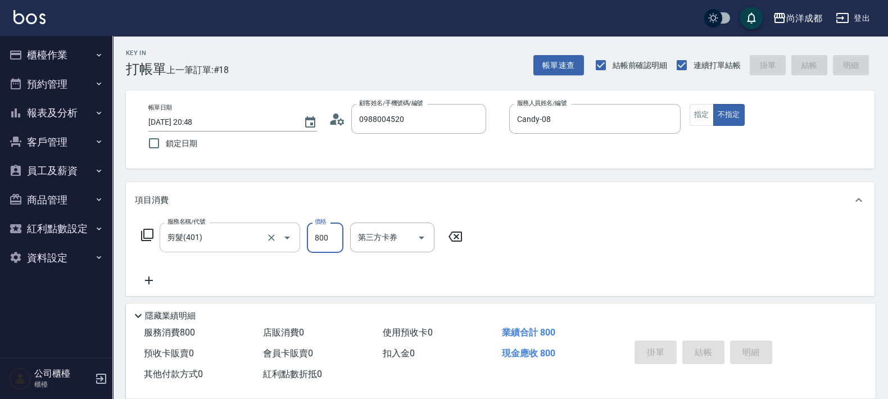
type input "[DATE] 21:07"
type input "0"
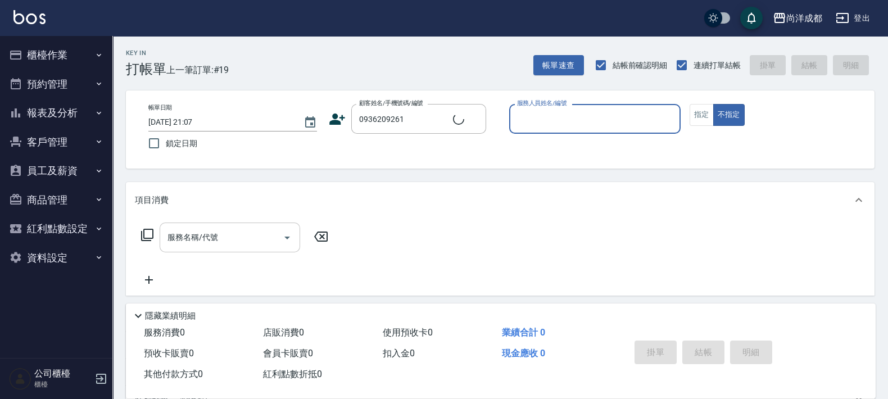
type input "[PERSON_NAME]/0936209261/"
type input "[PERSON_NAME]-01"
click at [713, 104] on button "不指定" at bounding box center [728, 115] width 31 height 22
type button "false"
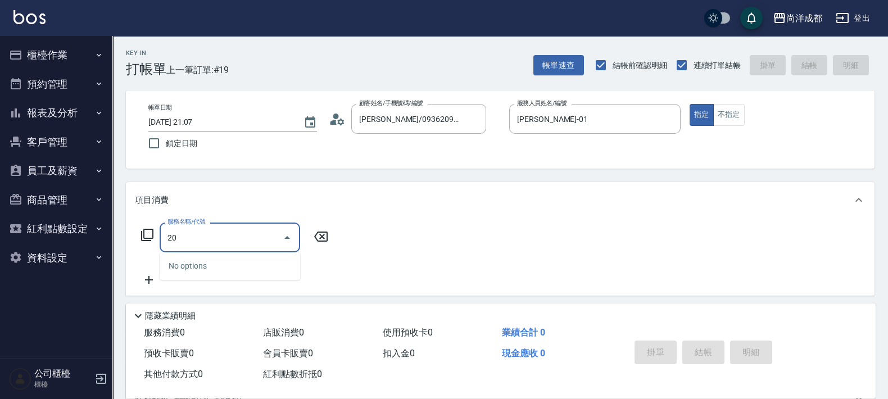
type input "201"
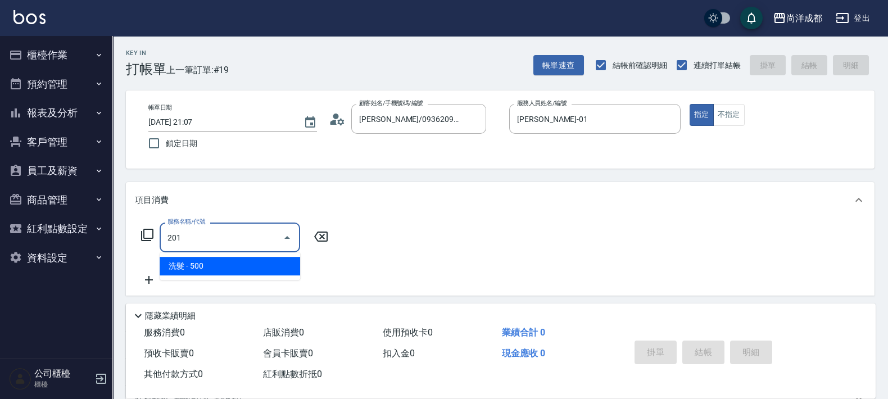
type input "50"
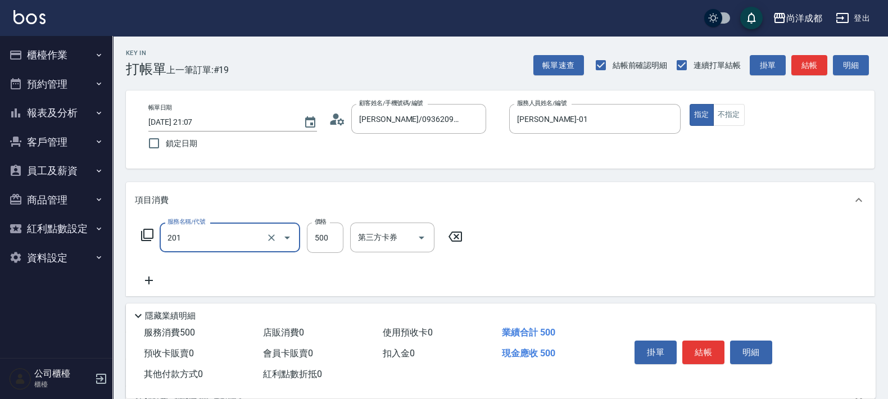
type input "洗髮(201)"
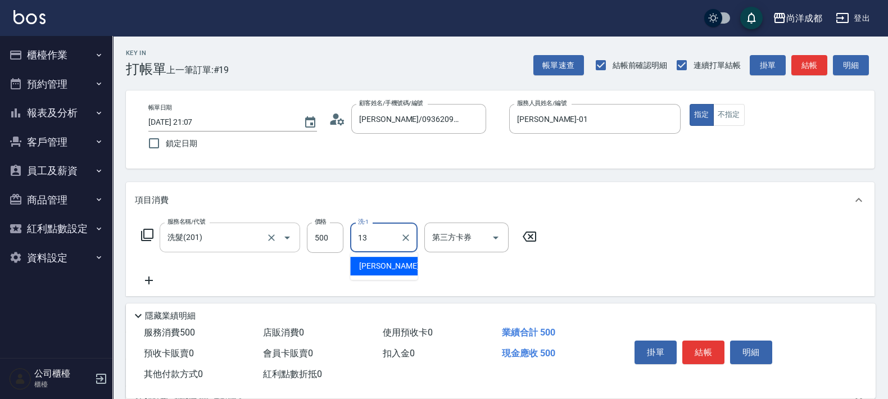
type input "[PERSON_NAME]-13"
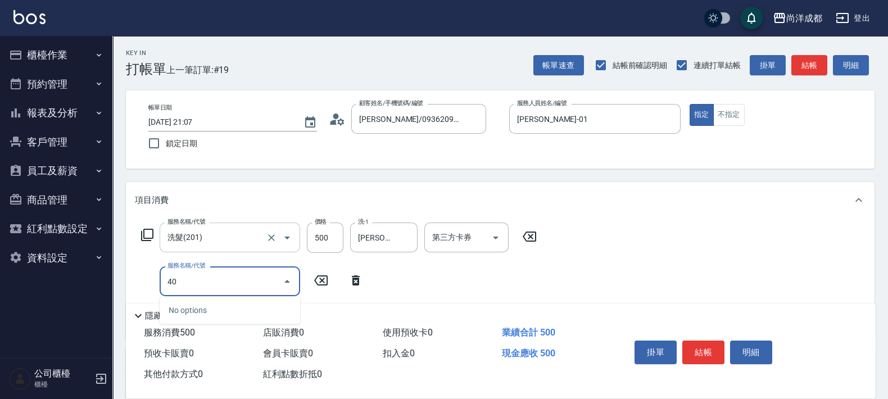
type input "401"
type input "70"
type input "剪髮(401)"
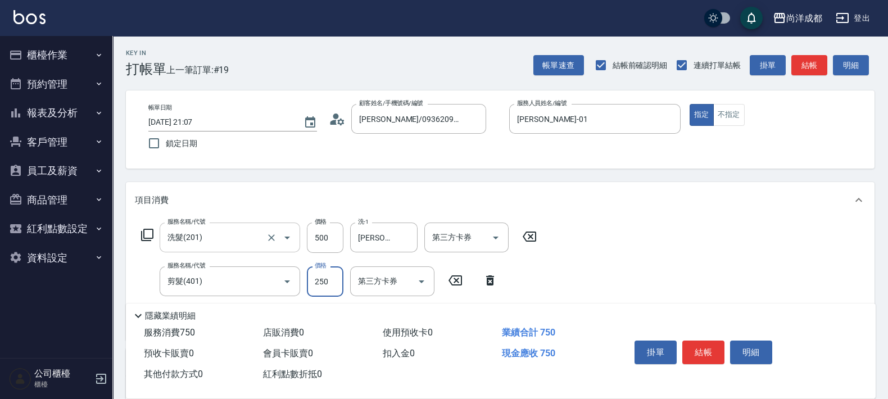
type input "8"
type input "50"
type input "80"
type input "130"
type input "800"
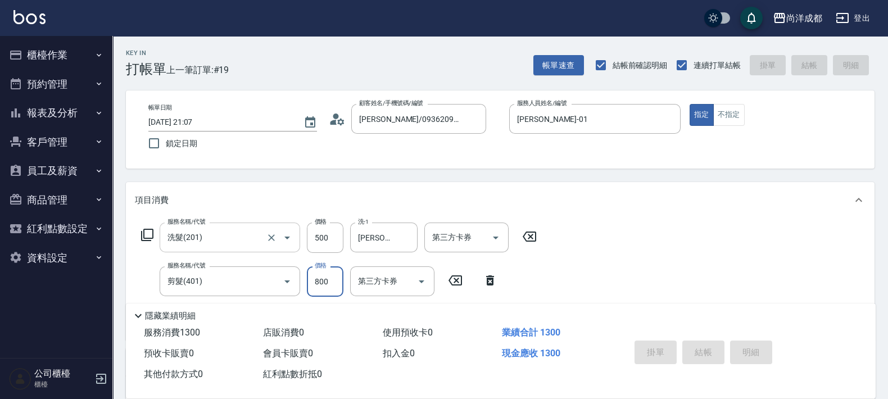
type input "[DATE] 21:08"
type input "0"
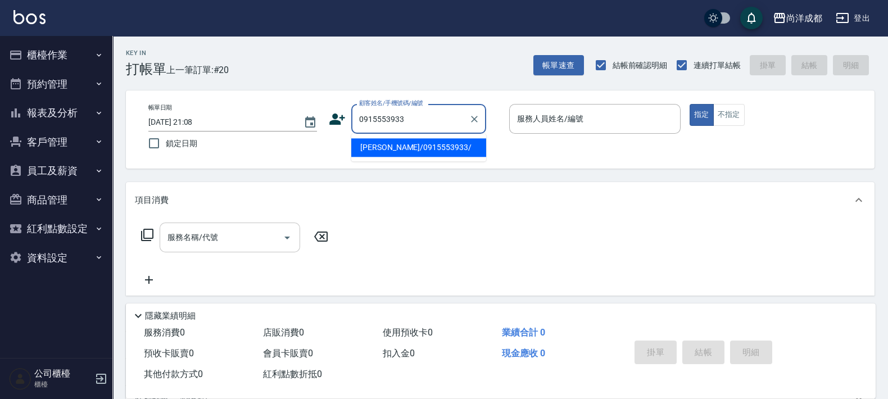
type input "[PERSON_NAME]/0915553933/"
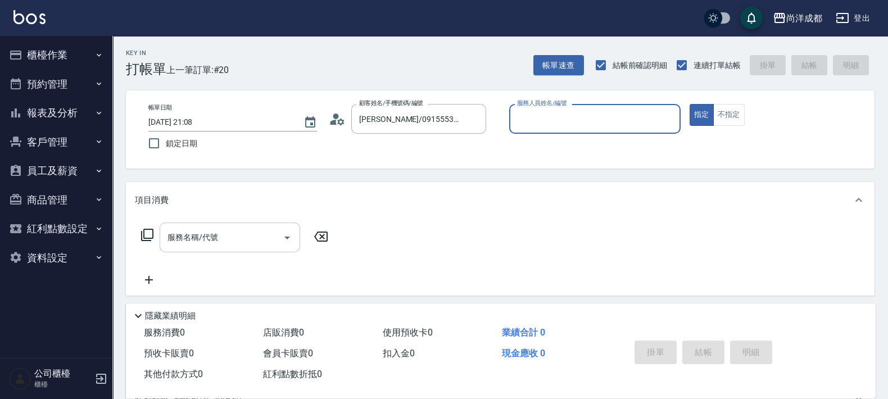
type input "[PERSON_NAME]-01"
click at [689, 104] on button "指定" at bounding box center [701, 115] width 24 height 22
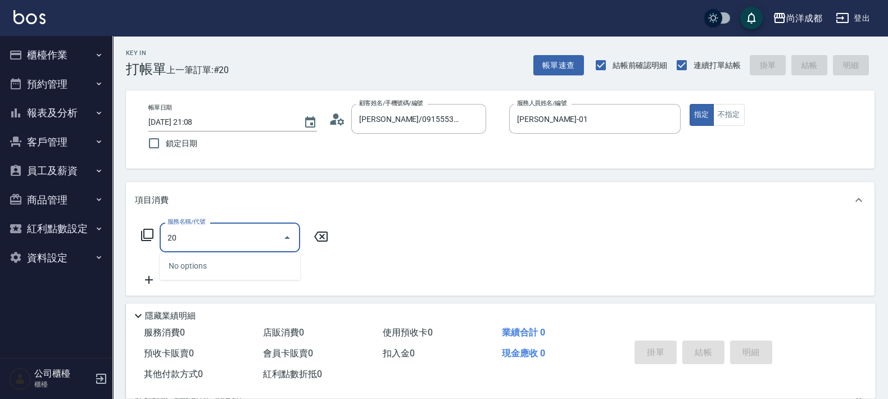
type input "201"
type input "50"
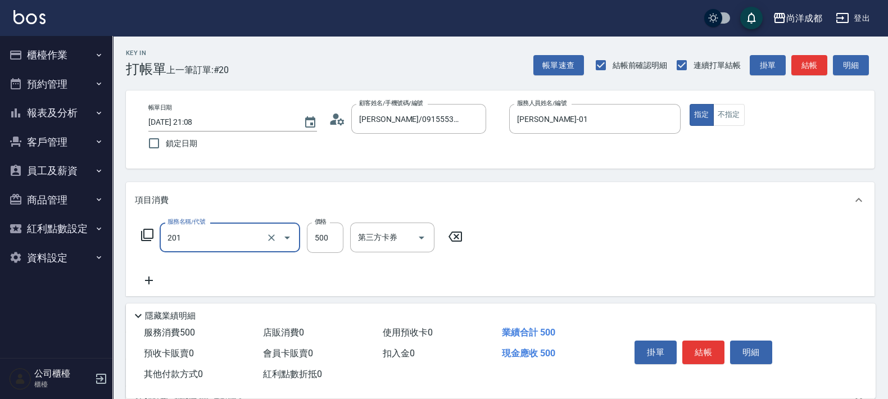
type input "洗髮(201)"
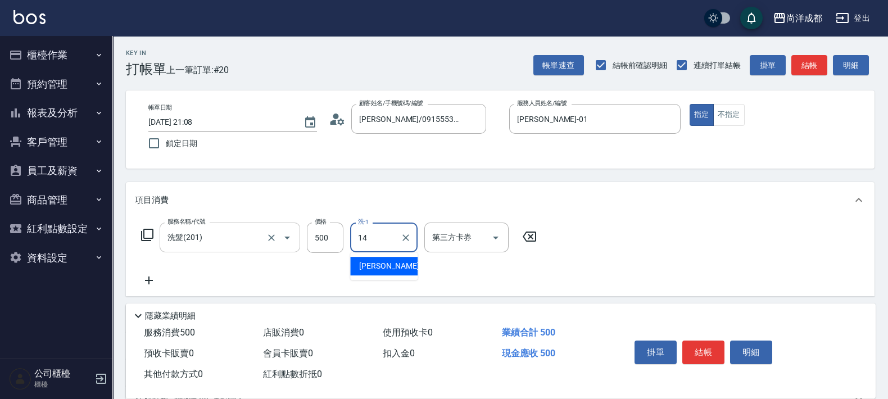
type input "Emma-14"
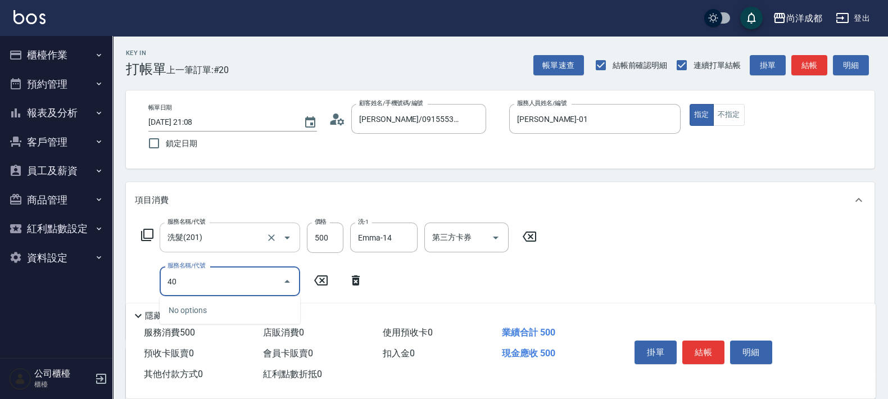
type input "401"
type input "70"
type input "剪髮(401)"
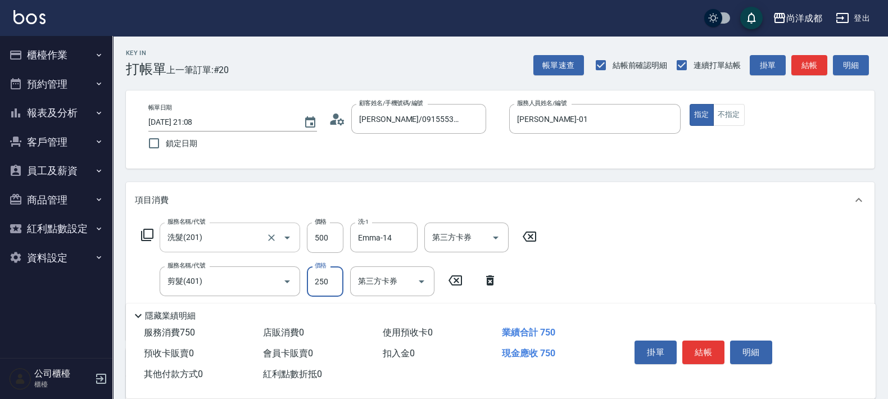
type input "8"
type input "50"
type input "800"
type input "130"
type input "800"
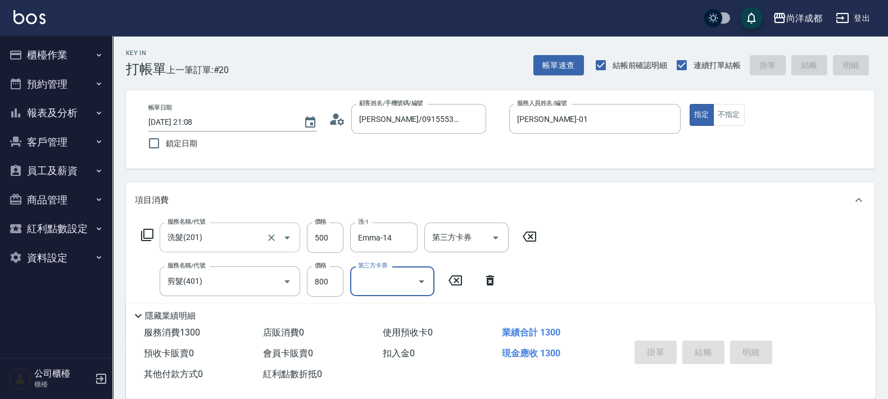
type input "0"
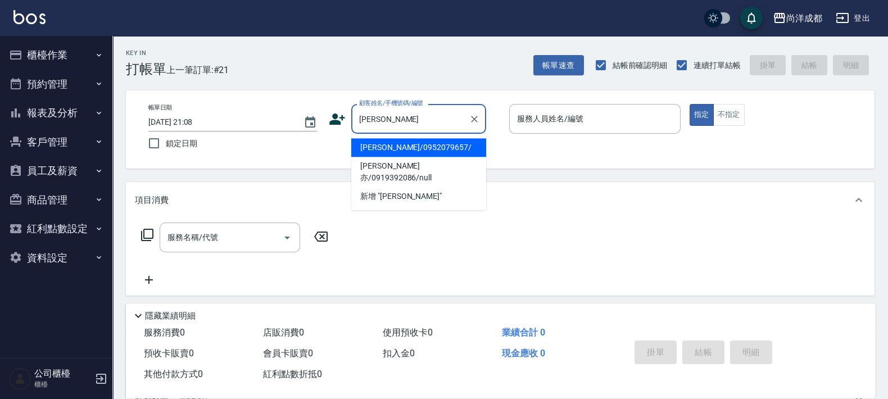
click at [384, 152] on li "[PERSON_NAME]/0952079657/" at bounding box center [418, 147] width 135 height 19
type input "[PERSON_NAME]/0952079657/"
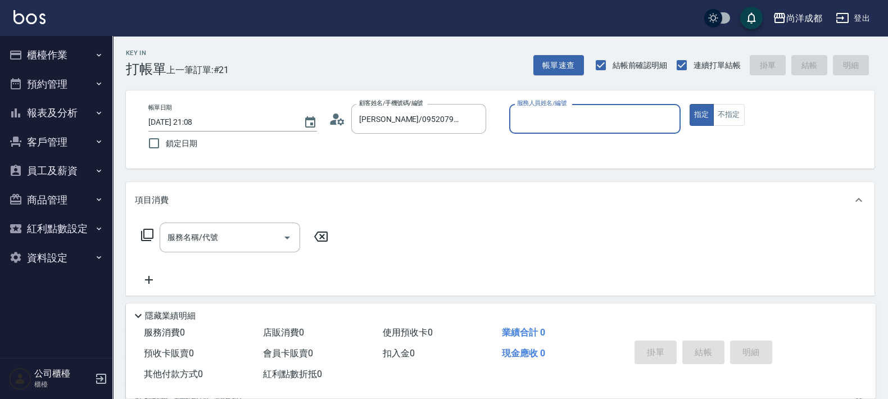
type input "Lorance-03"
click at [689, 104] on button "指定" at bounding box center [701, 115] width 24 height 22
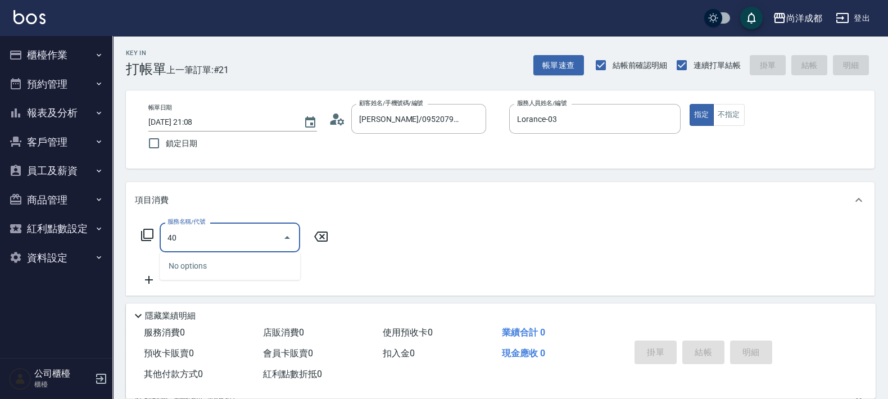
type input "401"
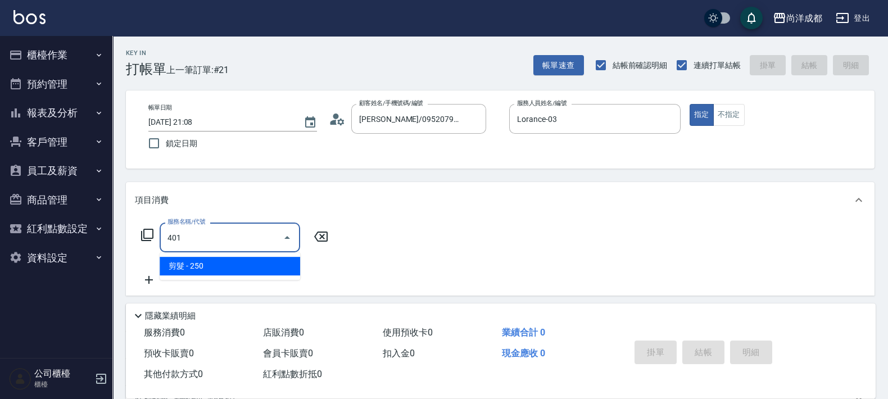
type input "20"
type input "剪髮(401)"
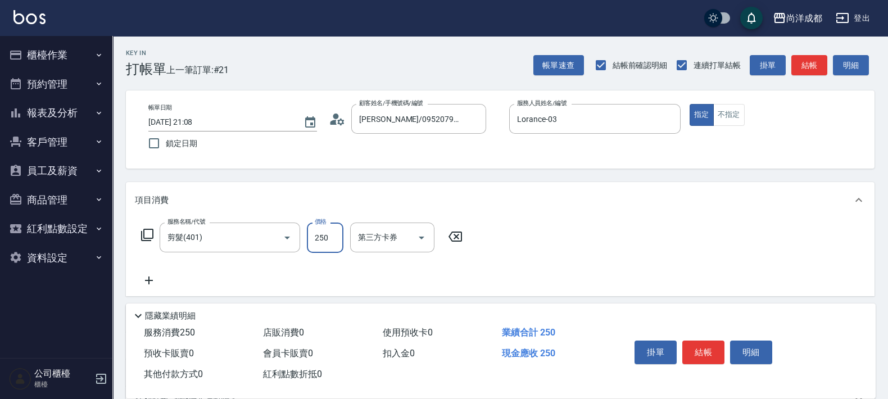
type input "8"
type input "0"
type input "80"
type input "800"
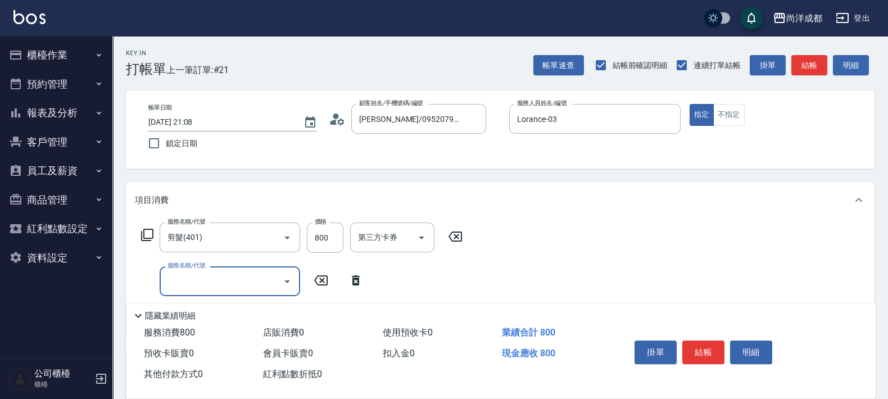
click at [219, 284] on input "服務名稱/代號" at bounding box center [222, 281] width 114 height 20
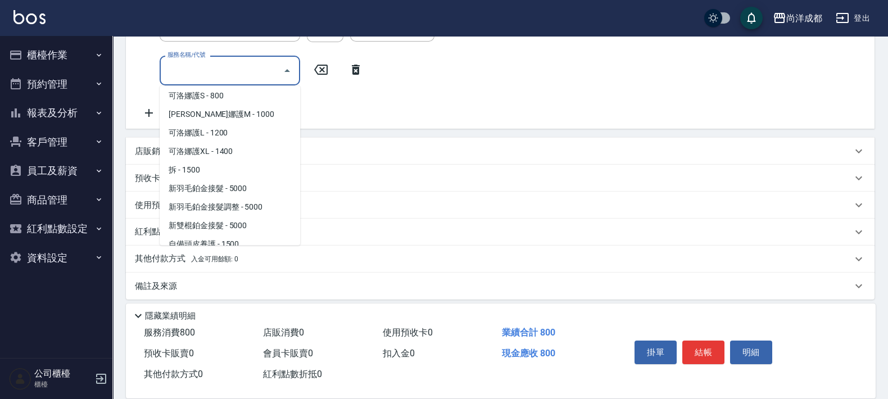
scroll to position [632, 0]
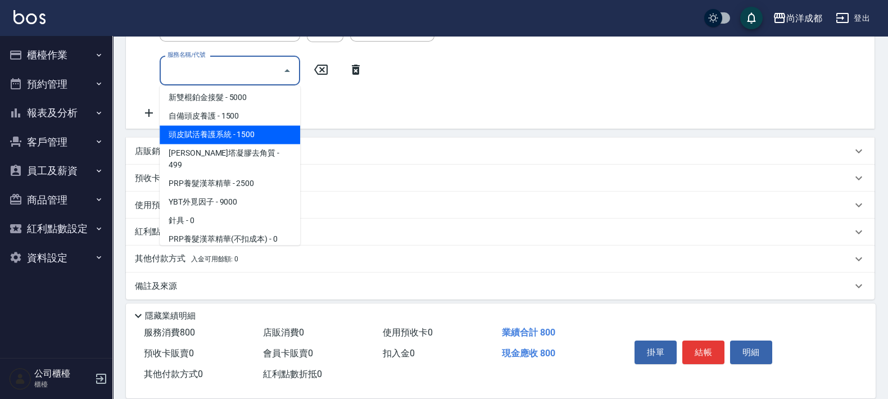
click at [225, 128] on span "頭皮賦活養護系統 - 1500" at bounding box center [230, 135] width 140 height 19
type input "230"
type input "頭皮賦活養護系統(1002)"
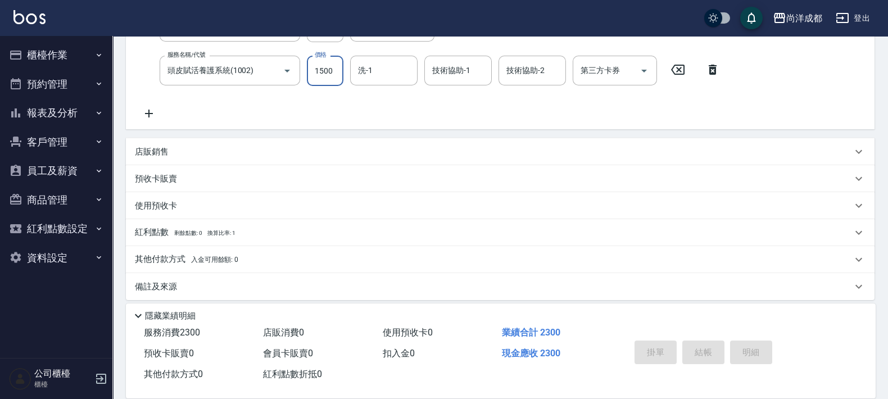
type input "0"
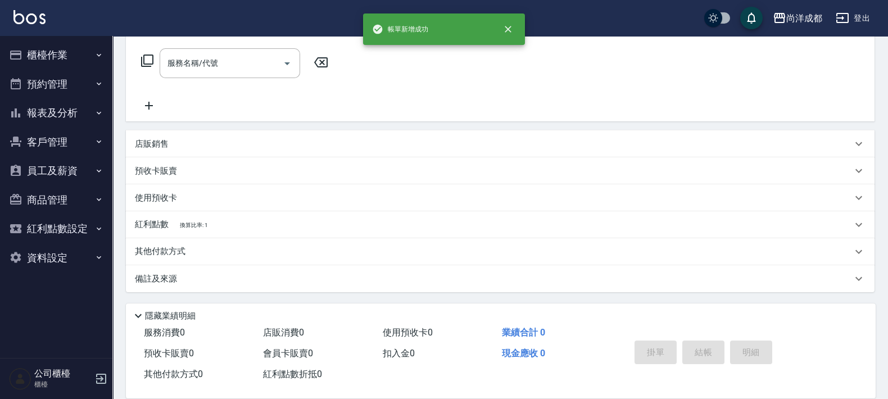
scroll to position [0, 0]
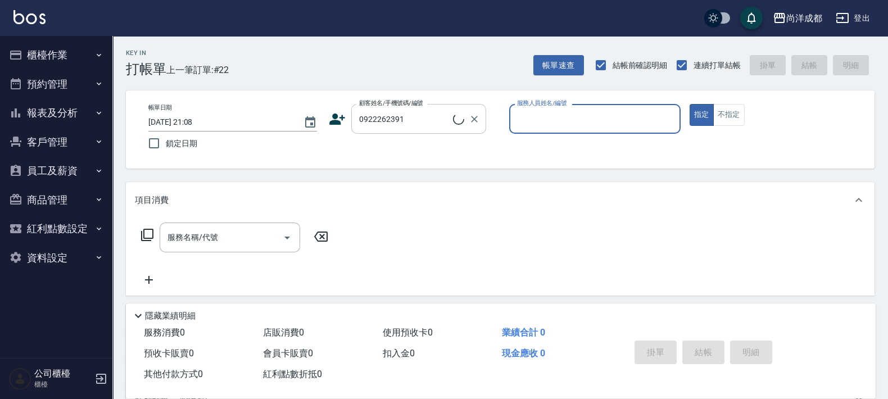
type input "[PERSON_NAME]/0922262391/null"
type input "[PERSON_NAME]-01"
click at [689, 104] on button "指定" at bounding box center [701, 115] width 24 height 22
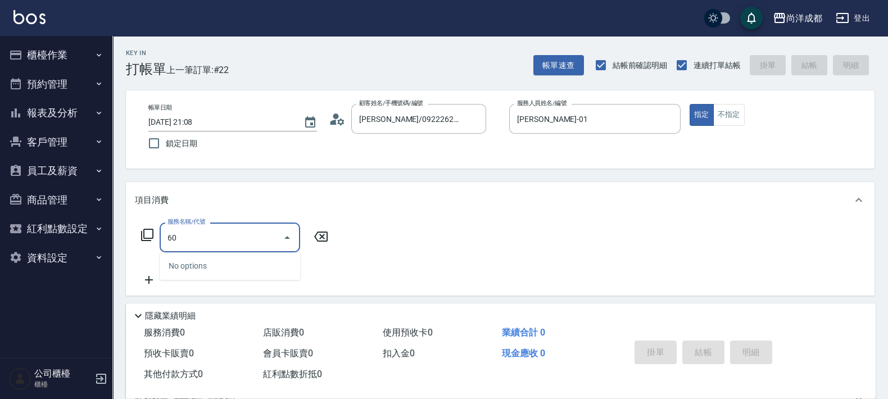
type input "606"
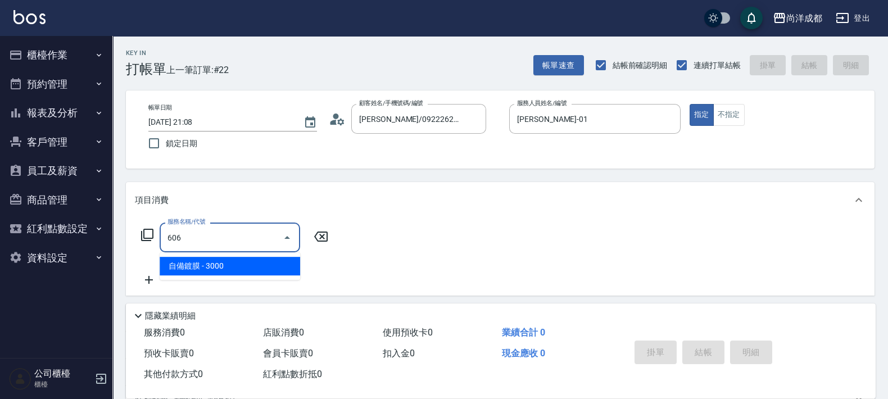
type input "300"
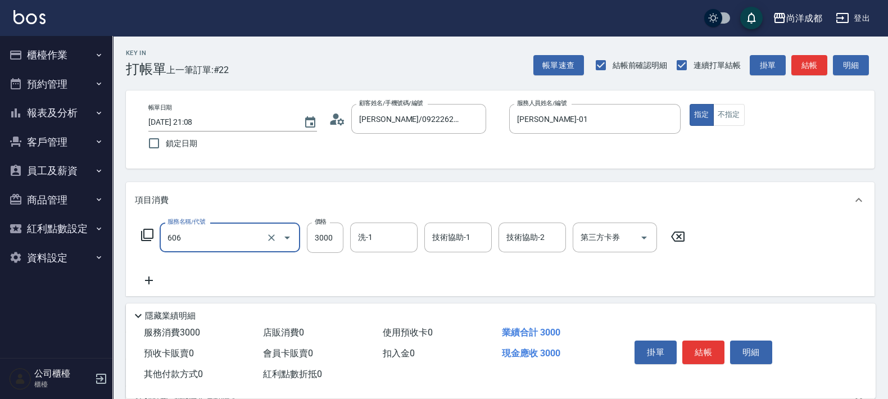
type input "自備鍍膜(606)"
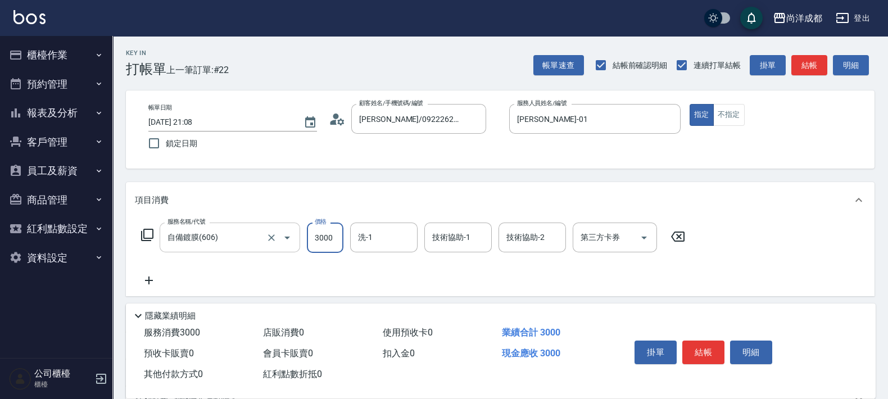
type input "4"
type input "0"
type input "441"
type input "40"
type input "4419"
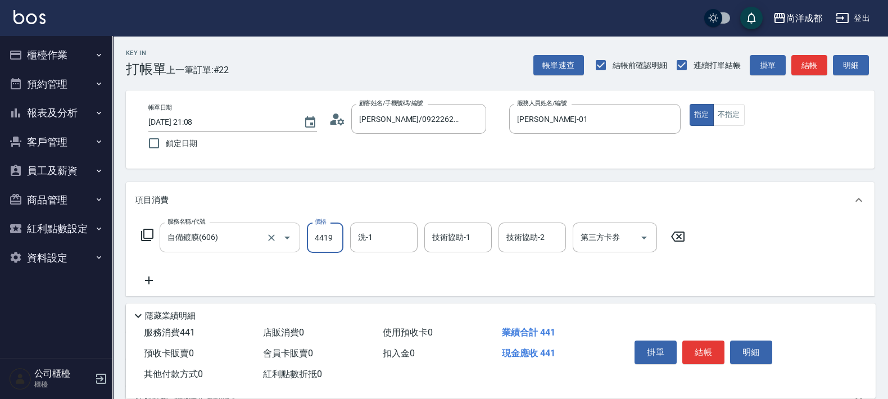
type input "440"
type input "4419"
type input "[PERSON_NAME]-13"
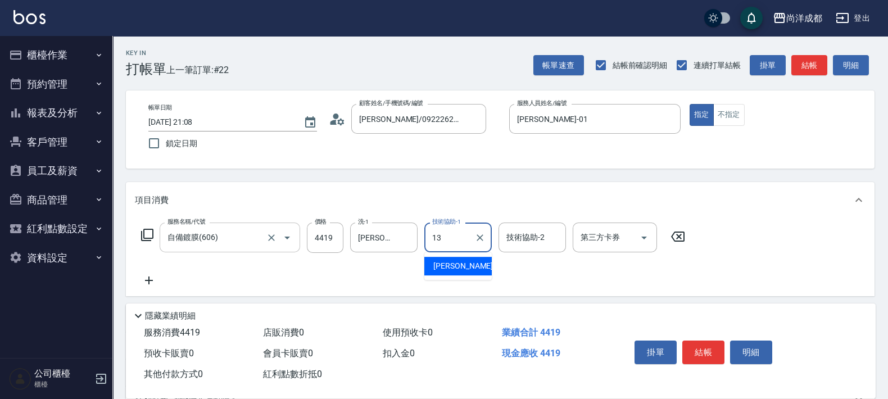
type input "[PERSON_NAME]-13"
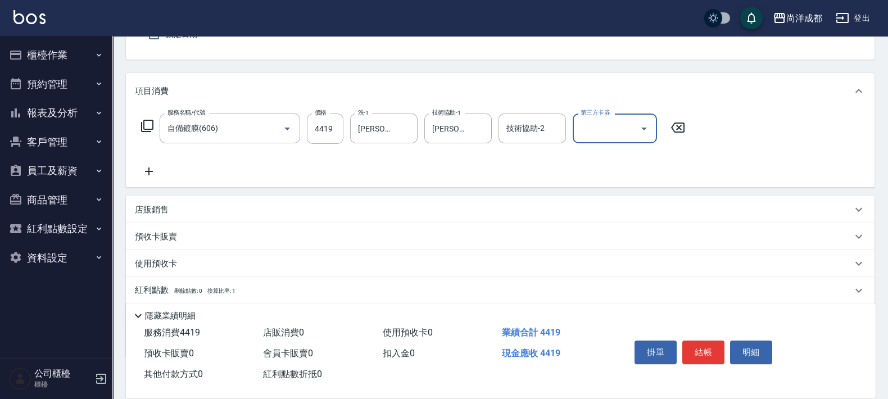
scroll to position [174, 0]
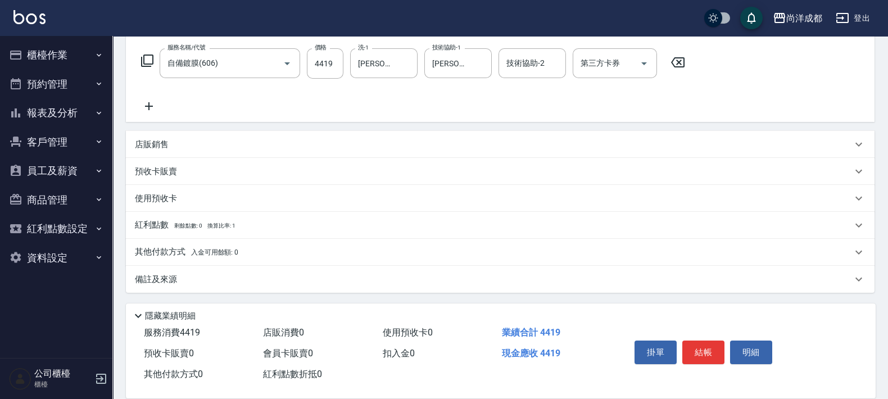
click at [215, 257] on p "其他付款方式 入金可用餘額: 0" at bounding box center [186, 252] width 103 height 12
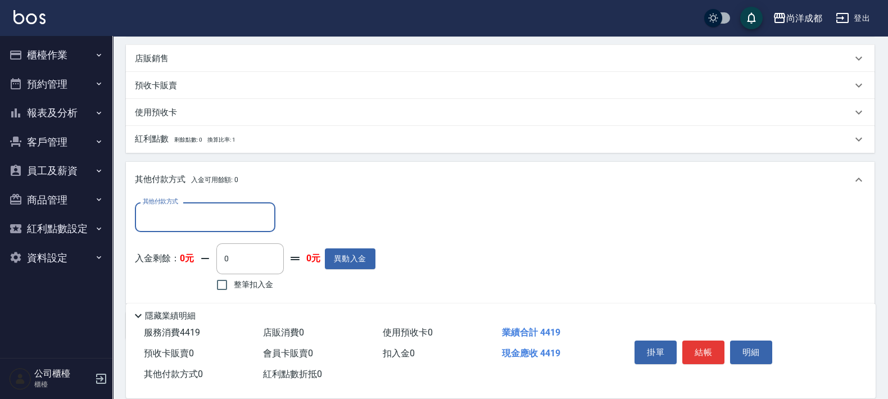
scroll to position [306, 0]
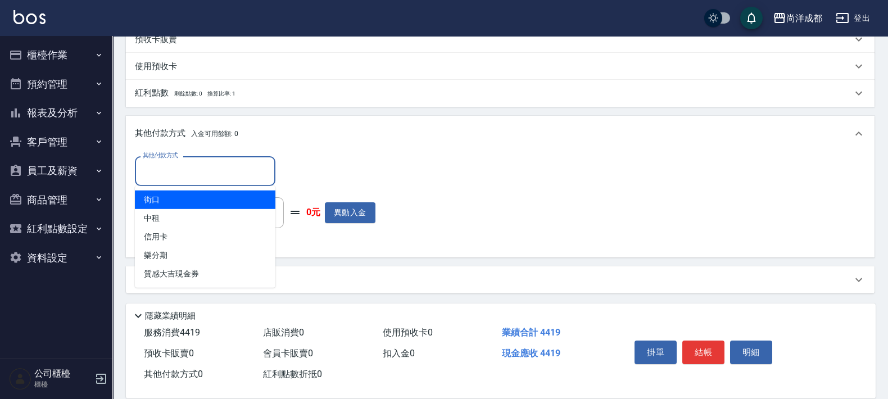
click at [267, 169] on input "其他付款方式" at bounding box center [205, 171] width 130 height 20
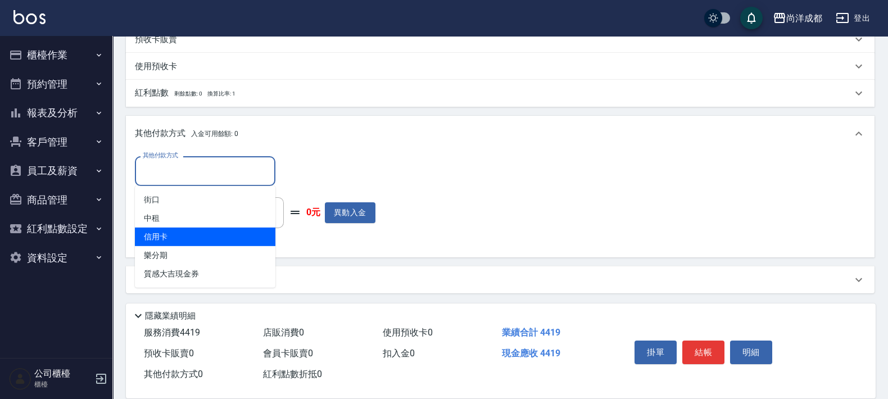
click at [233, 228] on span "信用卡" at bounding box center [205, 237] width 140 height 19
type input "信用卡"
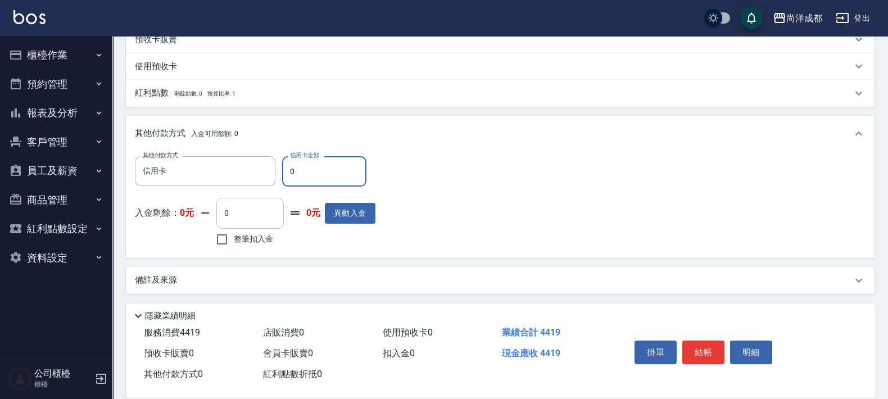
type input "44"
type input "430"
type input "441"
type input "0"
type input "4419"
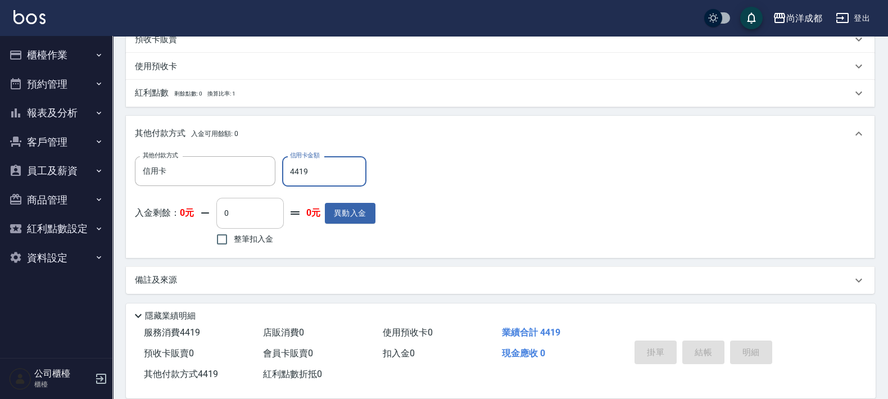
type input "[DATE] 21:11"
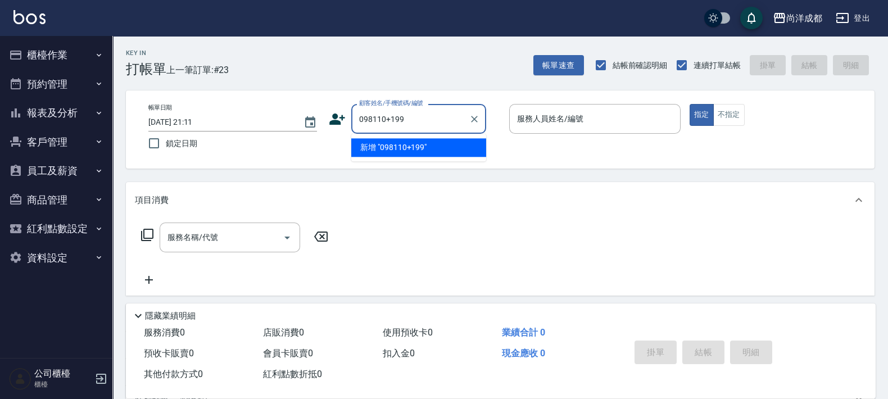
type input "098110+199"
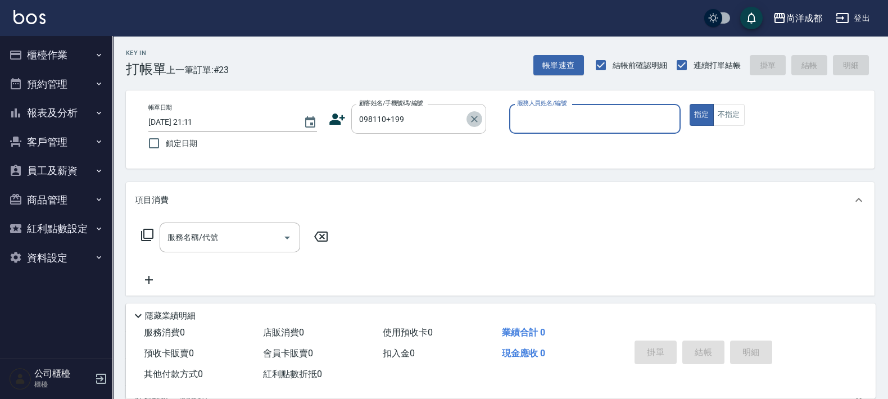
click at [475, 112] on button "Clear" at bounding box center [474, 119] width 16 height 16
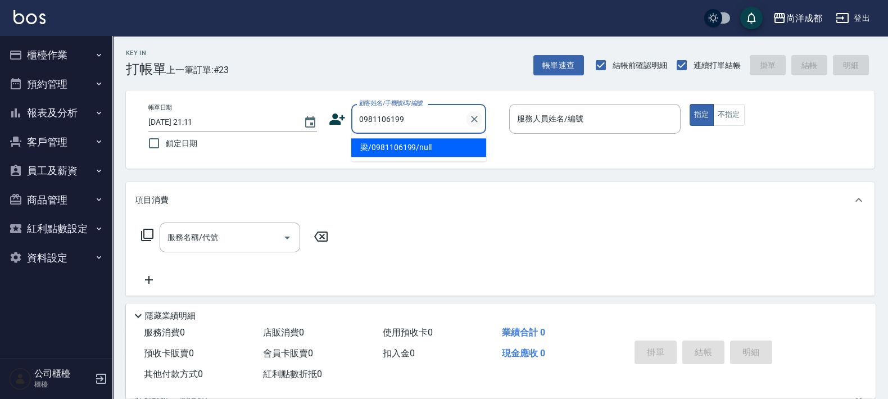
type input "梁/0981106199/null"
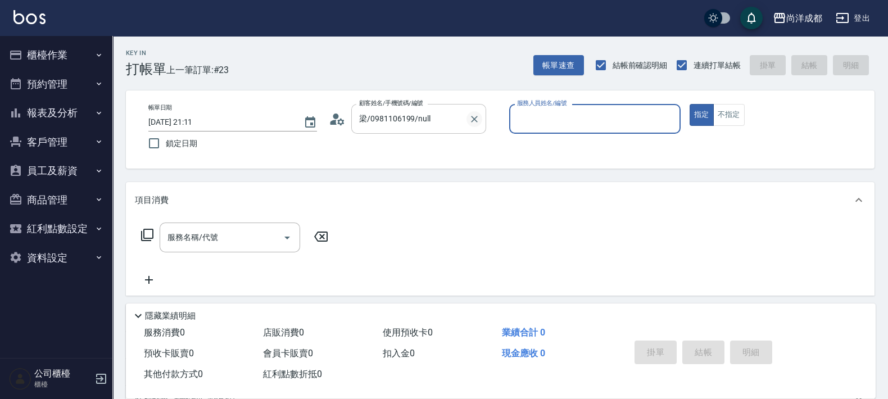
click at [689, 104] on button "指定" at bounding box center [701, 115] width 24 height 22
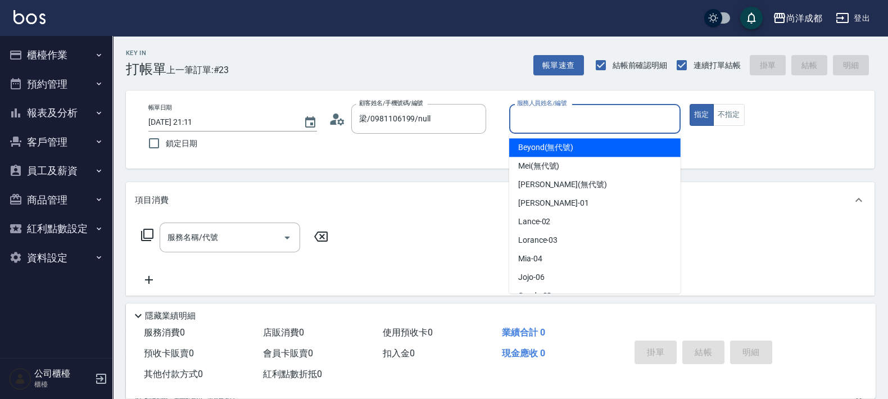
click at [615, 124] on input "服務人員姓名/編號" at bounding box center [594, 119] width 161 height 20
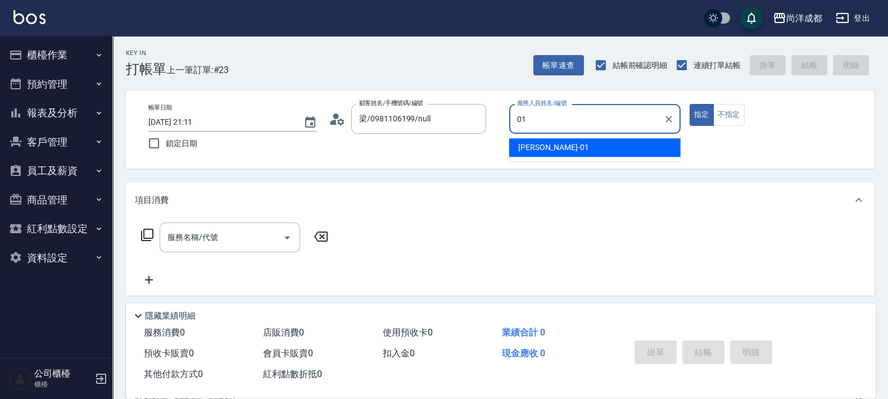
type input "[PERSON_NAME]-01"
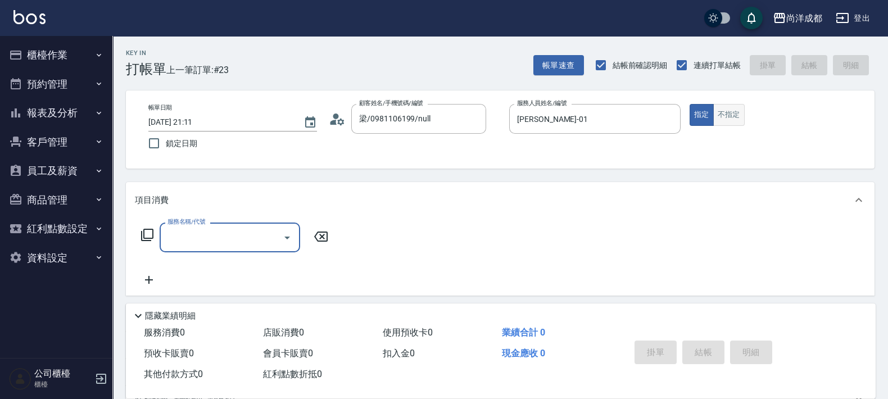
click at [725, 104] on button "不指定" at bounding box center [728, 115] width 31 height 22
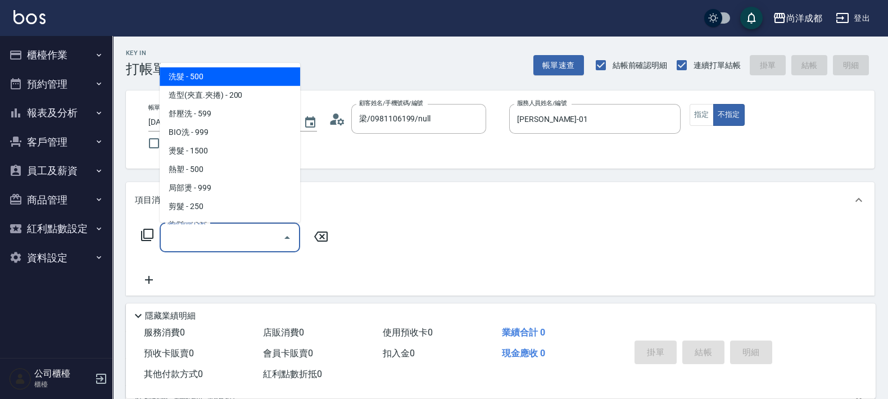
click at [199, 242] on input "服務名稱/代號" at bounding box center [222, 238] width 114 height 20
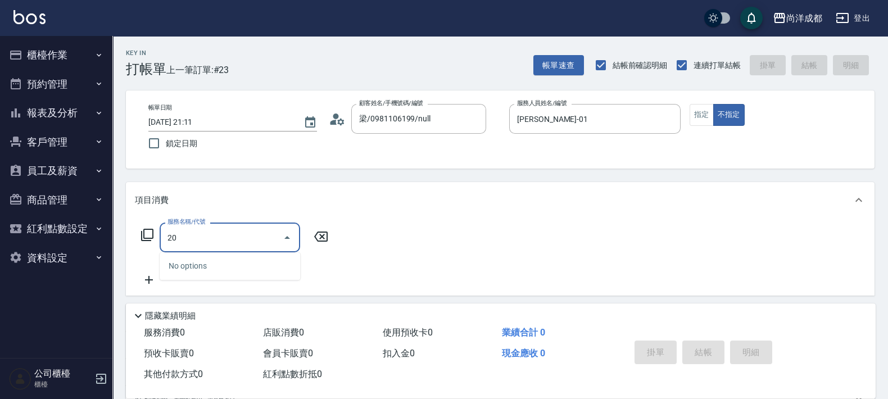
type input "201"
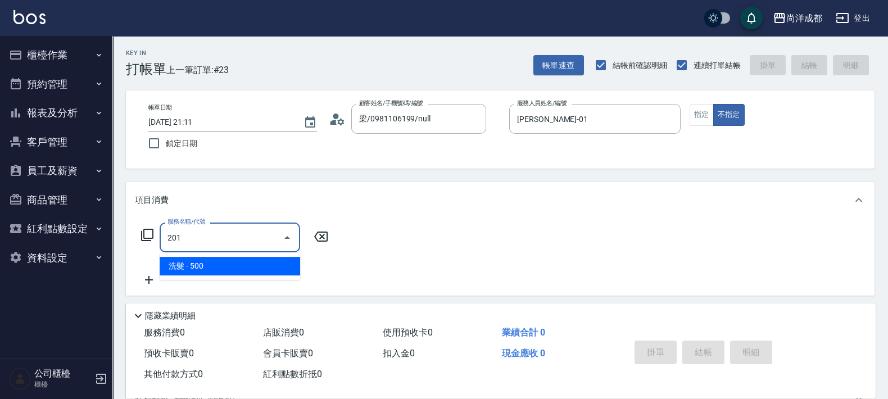
type input "50"
type input "洗髮(201)"
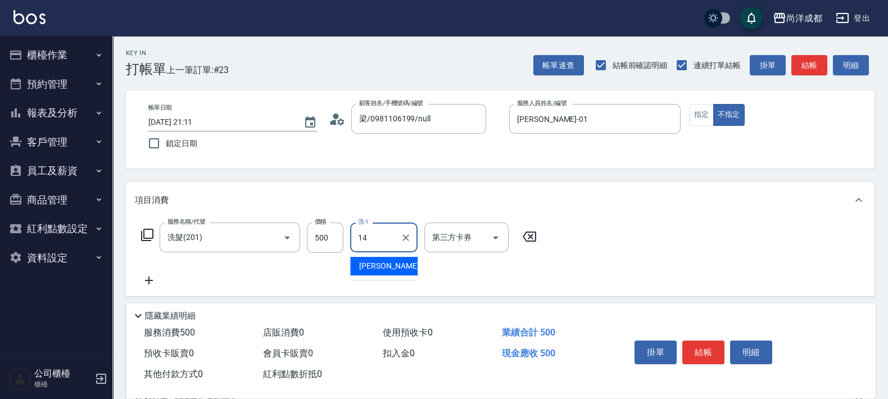
type input "Emma-14"
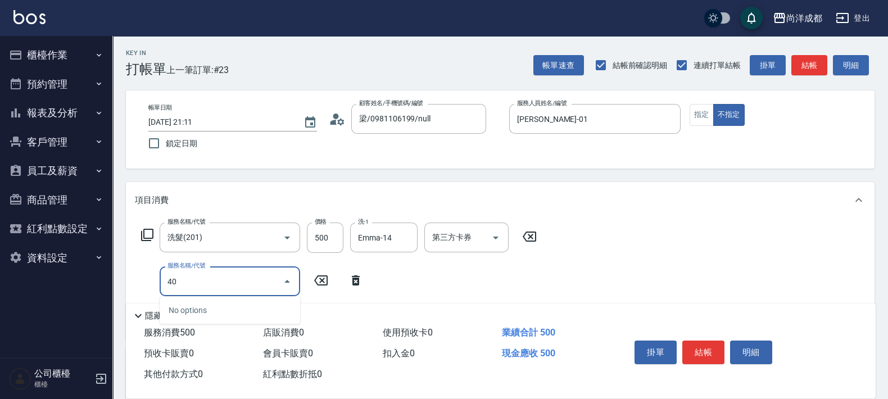
type input "401"
type input "70"
type input "剪髮(401)"
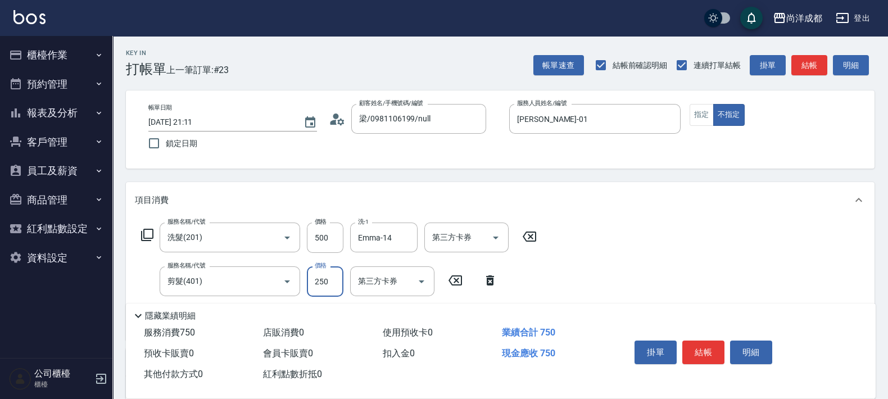
type input "2"
type input "50"
type input "286"
type input "70"
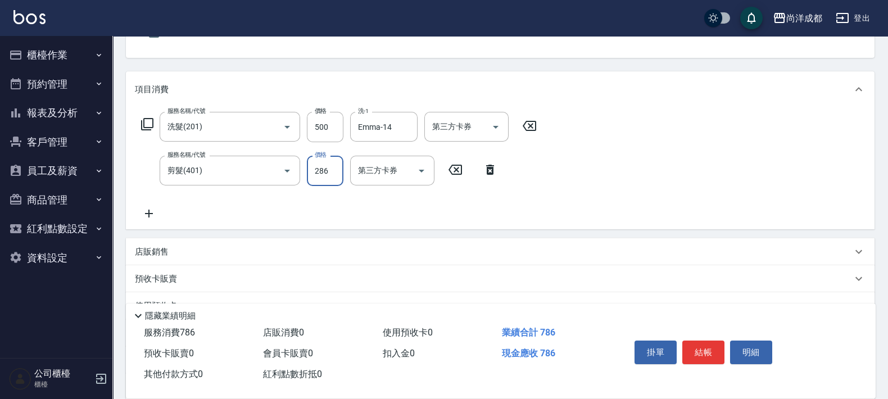
scroll to position [211, 0]
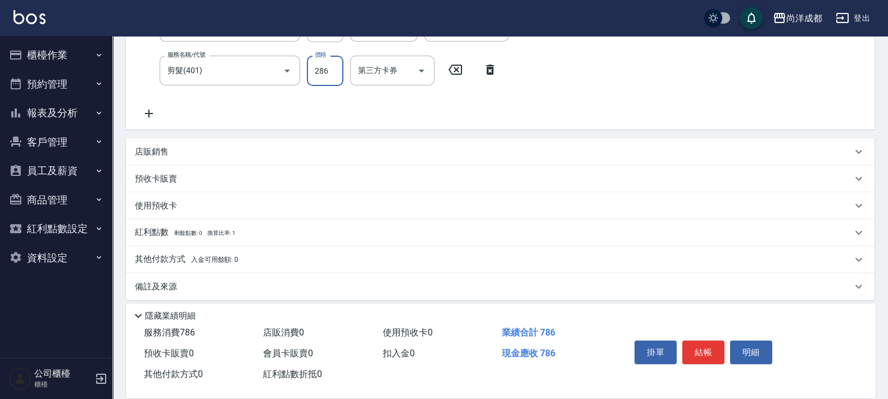
type input "286"
click at [203, 258] on span "入金可用餘額: 0" at bounding box center [215, 260] width 48 height 8
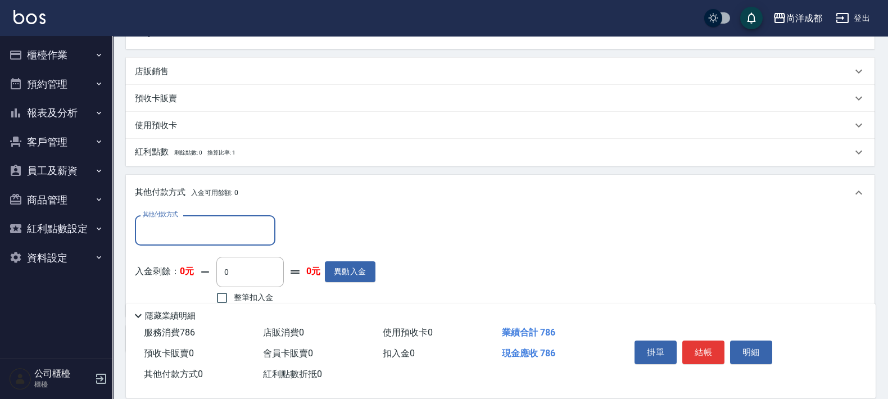
scroll to position [351, 0]
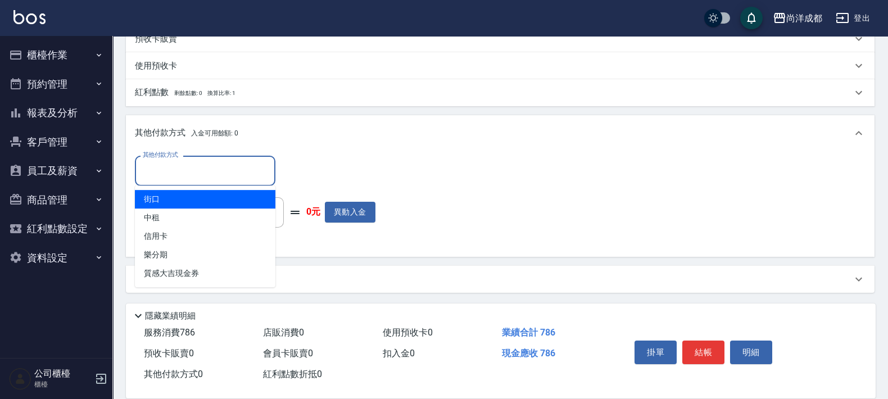
click at [185, 179] on input "其他付款方式" at bounding box center [205, 171] width 130 height 20
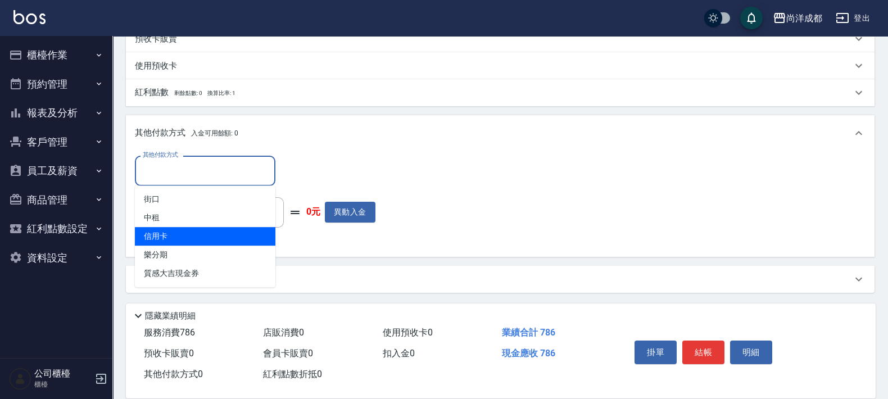
click at [218, 238] on span "信用卡" at bounding box center [205, 236] width 140 height 19
type input "信用卡"
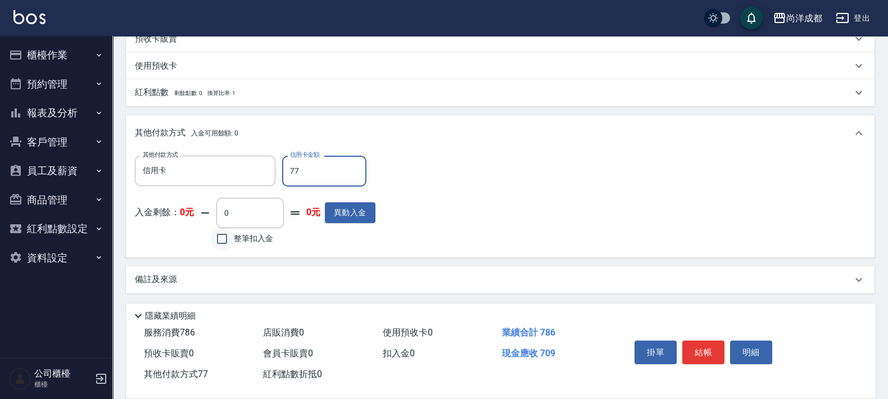
type input "778"
type input "0"
type input "778"
type input "70"
type input "786"
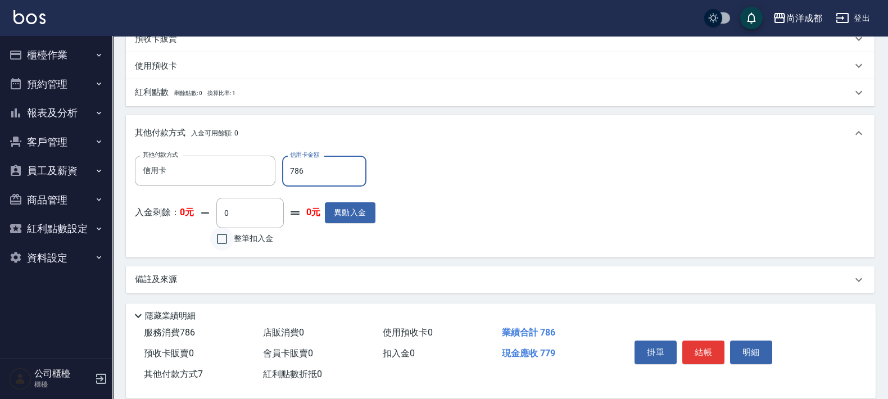
type input "0"
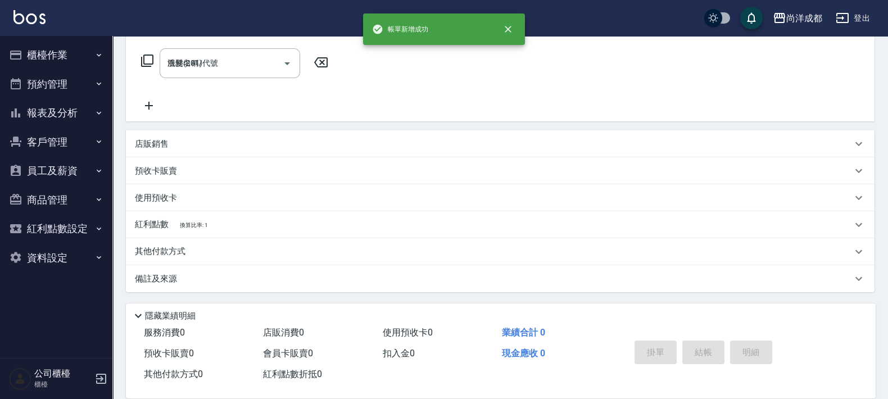
type input "[DATE] 21:12"
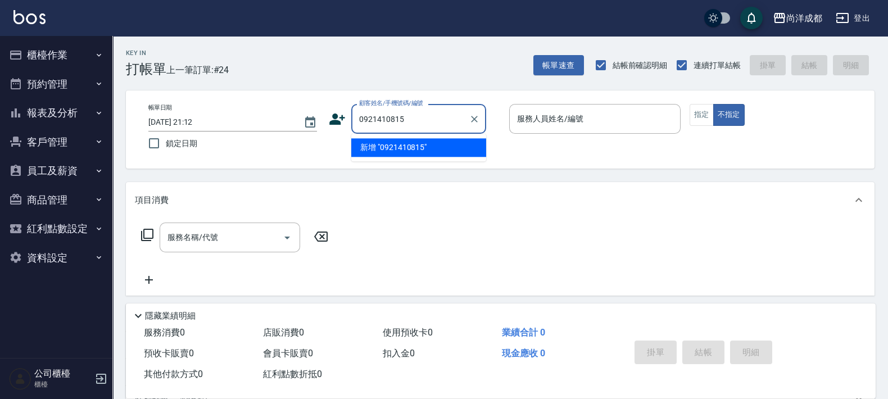
type input "0921410815"
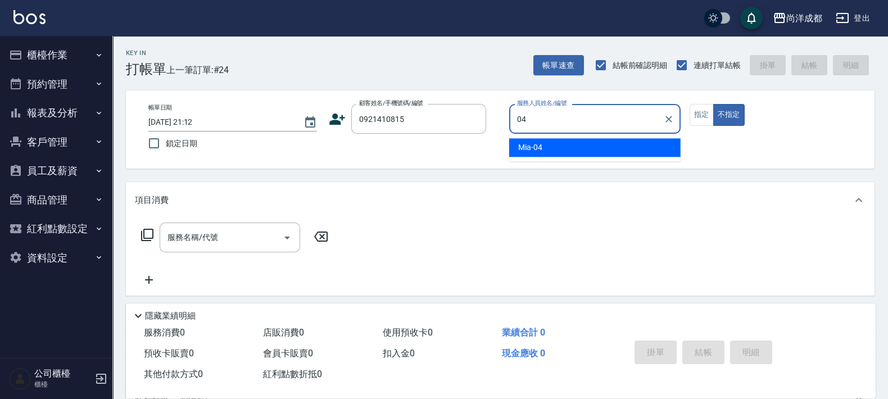
type input "Mia-04"
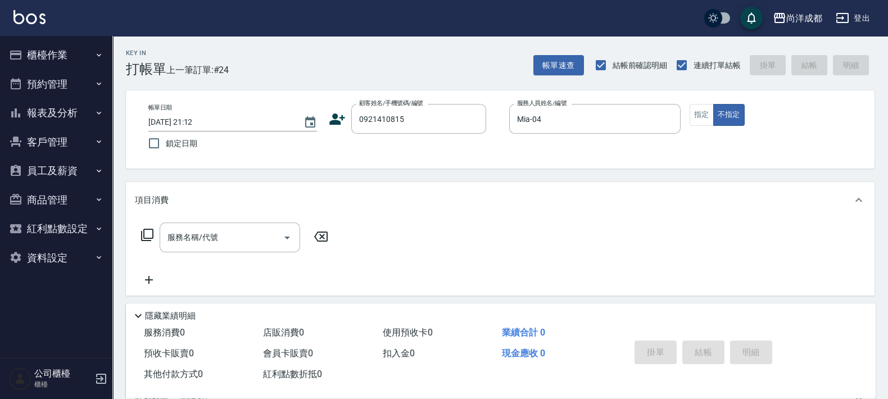
click at [348, 123] on div "顧客姓名/手機號碼/編號 0921410815 顧客姓名/手機號碼/編號" at bounding box center [414, 119] width 171 height 30
click at [334, 115] on icon at bounding box center [337, 119] width 16 height 11
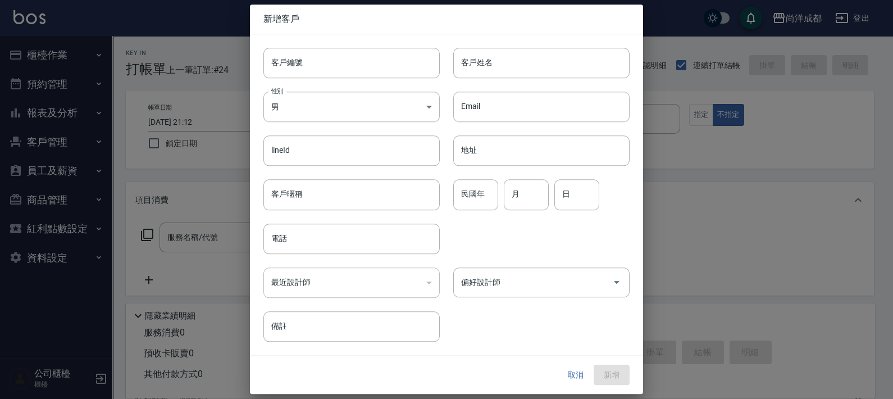
type input "0921410815"
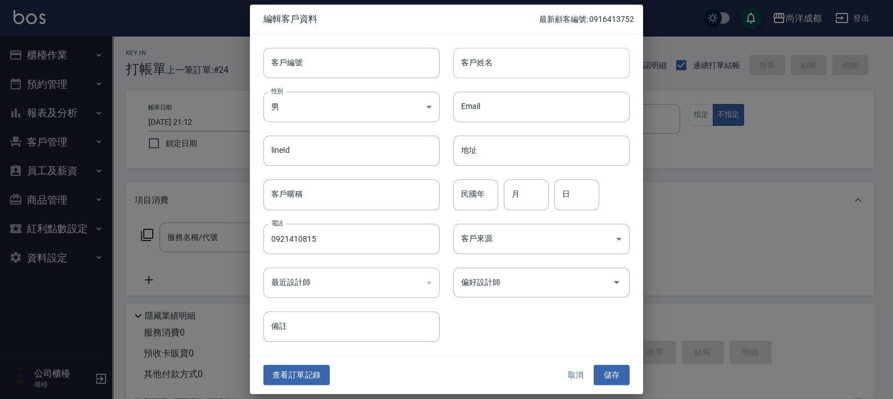
click at [517, 76] on input "客戶姓名" at bounding box center [541, 63] width 176 height 30
type input "[PERSON_NAME]"
click at [483, 207] on input "民國年" at bounding box center [475, 195] width 45 height 30
click at [523, 206] on input "月" at bounding box center [526, 195] width 45 height 30
type input "02"
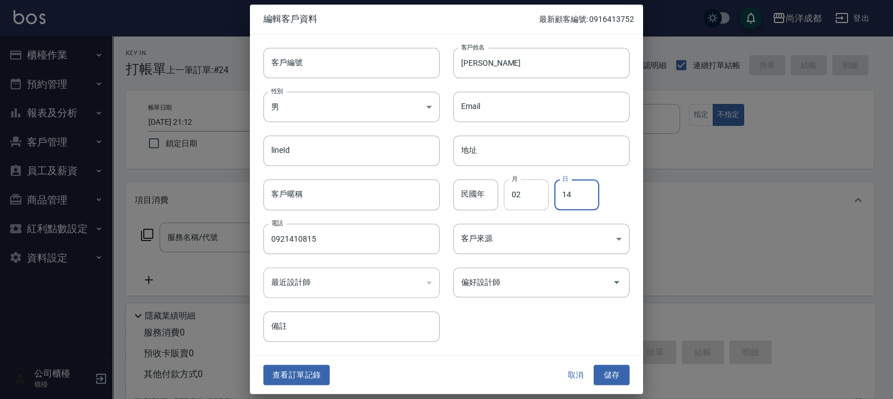
type input "14"
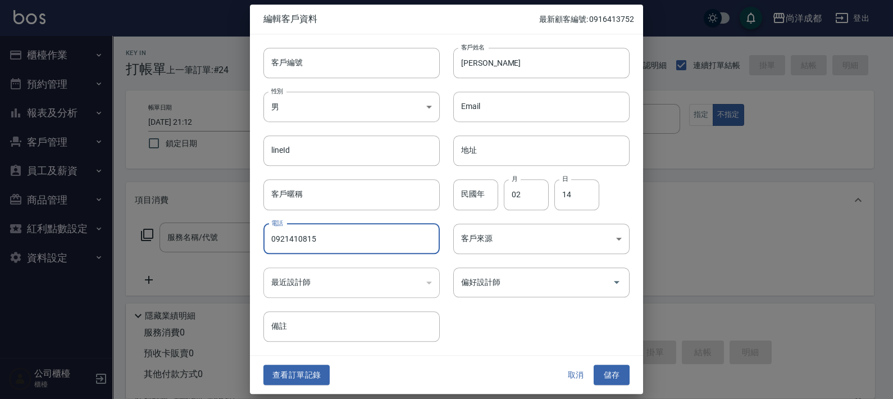
click at [619, 385] on div "查看訂單記錄 取消 儲存" at bounding box center [446, 375] width 393 height 39
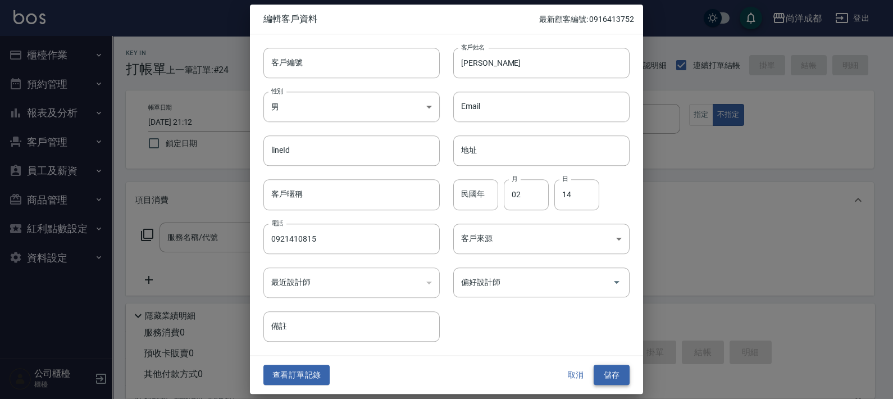
click at [610, 373] on button "儲存" at bounding box center [612, 375] width 36 height 21
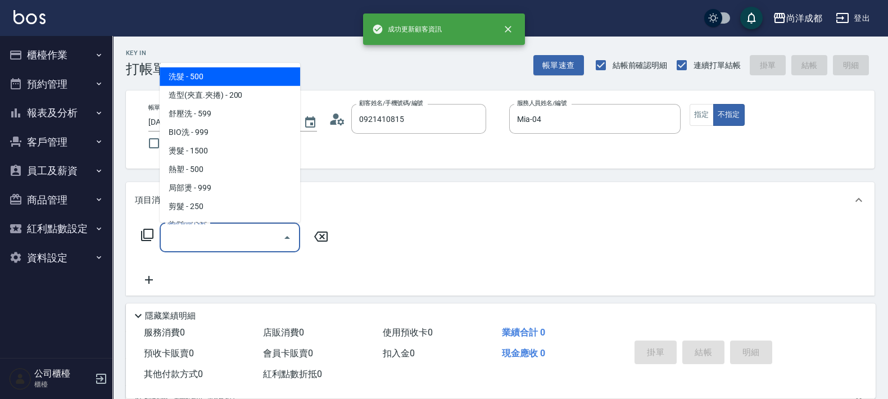
click at [207, 230] on input "服務名稱/代號" at bounding box center [222, 238] width 114 height 20
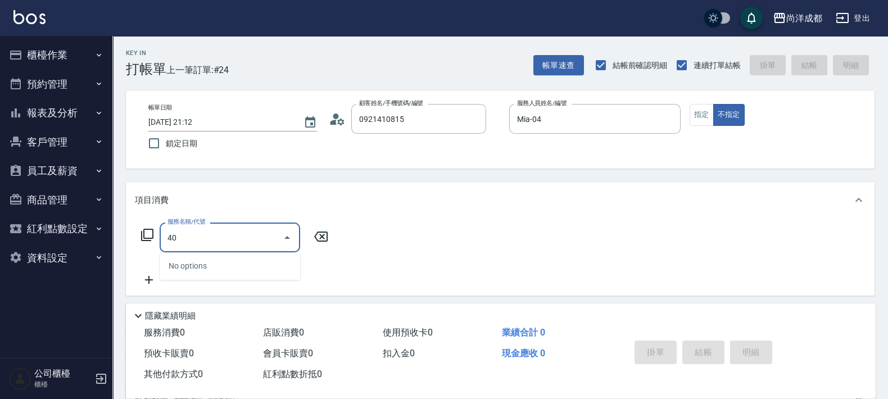
type input "401"
type input "20"
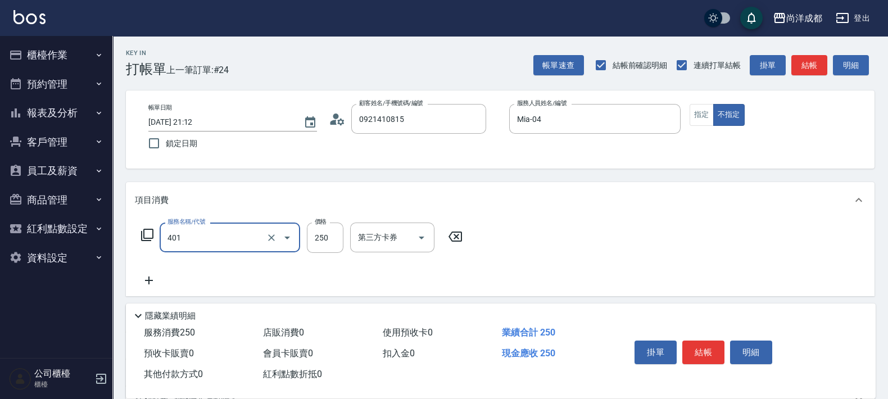
type input "剪髮(401)"
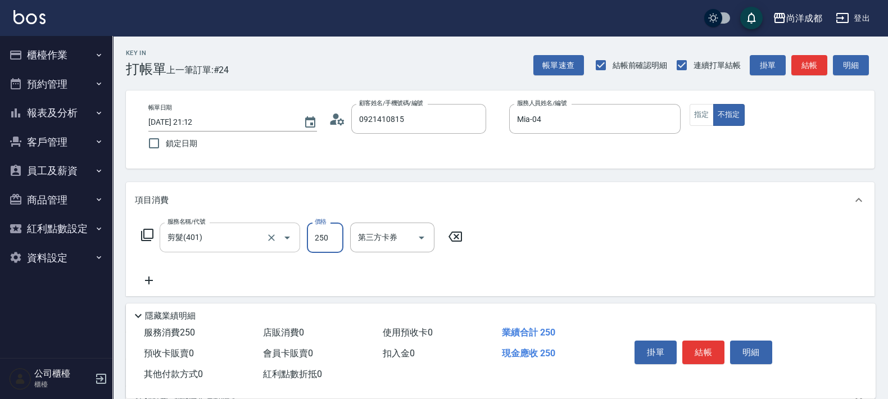
type input "7"
type input "0"
type input "786"
type input "70"
type input "786"
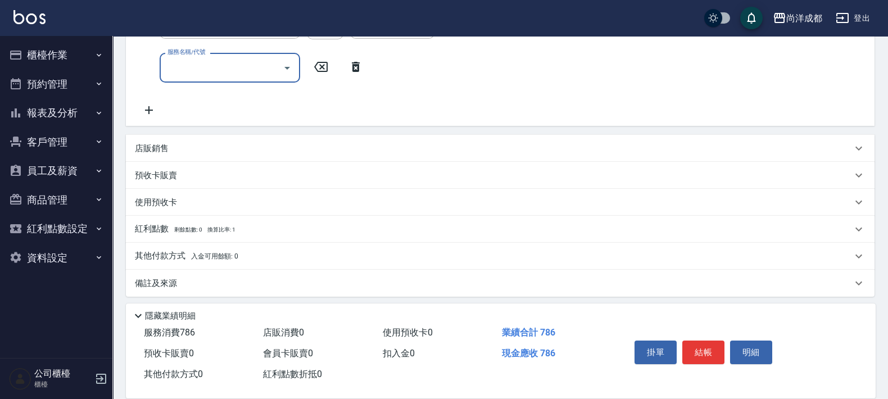
scroll to position [218, 0]
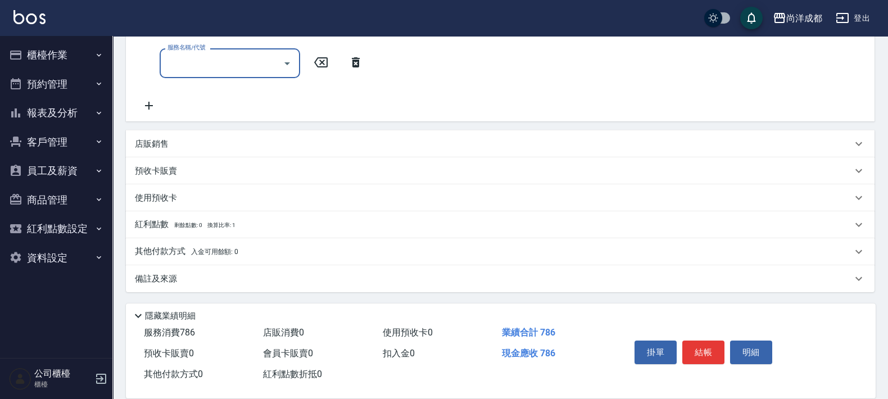
click at [352, 57] on icon at bounding box center [356, 62] width 28 height 13
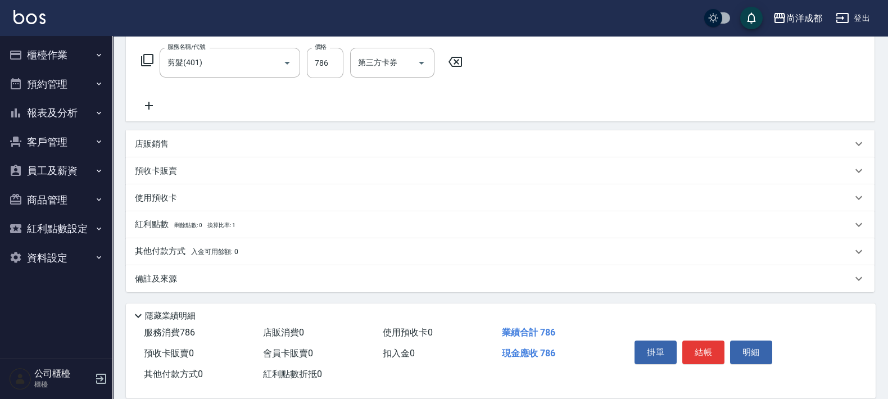
scroll to position [174, 0]
click at [193, 251] on span "入金可用餘額: 0" at bounding box center [215, 252] width 48 height 8
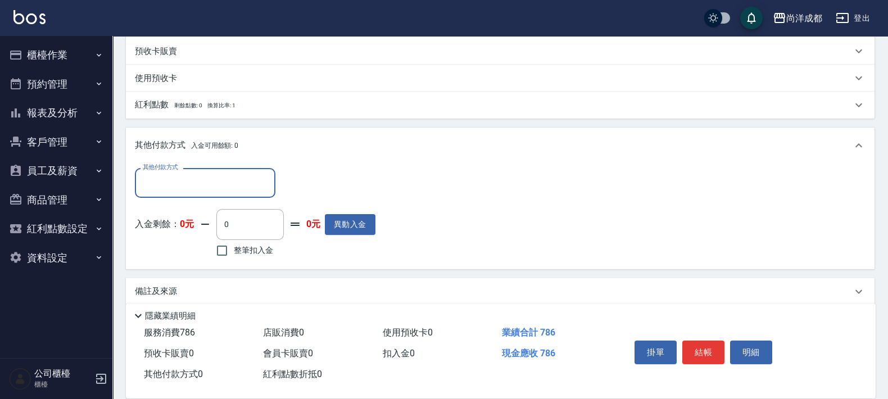
scroll to position [306, 0]
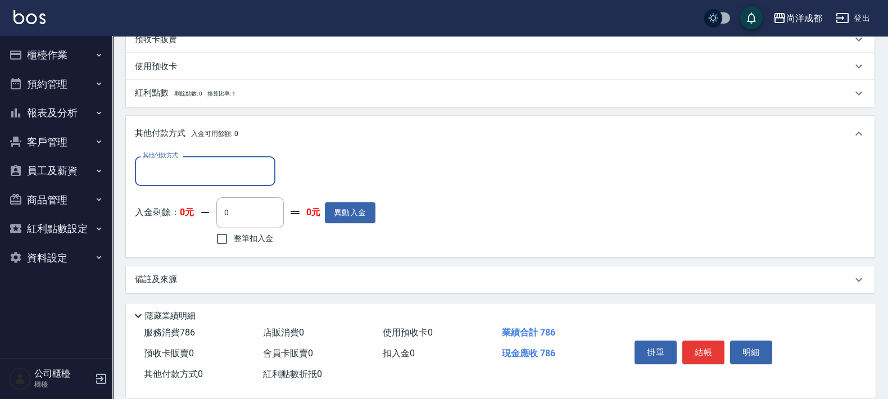
click at [223, 177] on input "其他付款方式" at bounding box center [205, 171] width 130 height 20
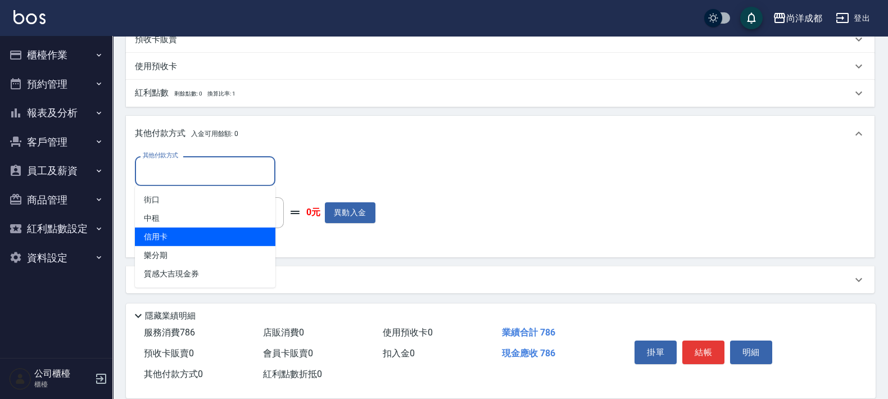
click at [214, 230] on span "信用卡" at bounding box center [205, 237] width 140 height 19
type input "信用卡"
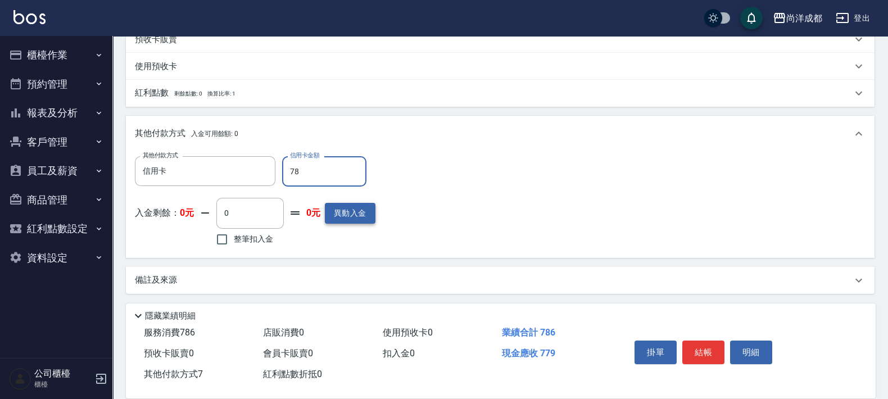
type input "786"
type input "0"
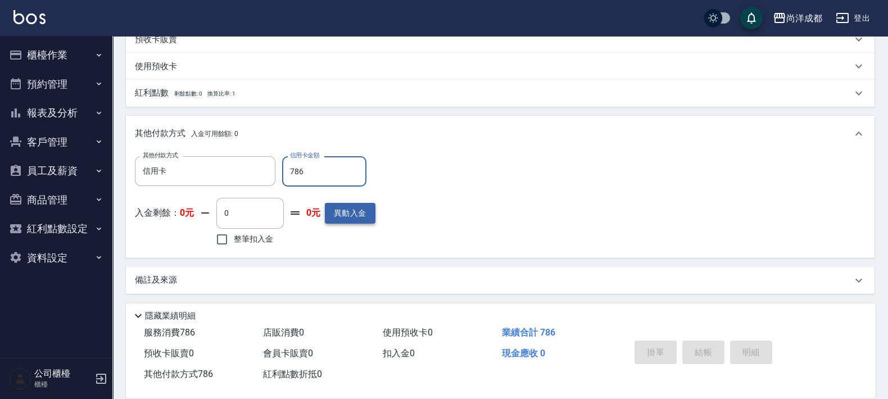
type input "[DATE] 21:13"
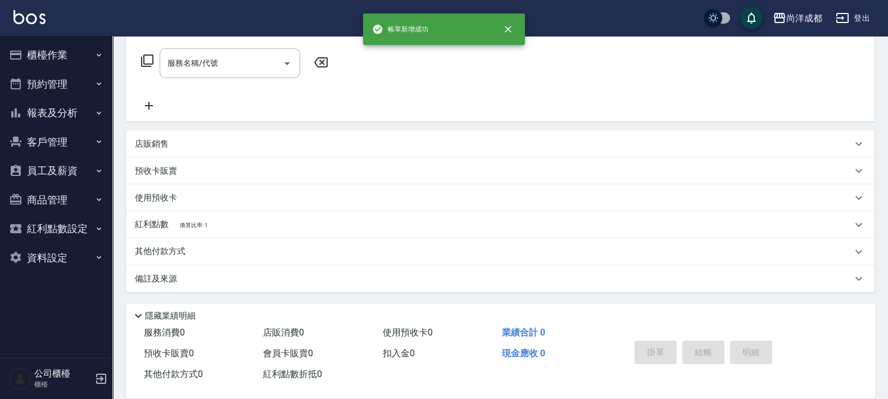
scroll to position [0, 0]
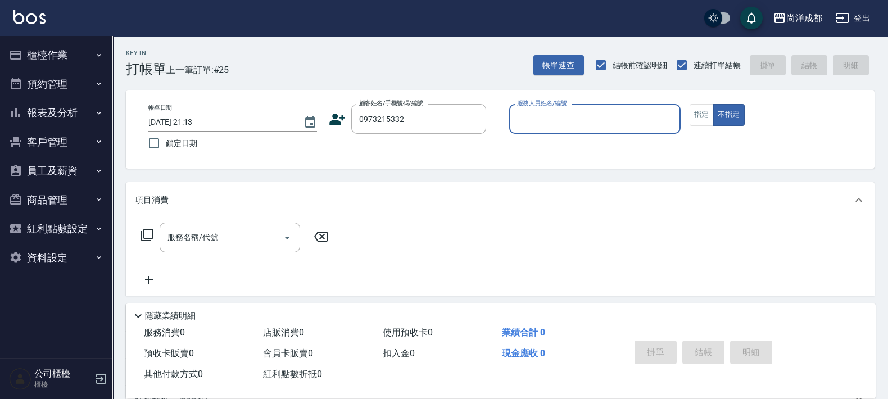
type input "[PERSON_NAME]/0973215332/null"
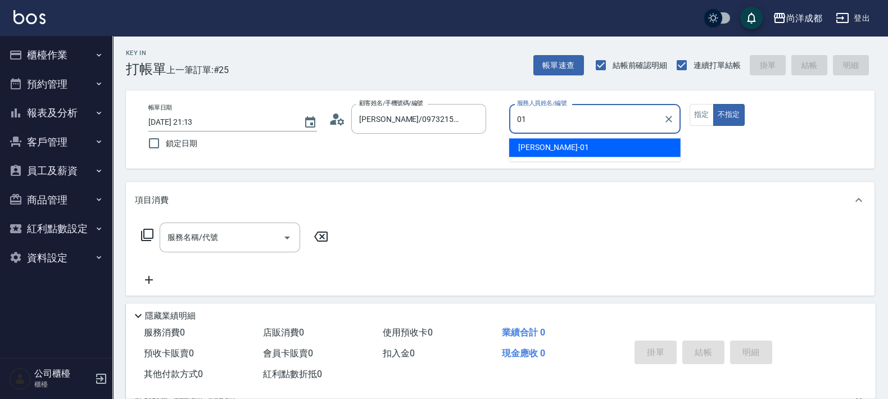
type input "[PERSON_NAME]-01"
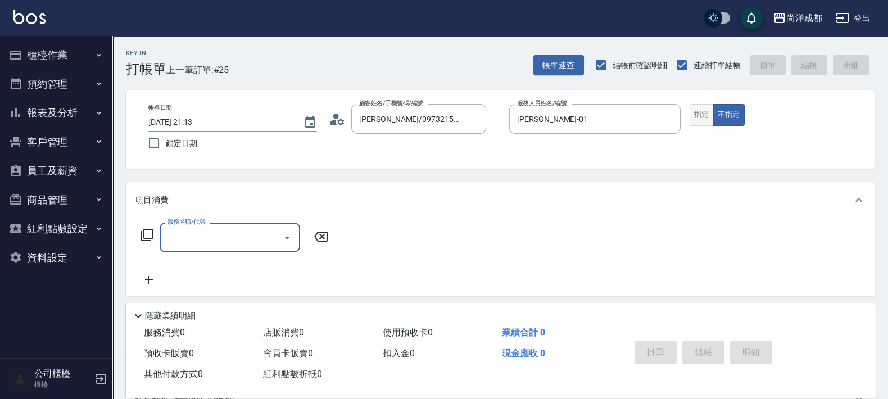
click at [702, 124] on button "指定" at bounding box center [701, 115] width 24 height 22
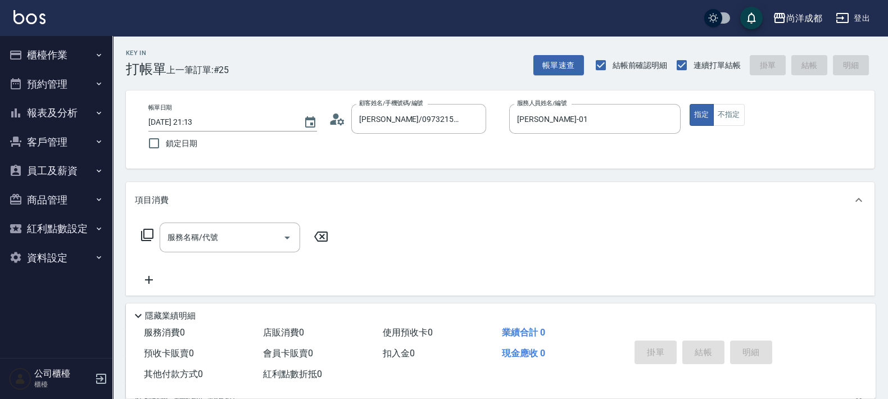
click at [342, 124] on icon at bounding box center [337, 119] width 17 height 17
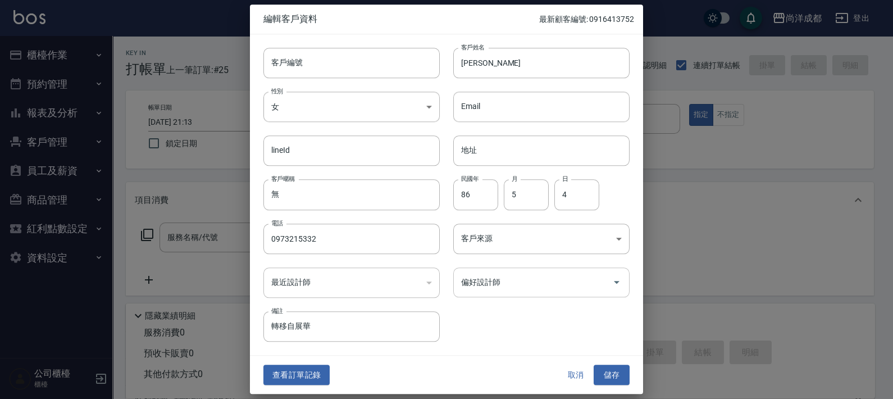
click at [575, 284] on input "偏好設計師" at bounding box center [533, 283] width 149 height 20
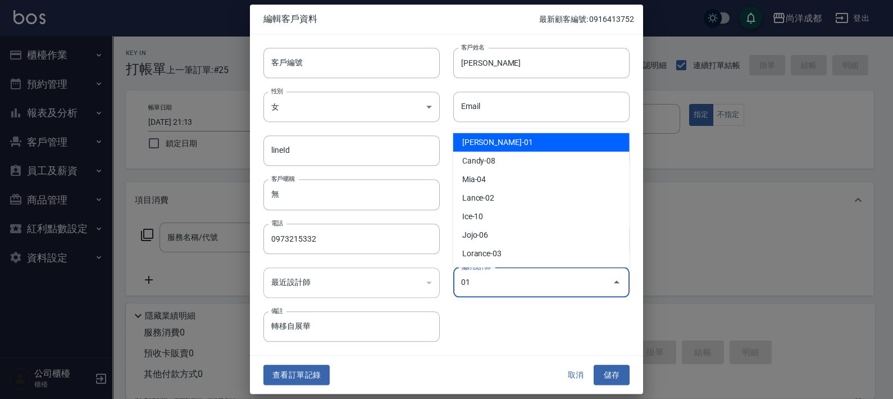
type input "[PERSON_NAME]"
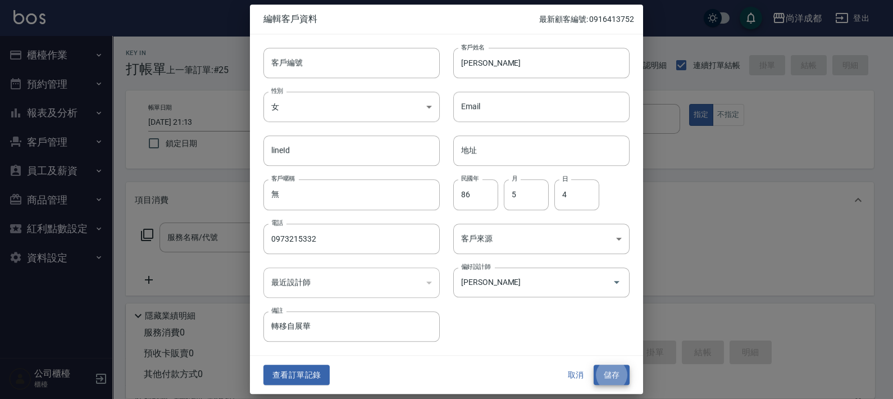
click at [594, 365] on button "儲存" at bounding box center [612, 375] width 36 height 21
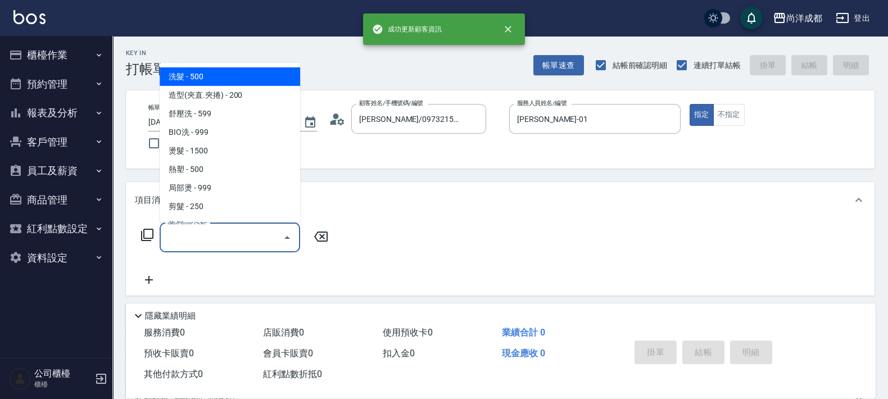
click at [265, 246] on input "服務名稱/代號" at bounding box center [222, 238] width 114 height 20
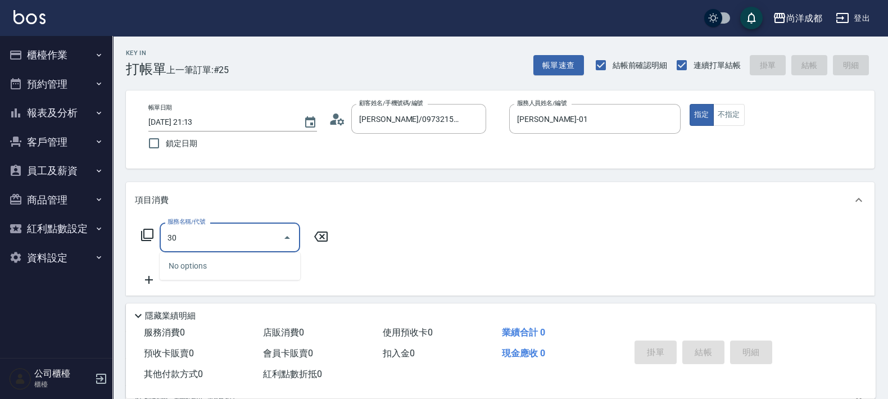
type input "301"
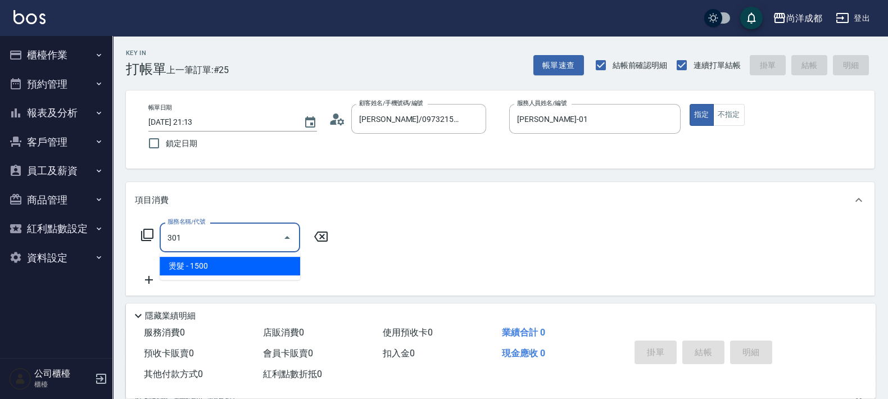
type input "150"
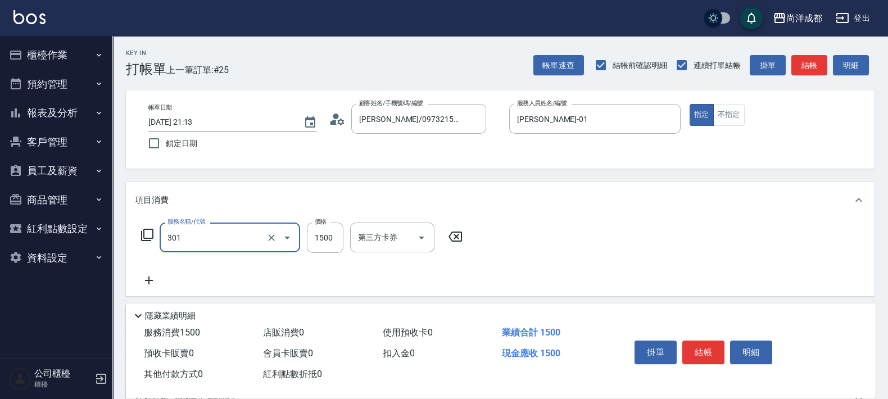
type input "燙髮(301)"
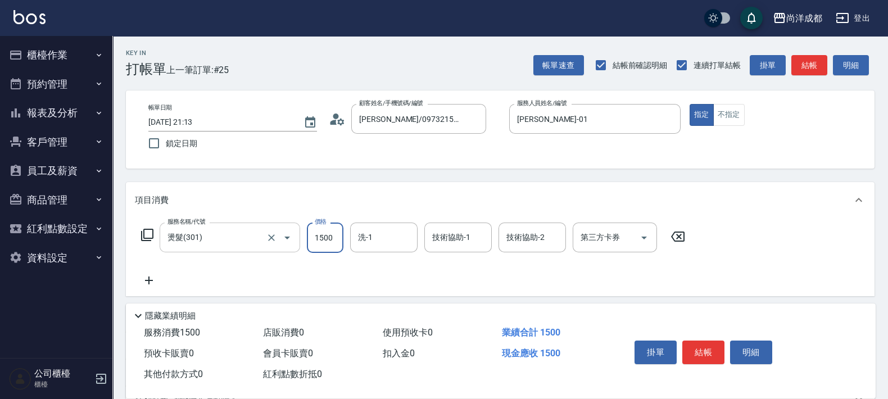
type input "4"
type input "0"
type input "47"
type input "40"
type input "4707"
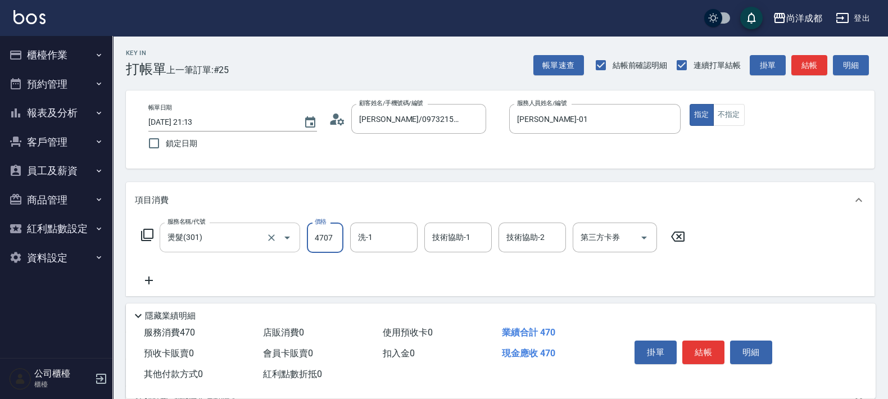
type input "470"
type input "4707"
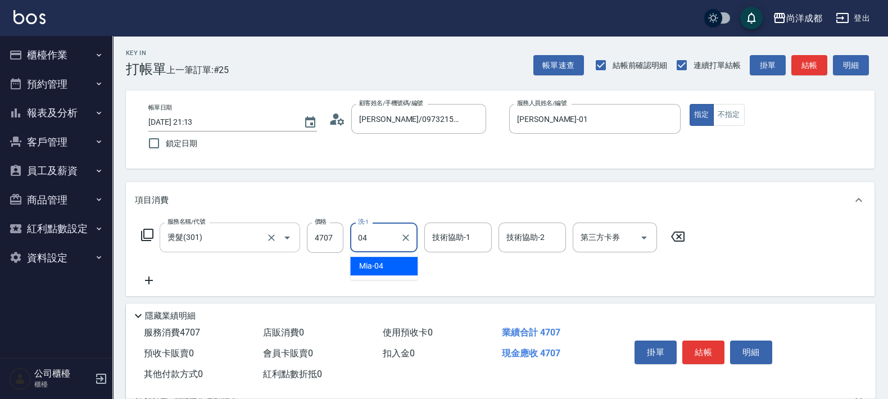
type input "Mia-04"
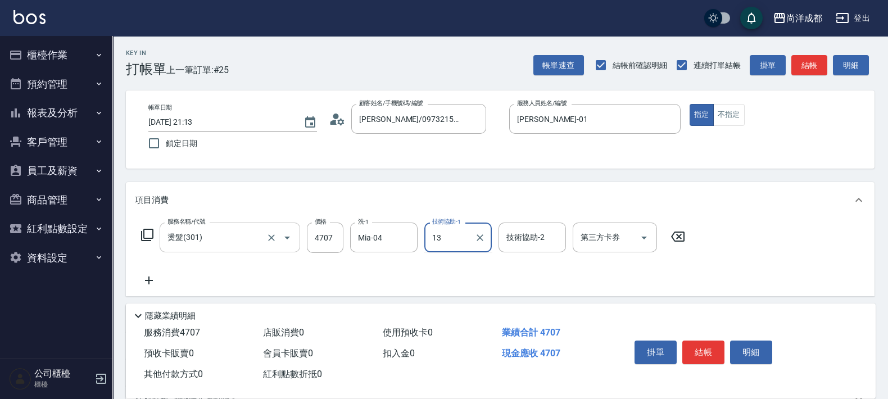
type input "[PERSON_NAME]-13"
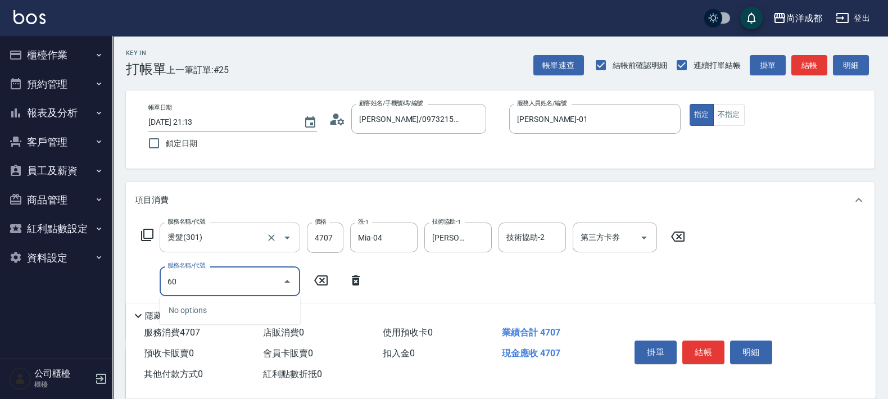
type input "601"
type input "570"
type input "自備護髮(1000以上)(601)"
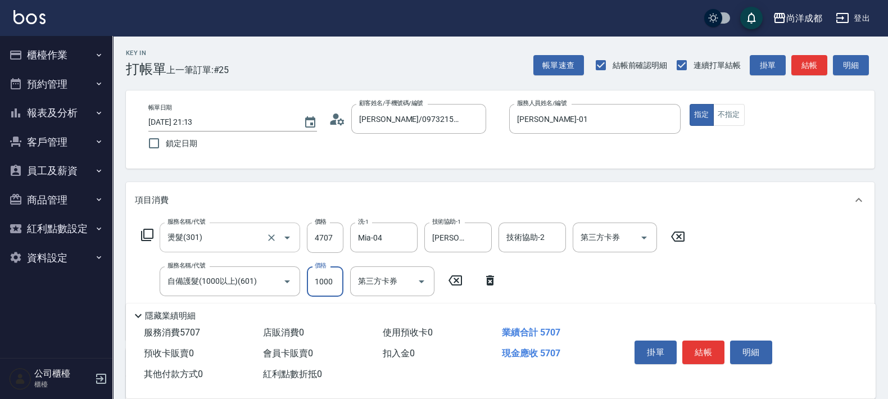
type input "1"
type input "470"
type input "168"
type input "480"
type input "1680"
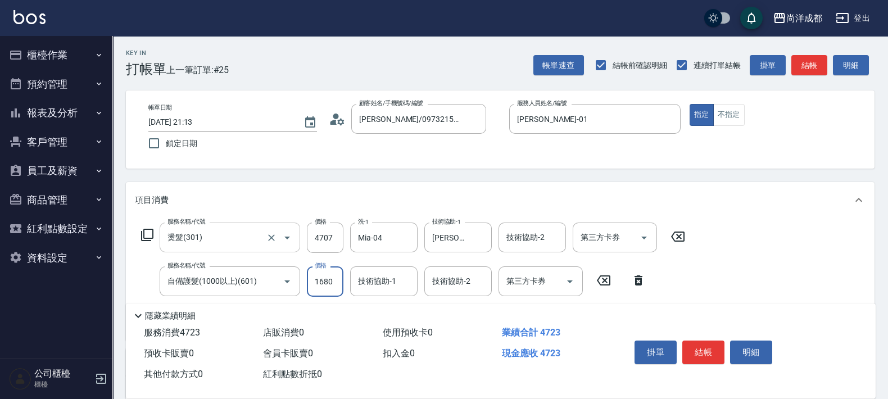
type input "630"
type input "1680"
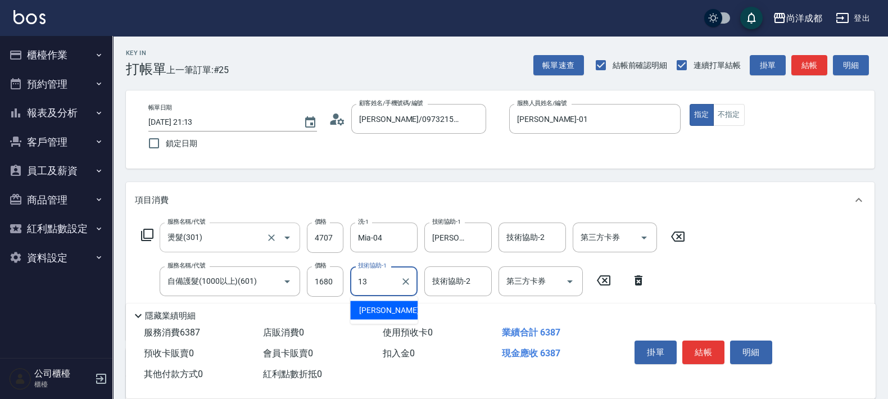
type input "[PERSON_NAME]-13"
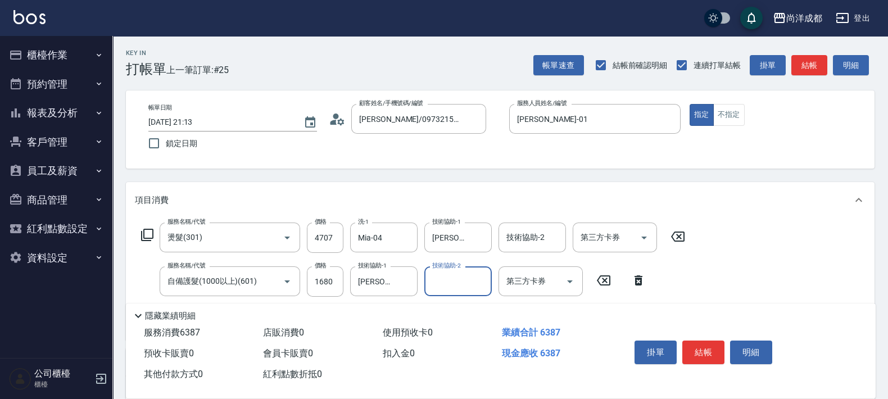
scroll to position [219, 0]
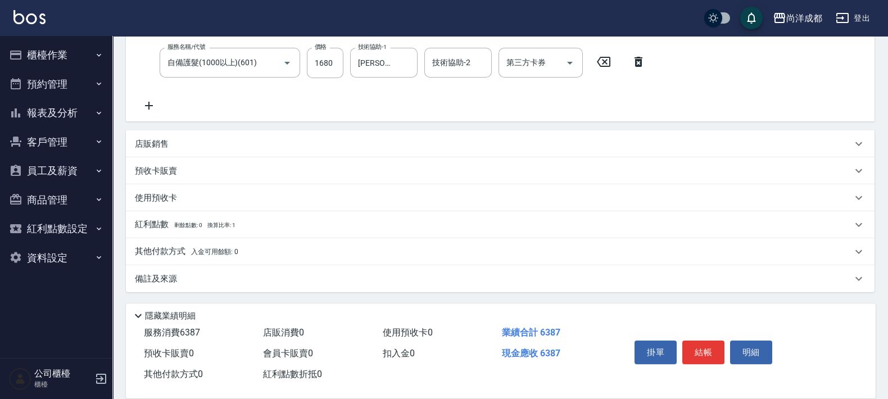
click at [203, 239] on div "其他付款方式 入金可用餘額: 0" at bounding box center [500, 251] width 748 height 27
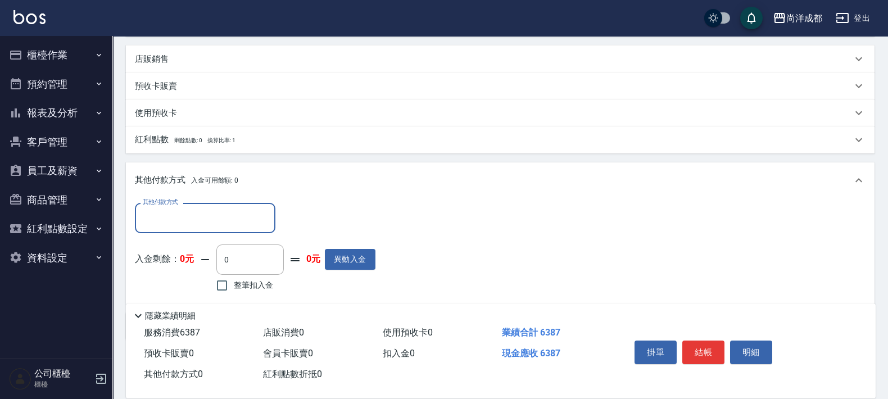
scroll to position [351, 0]
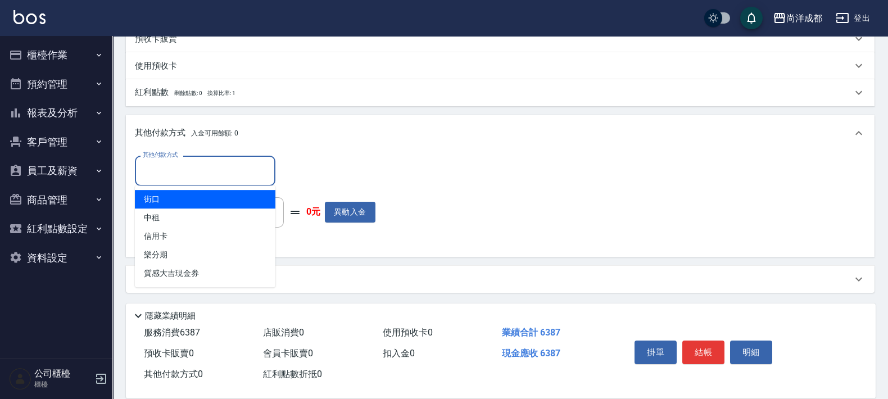
click at [184, 179] on input "其他付款方式" at bounding box center [205, 171] width 130 height 20
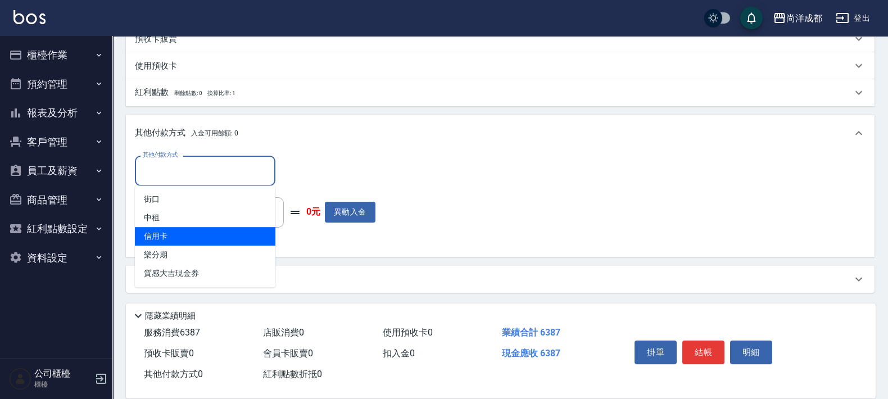
click at [216, 234] on span "信用卡" at bounding box center [205, 236] width 140 height 19
type input "信用卡"
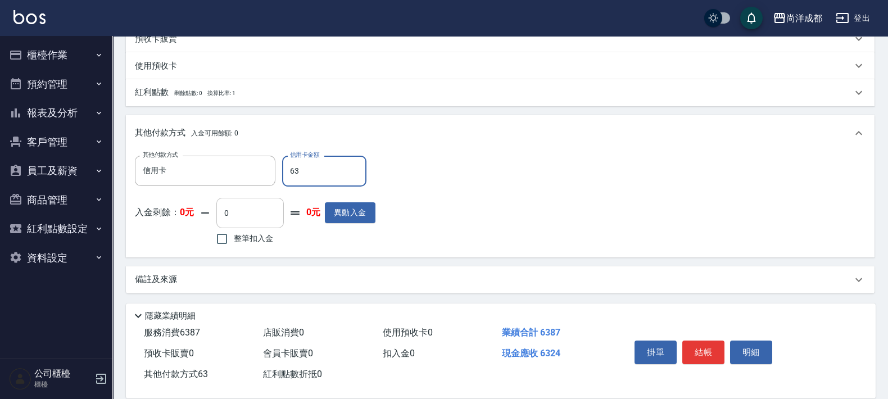
type input "638"
type input "0"
type input "6387"
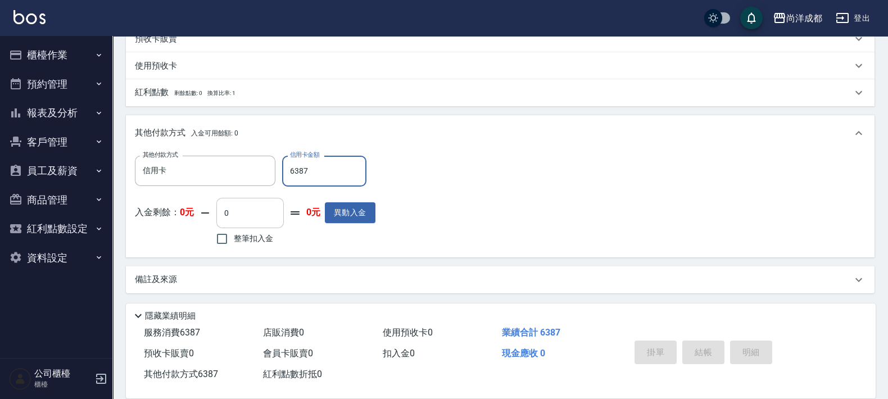
type input "[DATE] 21:14"
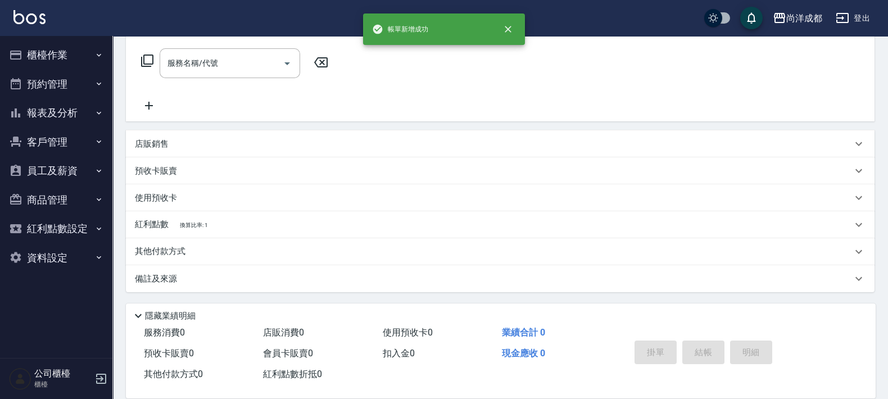
scroll to position [0, 0]
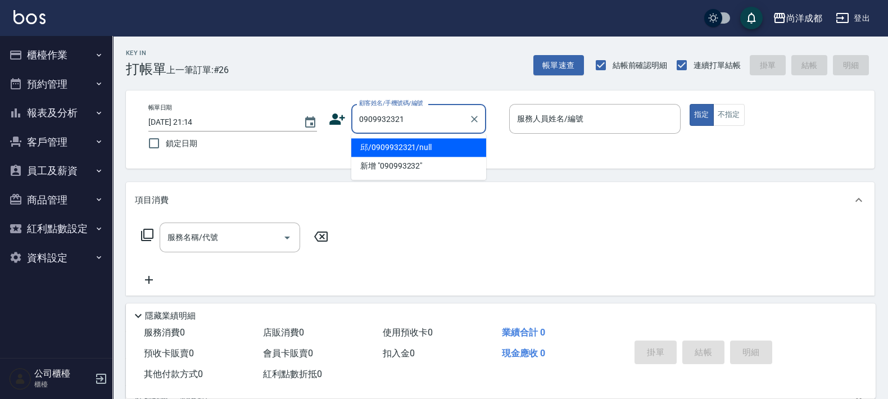
type input "邱/0909932321/null"
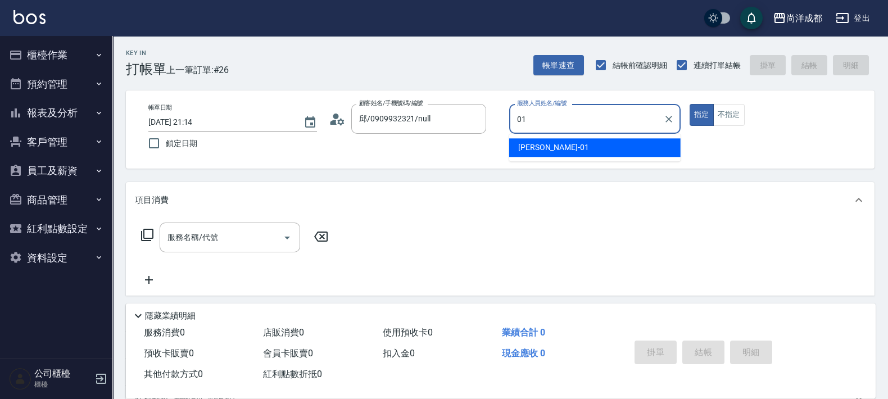
type input "[PERSON_NAME]-01"
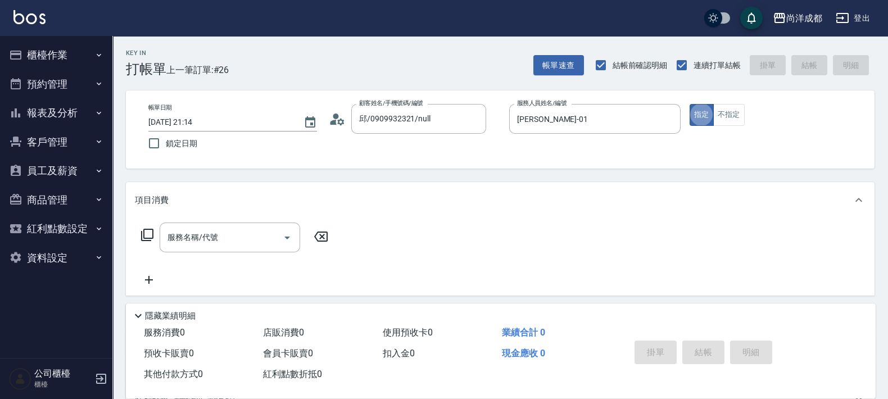
click at [337, 122] on icon at bounding box center [337, 119] width 17 height 17
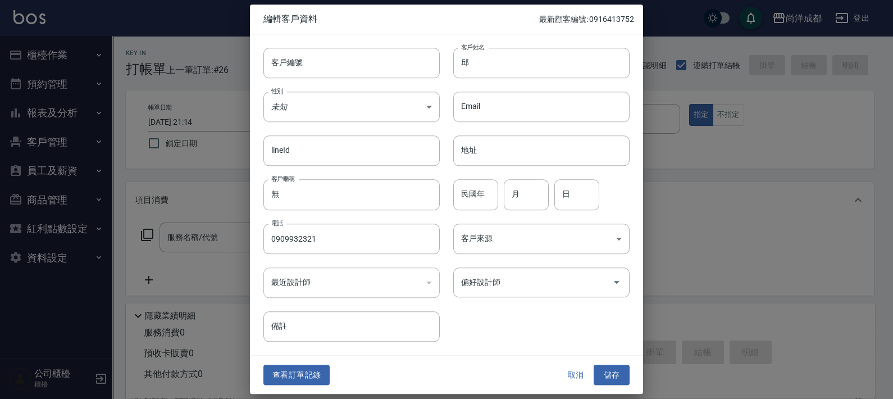
click at [552, 302] on div "客戶編號 客戶編號 客戶姓名 邱 客戶姓名 性別 未知 UNKNOWN 性別 Email Email lineId lineId 地址 地址 客戶暱稱 無 客…" at bounding box center [440, 187] width 380 height 307
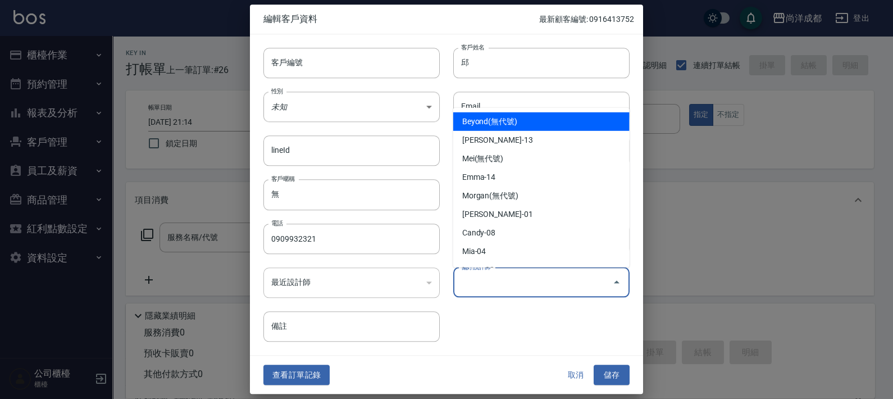
click at [552, 287] on input "偏好設計師" at bounding box center [533, 283] width 149 height 20
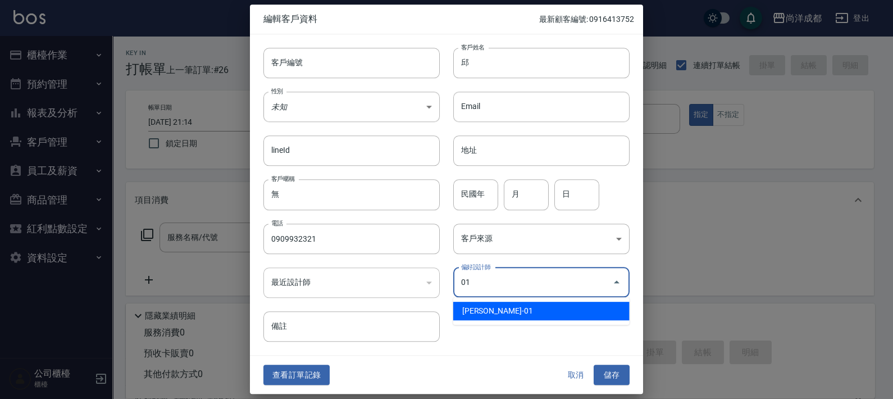
type input "[PERSON_NAME]"
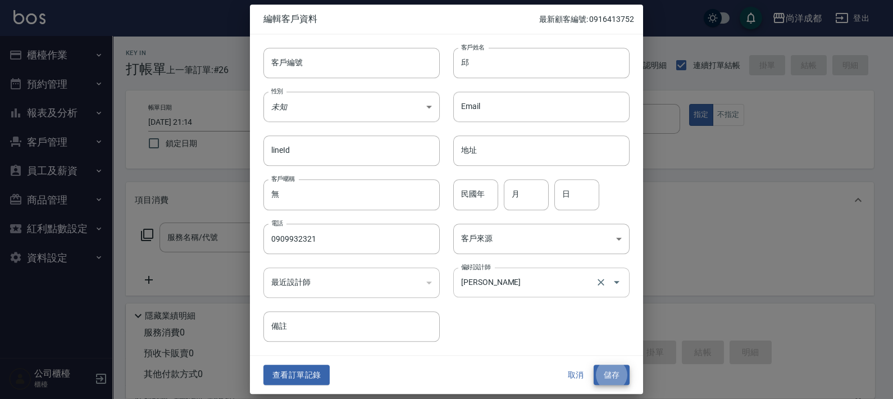
click at [594, 365] on button "儲存" at bounding box center [612, 375] width 36 height 21
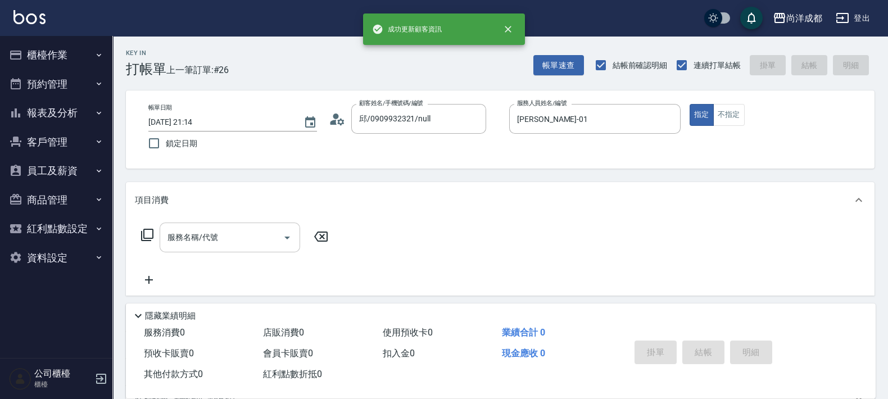
click at [261, 229] on input "服務名稱/代號" at bounding box center [222, 238] width 114 height 20
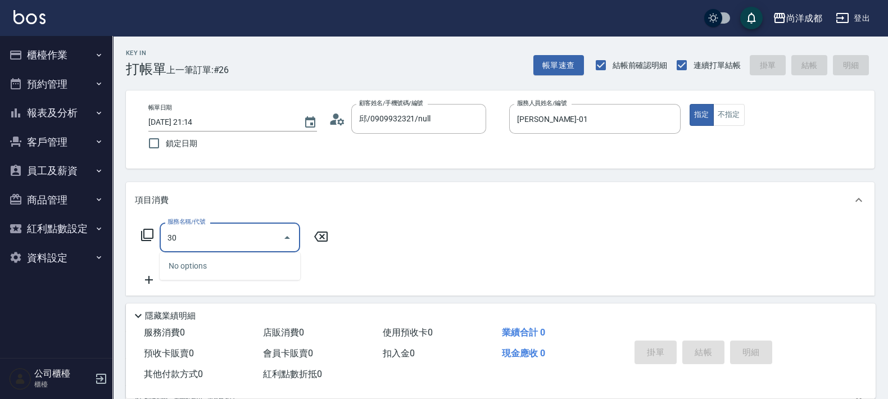
type input "301"
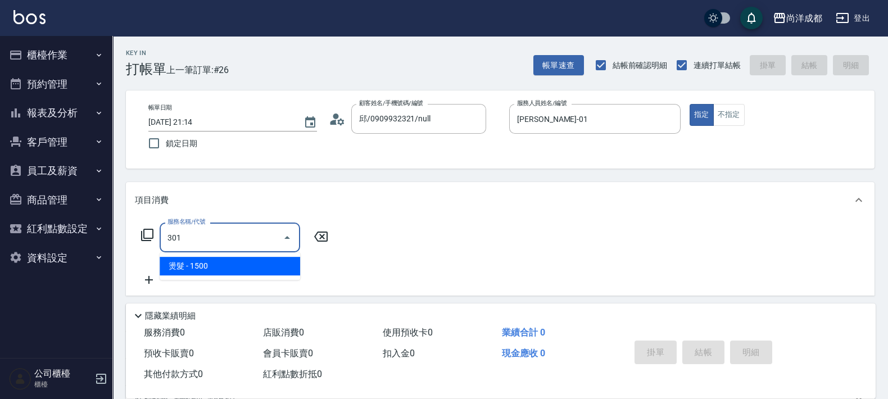
type input "150"
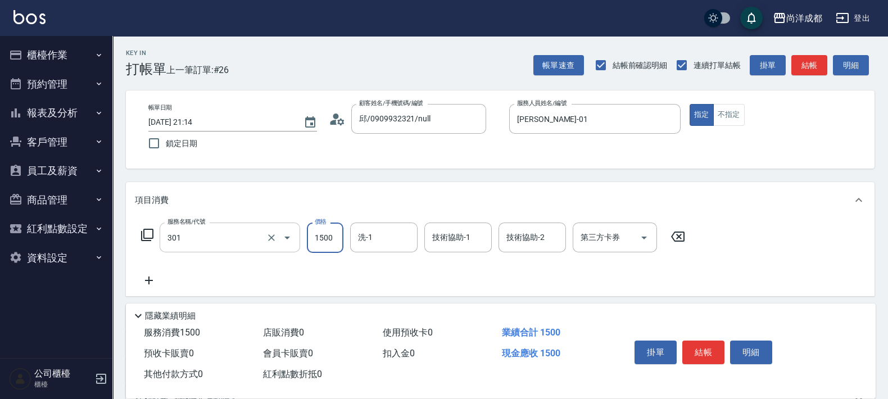
type input "燙髮(301)"
type input "4"
type input "0"
type input "470"
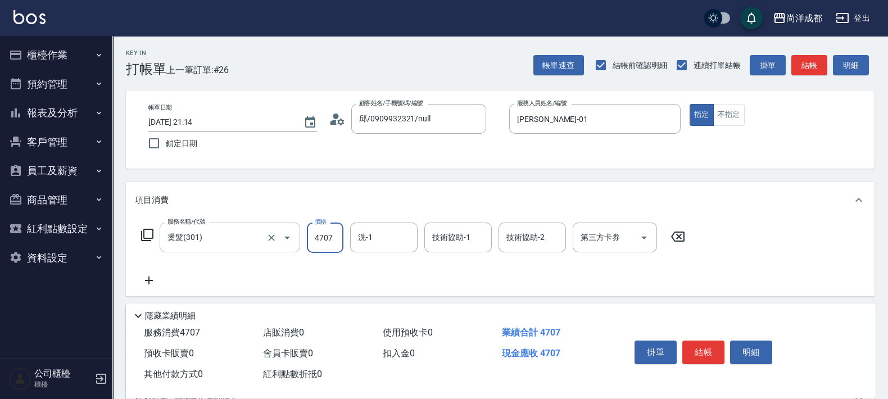
type input "4707"
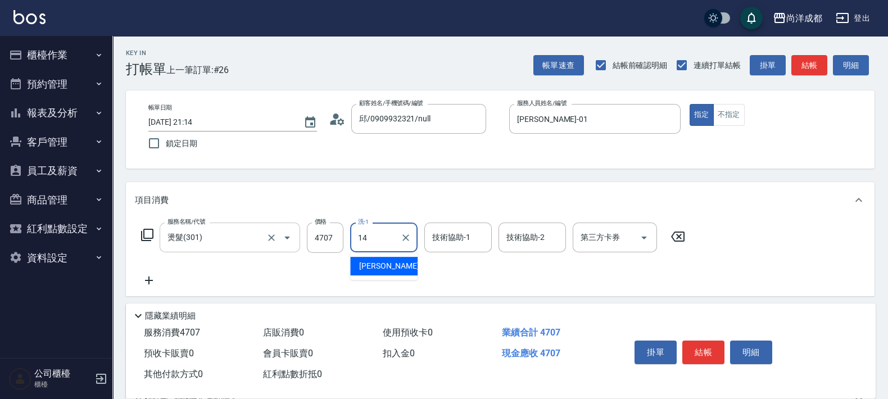
type input "Emma-14"
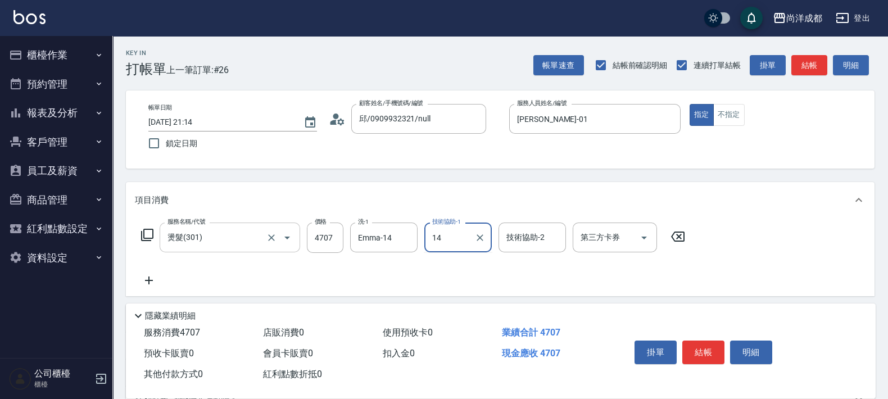
type input "Emma-14"
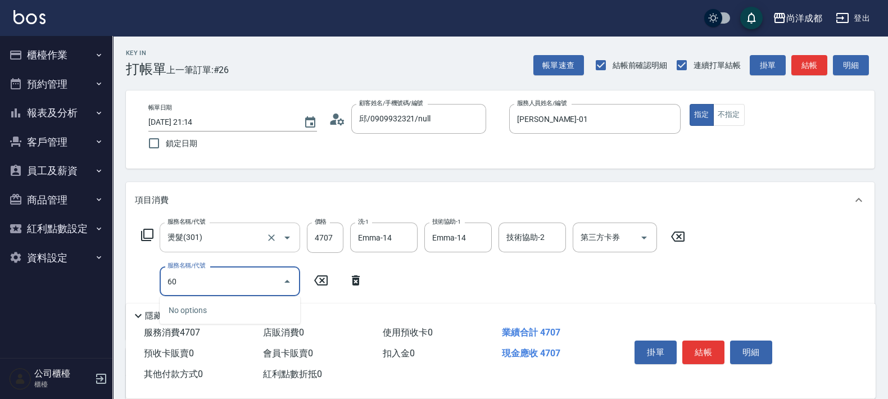
type input "601"
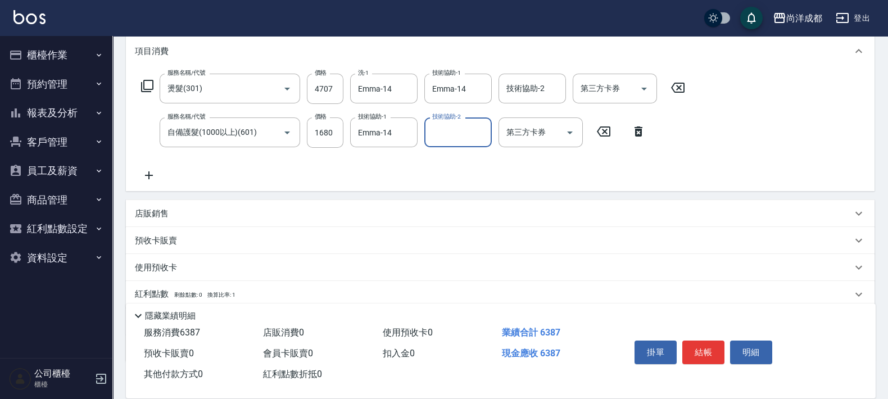
scroll to position [219, 0]
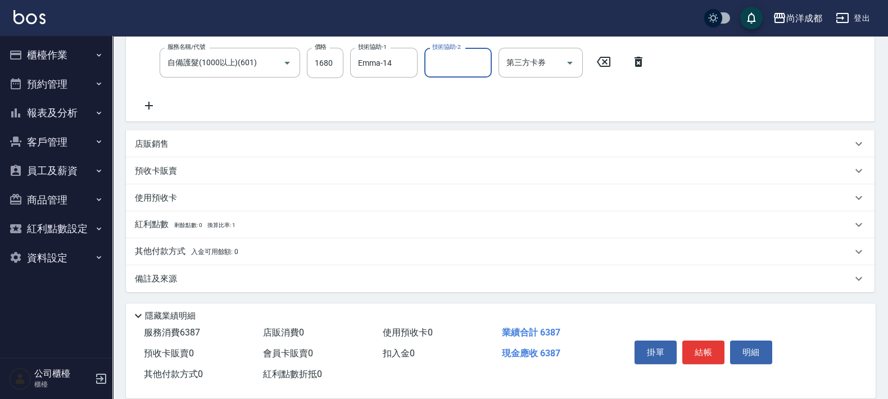
click at [194, 251] on span "入金可用餘額: 0" at bounding box center [215, 252] width 48 height 8
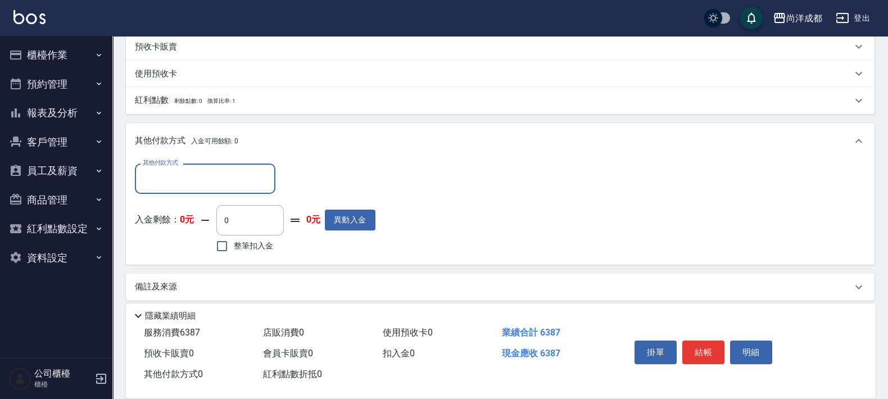
scroll to position [0, 0]
drag, startPoint x: 205, startPoint y: 183, endPoint x: 217, endPoint y: 187, distance: 12.4
click at [208, 183] on input "其他付款方式" at bounding box center [205, 176] width 130 height 20
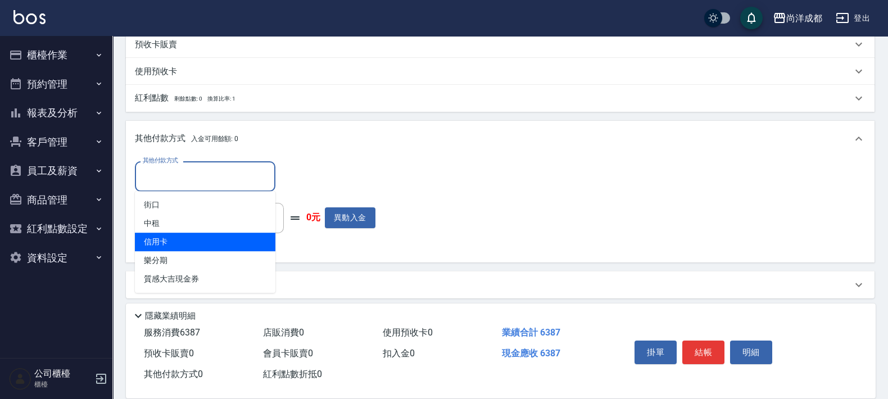
click at [245, 247] on span "信用卡" at bounding box center [205, 242] width 140 height 19
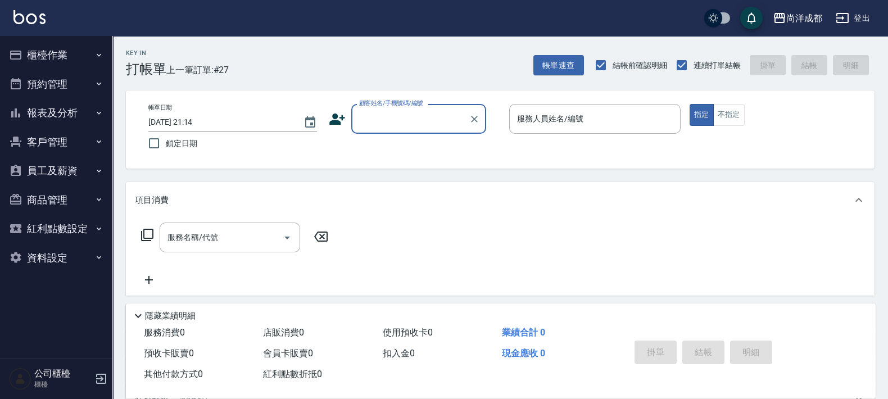
click at [69, 112] on button "報表及分析" at bounding box center [55, 112] width 103 height 29
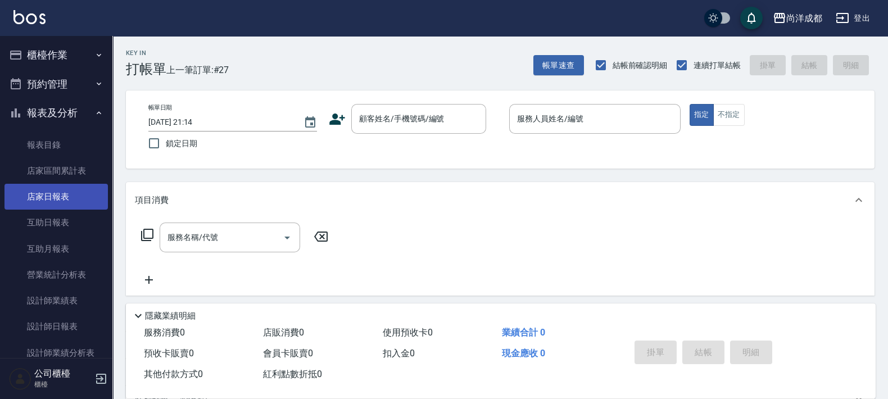
click at [58, 191] on link "店家日報表" at bounding box center [55, 197] width 103 height 26
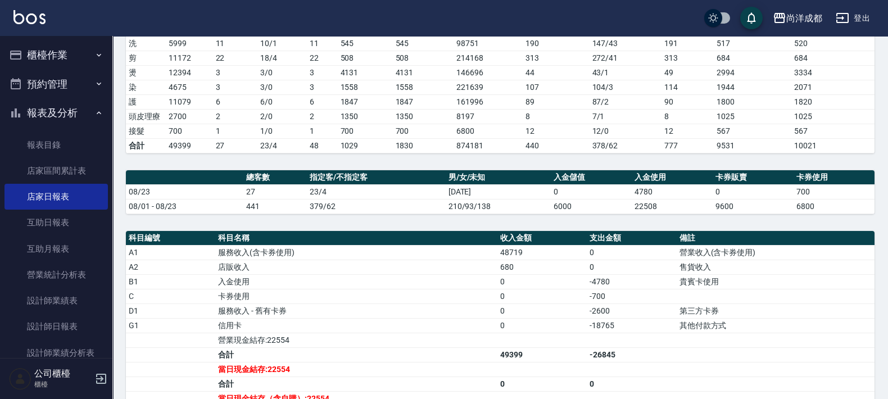
scroll to position [325, 0]
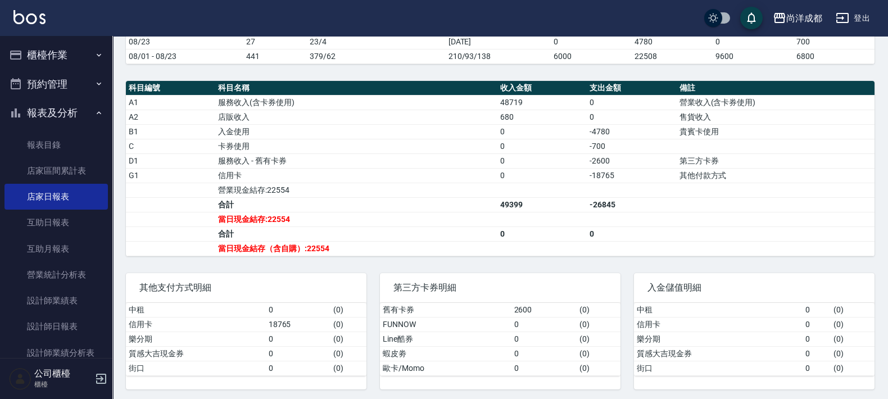
click at [67, 57] on button "櫃檯作業" at bounding box center [55, 54] width 103 height 29
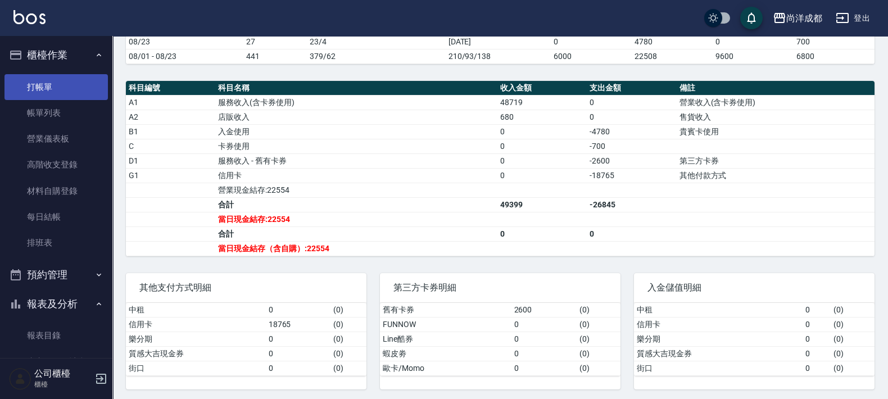
click at [61, 98] on link "打帳單" at bounding box center [55, 87] width 103 height 26
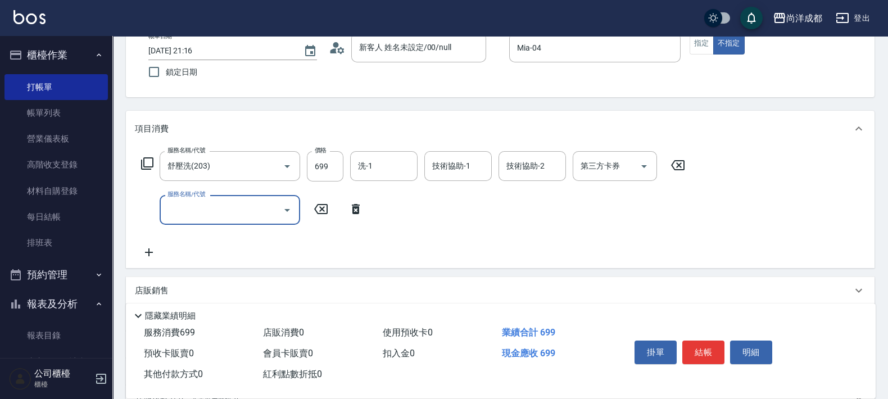
scroll to position [140, 0]
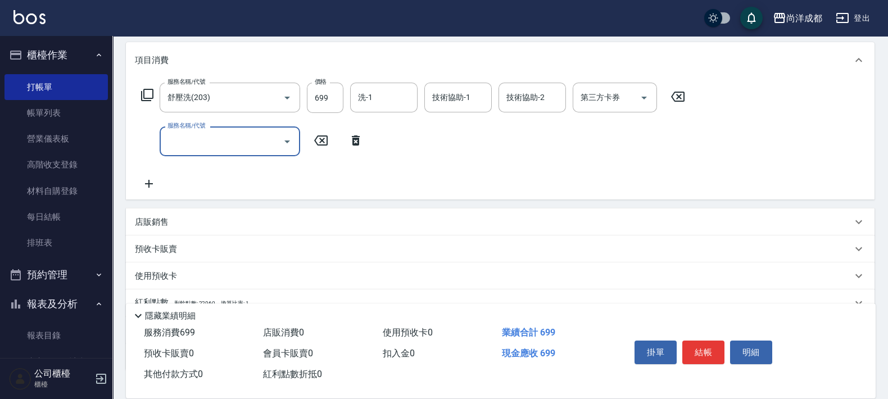
click at [243, 155] on div "服務名稱/代號" at bounding box center [230, 141] width 140 height 30
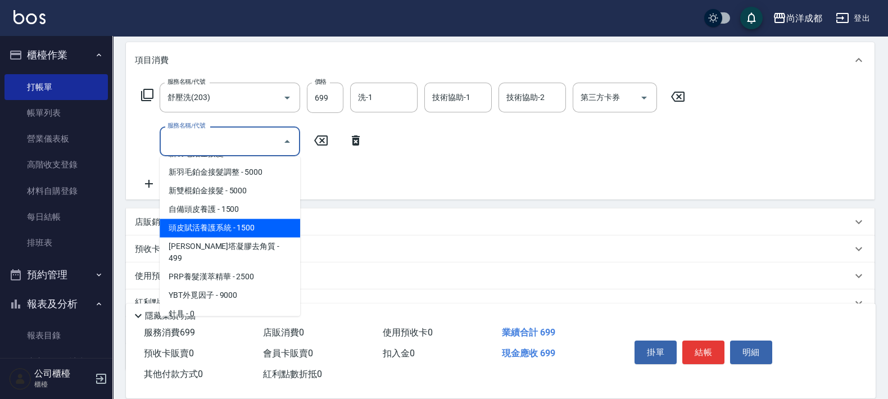
scroll to position [632, 0]
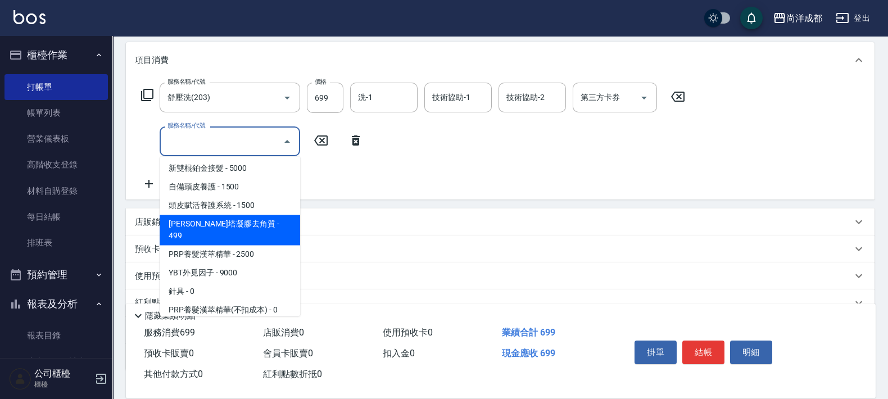
click at [250, 223] on span "[PERSON_NAME]塔凝膠去角質 - 499" at bounding box center [230, 230] width 140 height 30
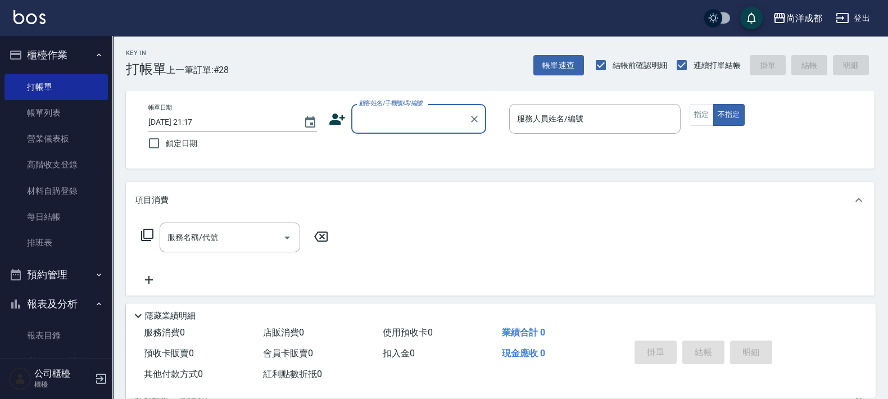
scroll to position [280, 0]
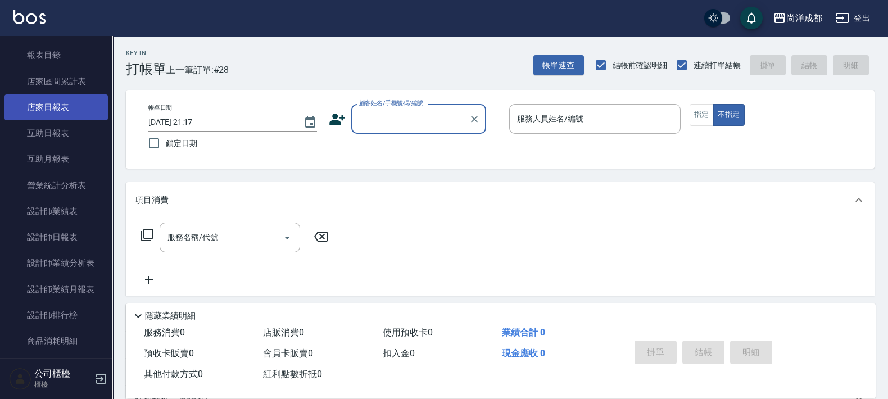
click at [65, 107] on link "店家日報表" at bounding box center [55, 107] width 103 height 26
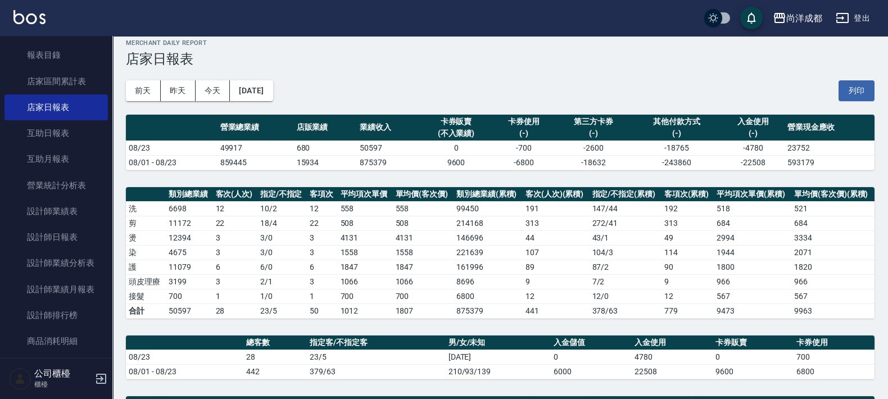
scroll to position [211, 0]
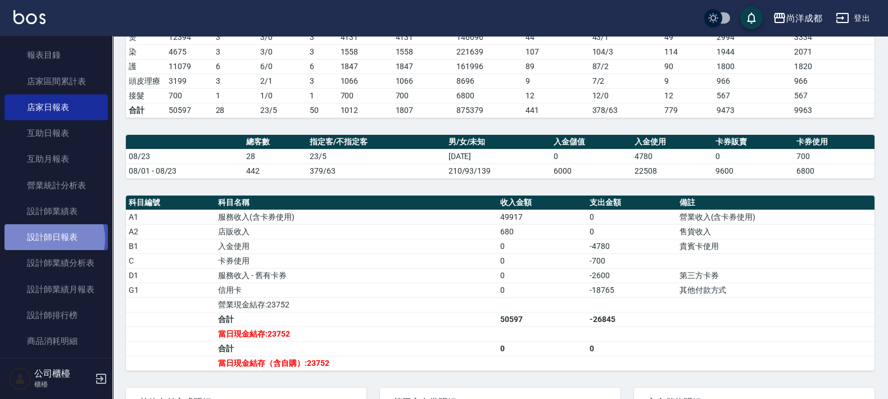
click at [52, 238] on link "設計師日報表" at bounding box center [55, 237] width 103 height 26
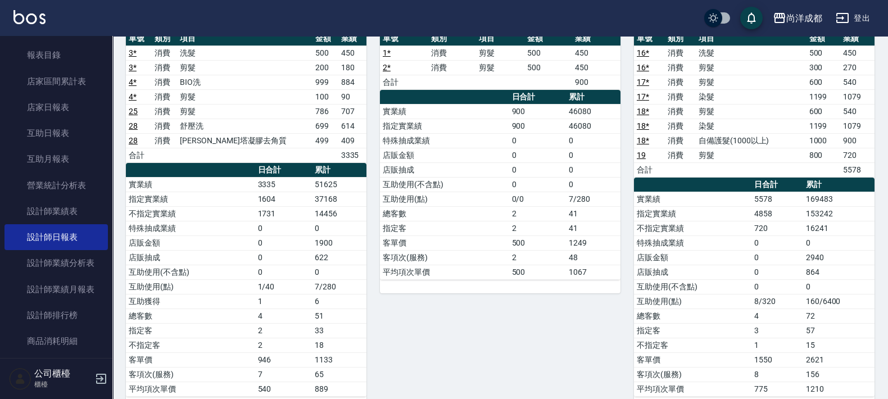
scroll to position [651, 0]
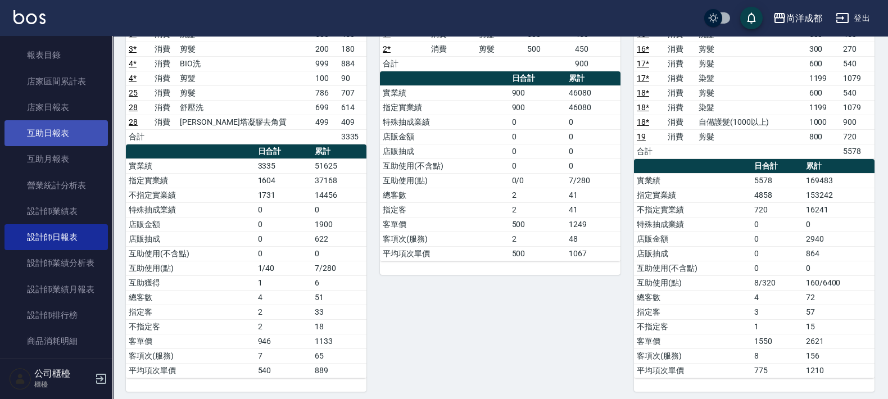
click at [62, 138] on link "互助日報表" at bounding box center [55, 133] width 103 height 26
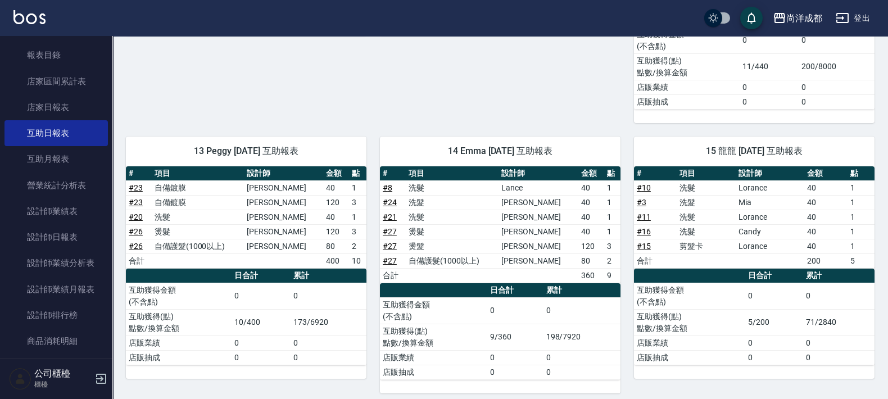
scroll to position [319, 0]
